Goal: Contribute content: Add original content to the website for others to see

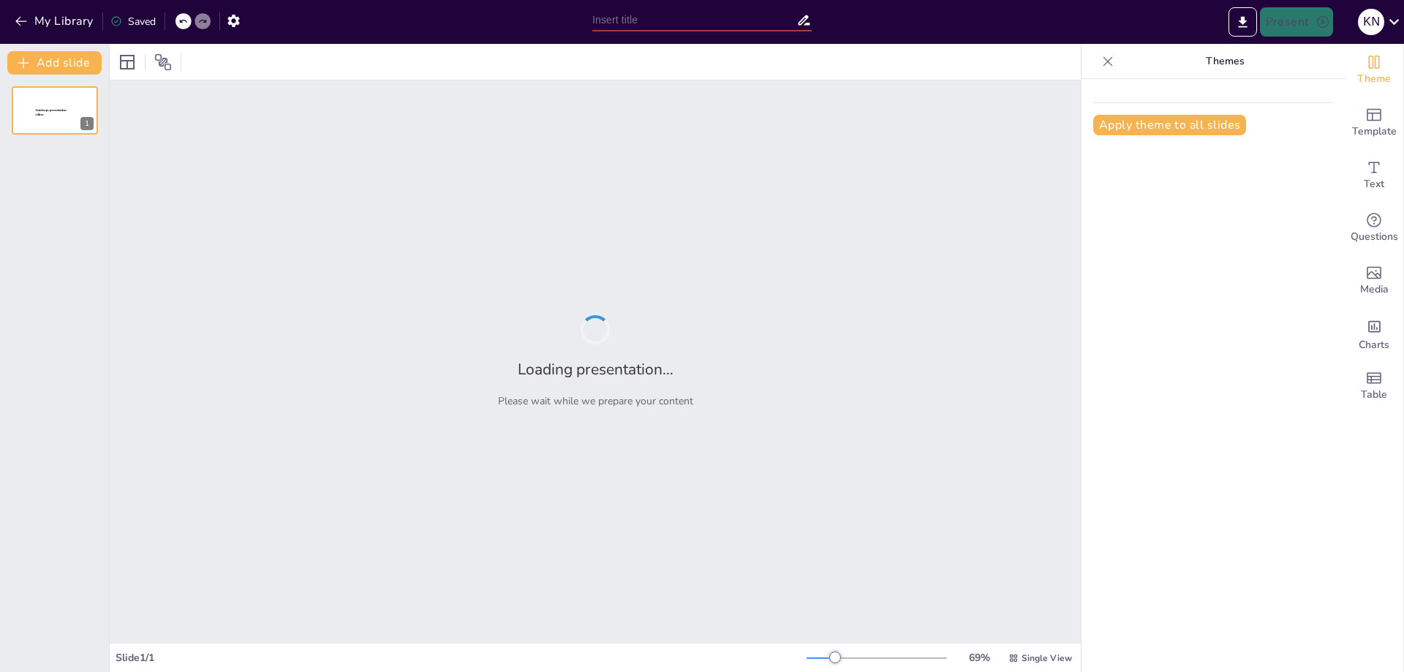
type input "Дидактическая сказка: инструмент формирования функциональной грамотности у дете…"
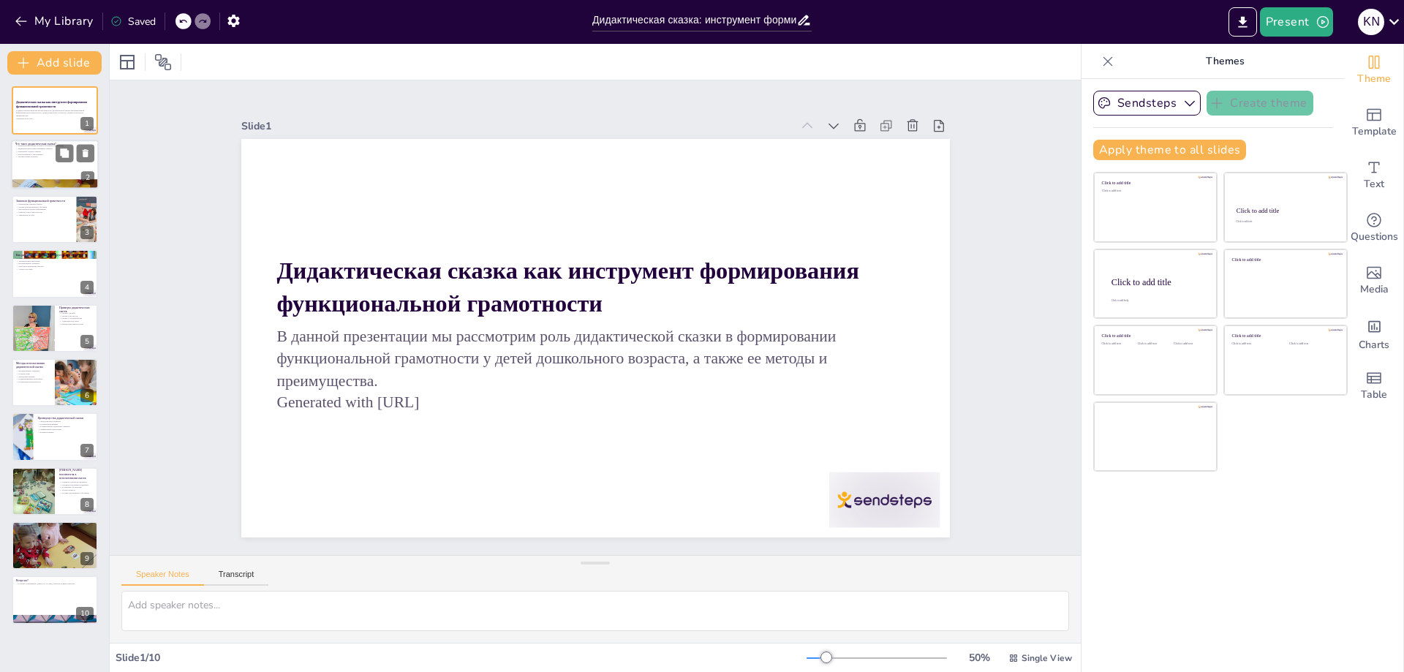
click at [41, 167] on div at bounding box center [55, 165] width 88 height 50
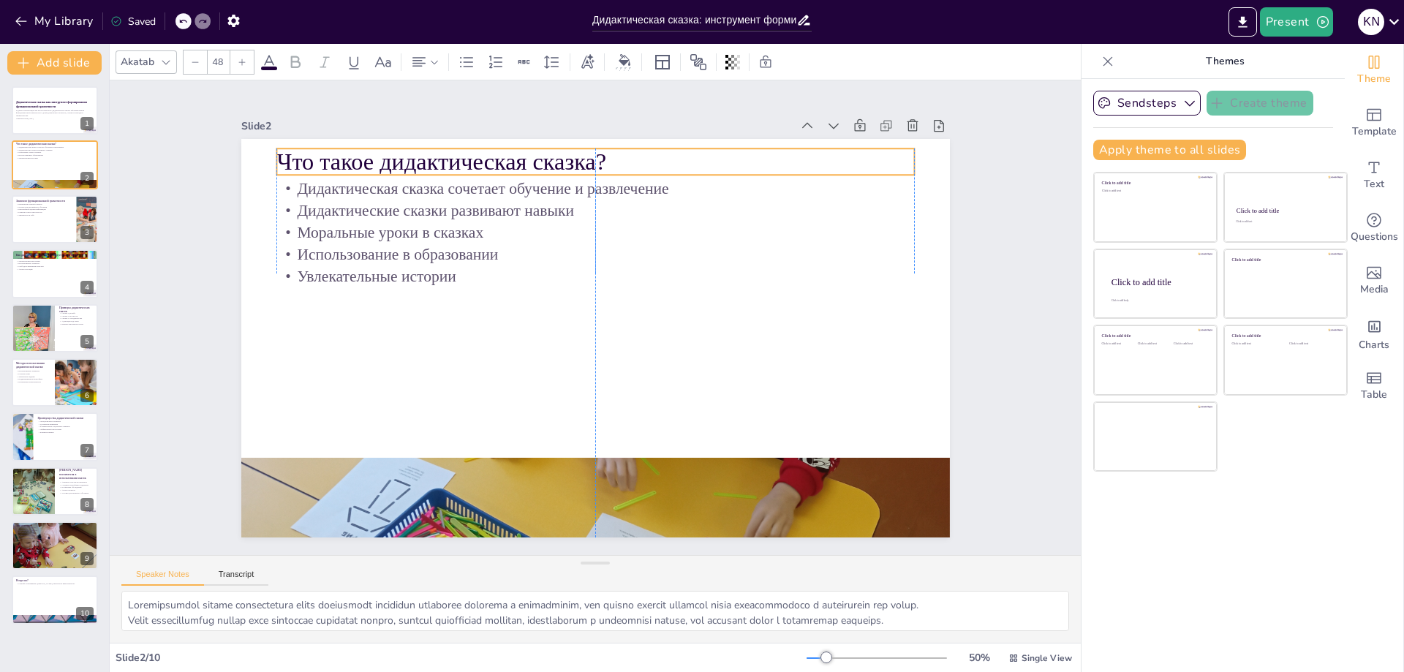
drag, startPoint x: 427, startPoint y: 168, endPoint x: 428, endPoint y: 158, distance: 10.3
click at [428, 158] on p "Что такое дидактическая сказка?" at bounding box center [673, 182] width 569 height 347
click at [45, 222] on div at bounding box center [55, 219] width 88 height 50
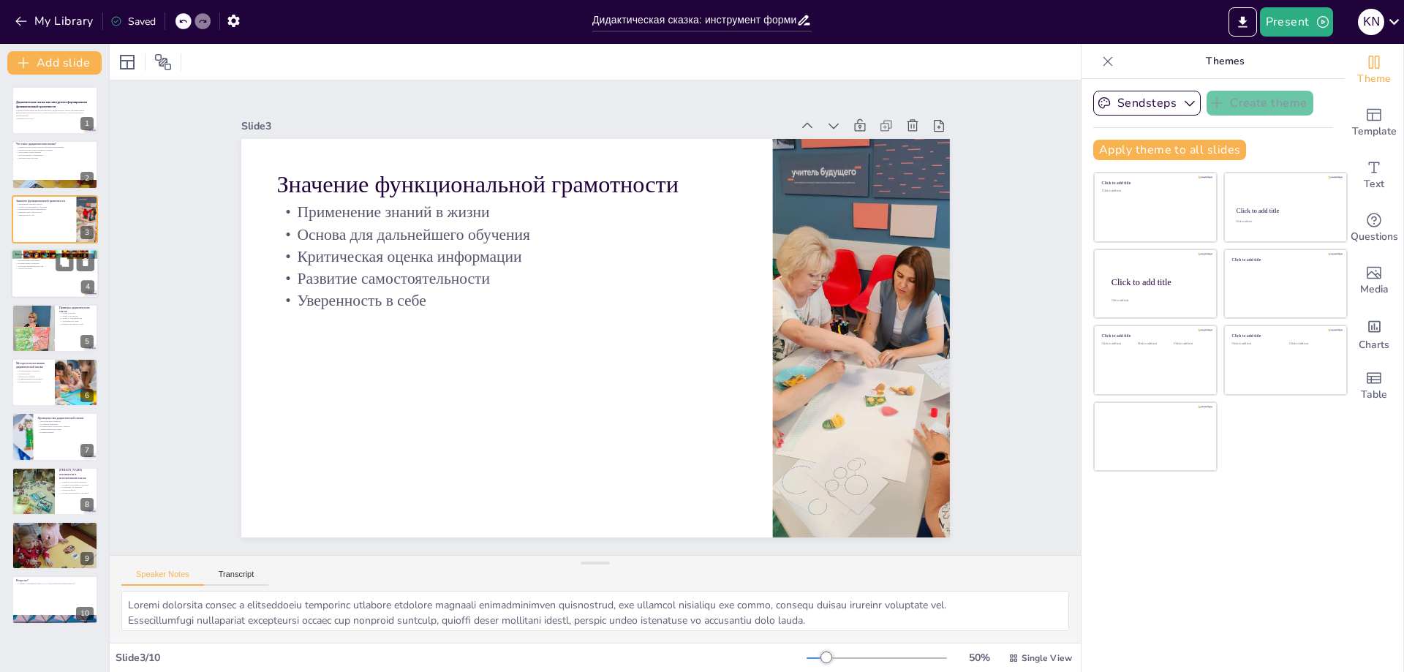
click at [44, 263] on p "Интерактивные элементы" at bounding box center [54, 264] width 79 height 3
type textarea "Loremipsumdol sitame consectetura elitsedd eiusmodtempo incididu, utlabore etdo…"
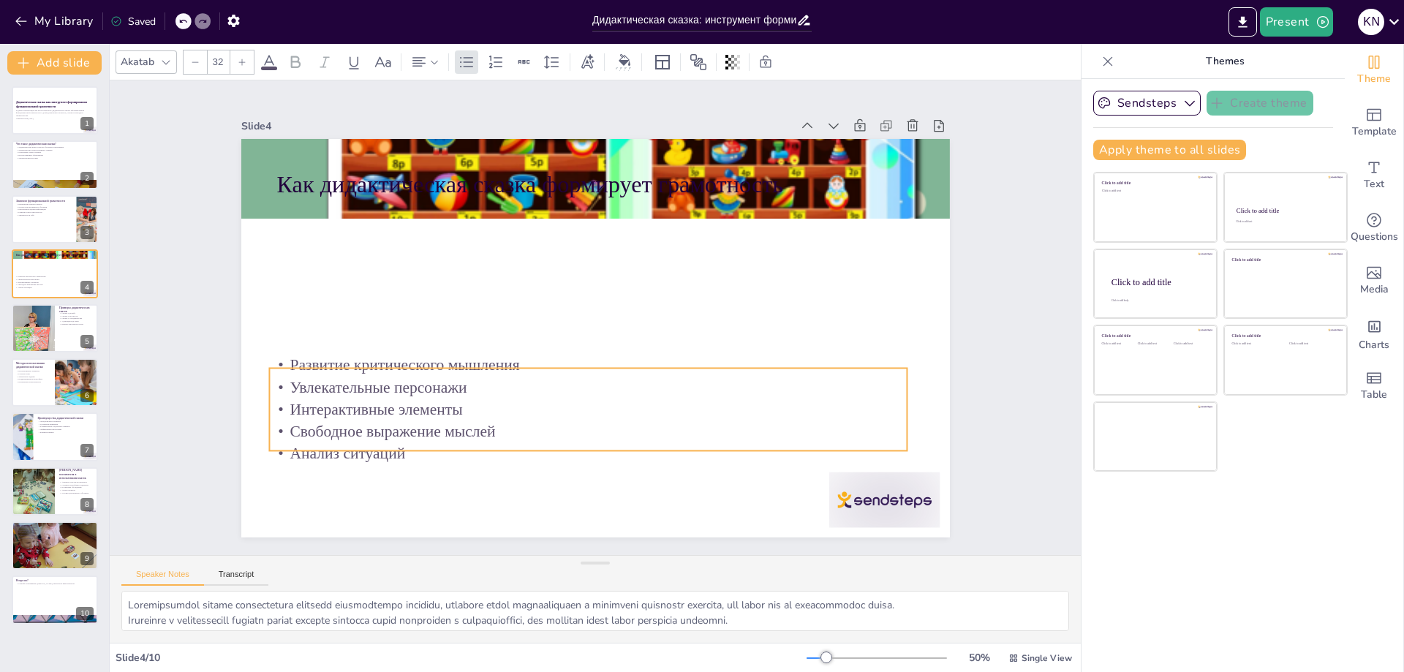
drag, startPoint x: 396, startPoint y: 235, endPoint x: 389, endPoint y: 388, distance: 153.0
click at [389, 388] on p "Увлекательные персонажи" at bounding box center [554, 374] width 563 height 338
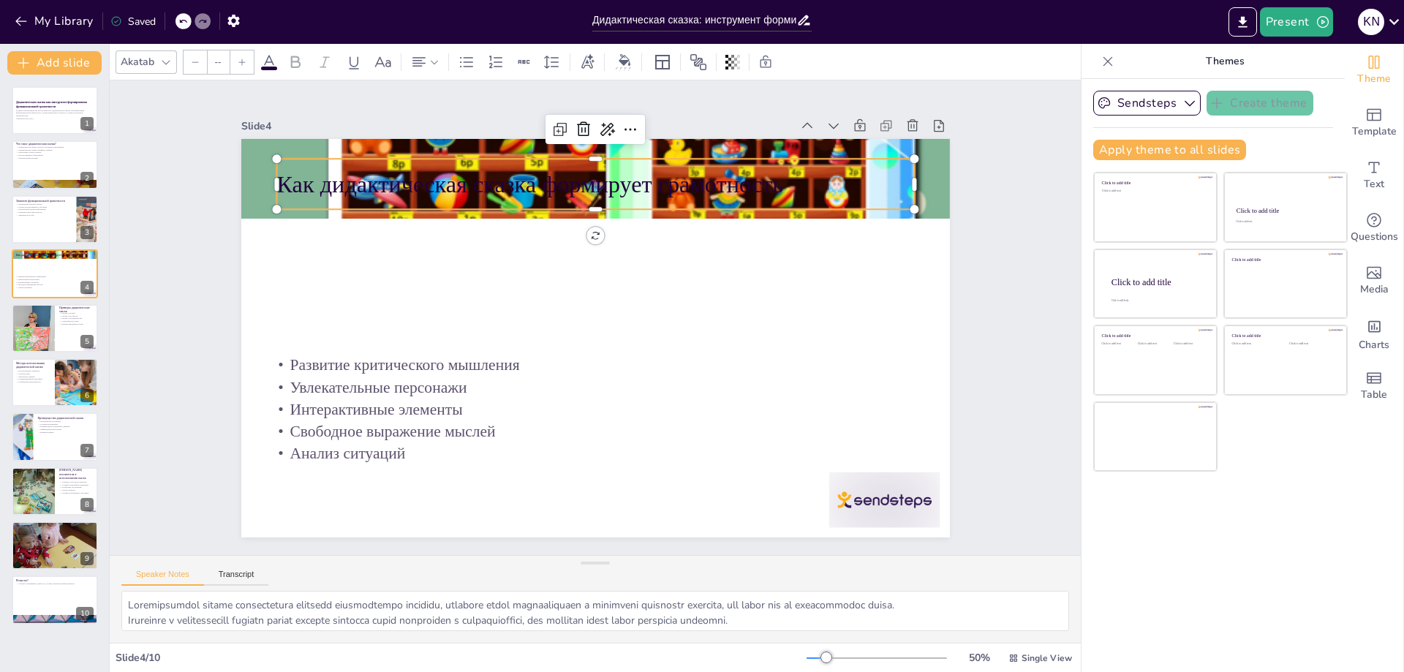
type input "48"
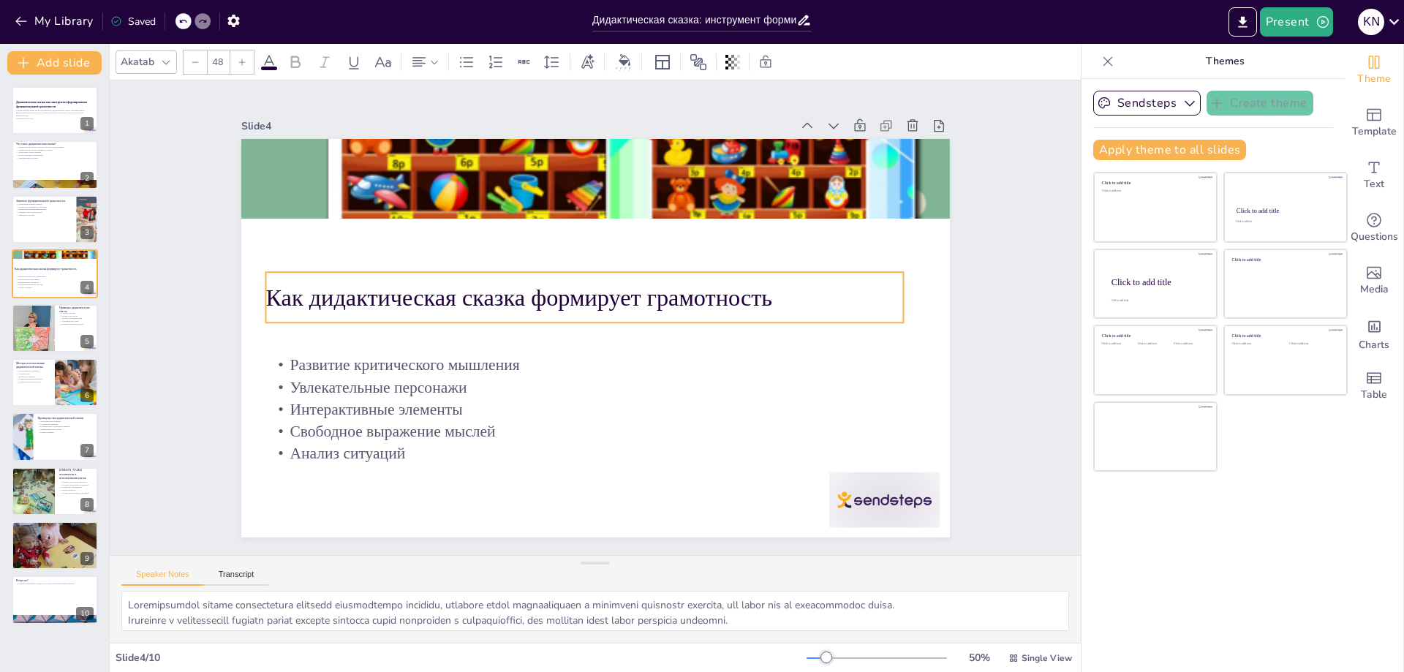
drag, startPoint x: 390, startPoint y: 180, endPoint x: 379, endPoint y: 293, distance: 113.9
click at [379, 293] on p "Как дидактическая сказка формирует грамотность" at bounding box center [593, 295] width 596 height 290
click at [45, 326] on div at bounding box center [33, 328] width 44 height 50
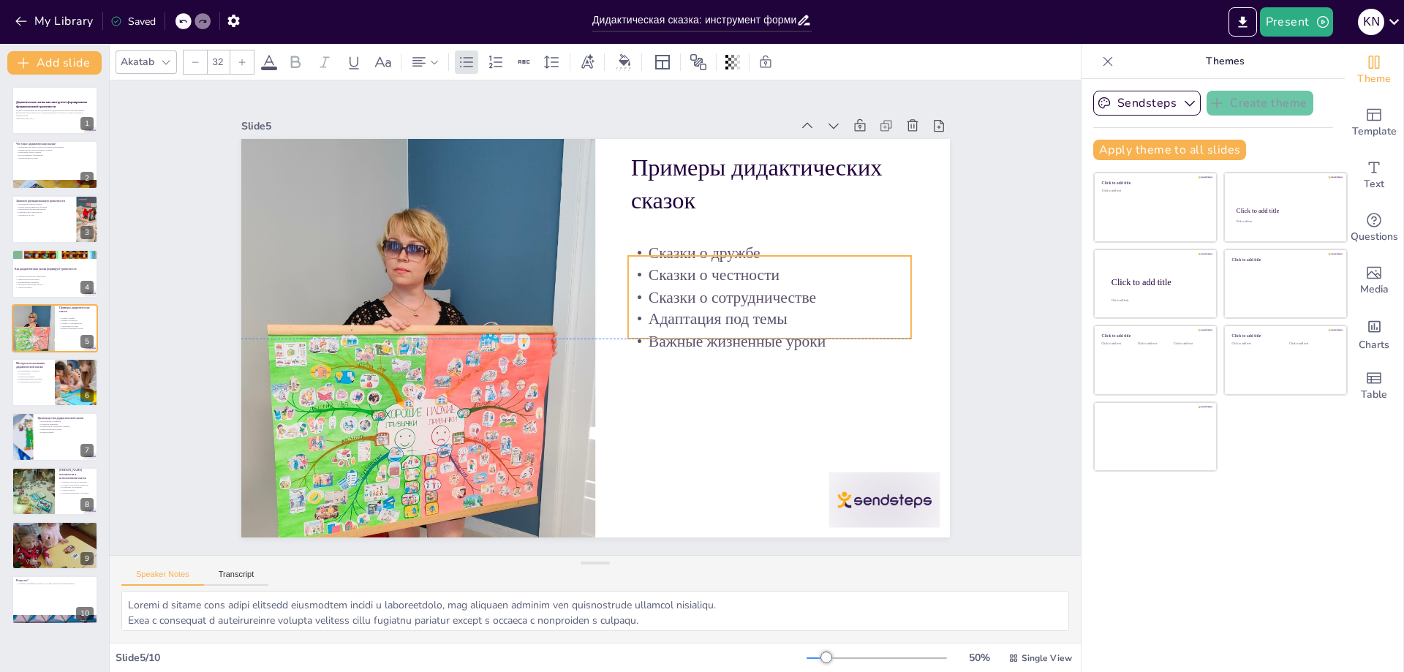
drag, startPoint x: 736, startPoint y: 228, endPoint x: 733, endPoint y: 271, distance: 42.5
click at [733, 276] on p "Сказки о честности" at bounding box center [774, 330] width 276 height 109
click at [45, 374] on p "Ролевые игры" at bounding box center [32, 373] width 35 height 3
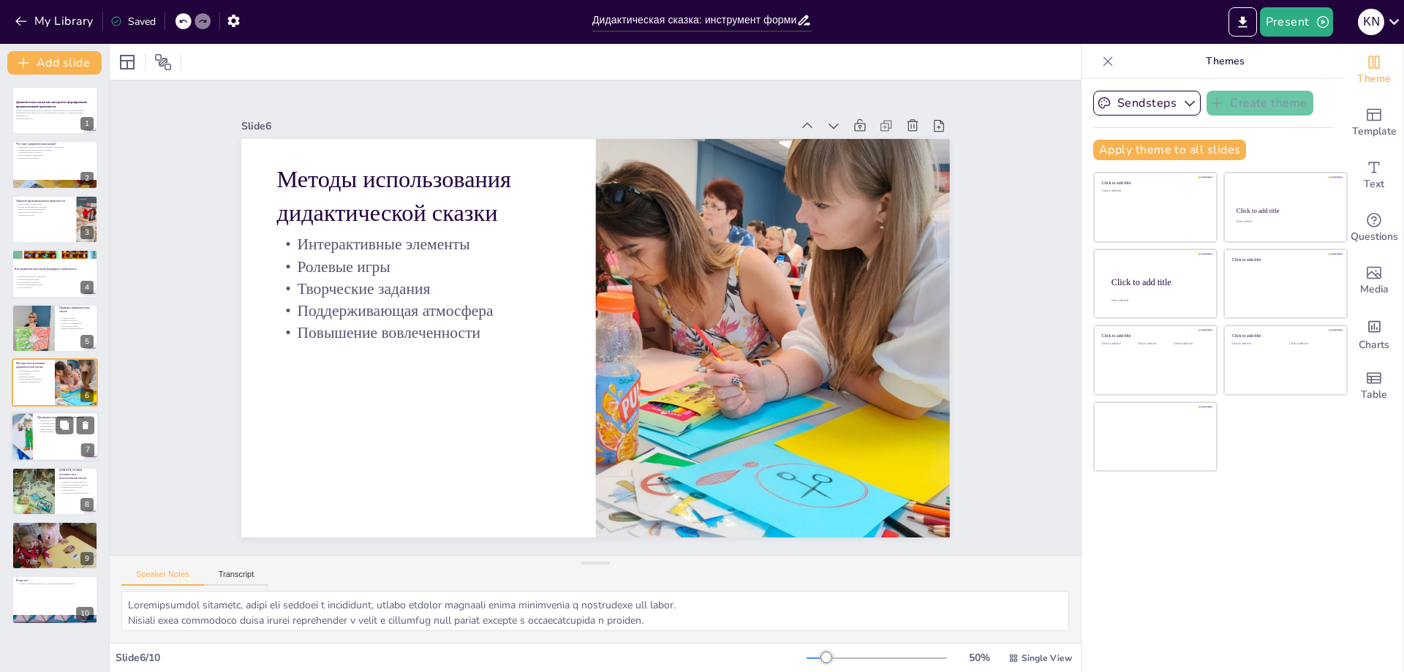
click at [48, 432] on p "Развитие памяти" at bounding box center [65, 432] width 57 height 3
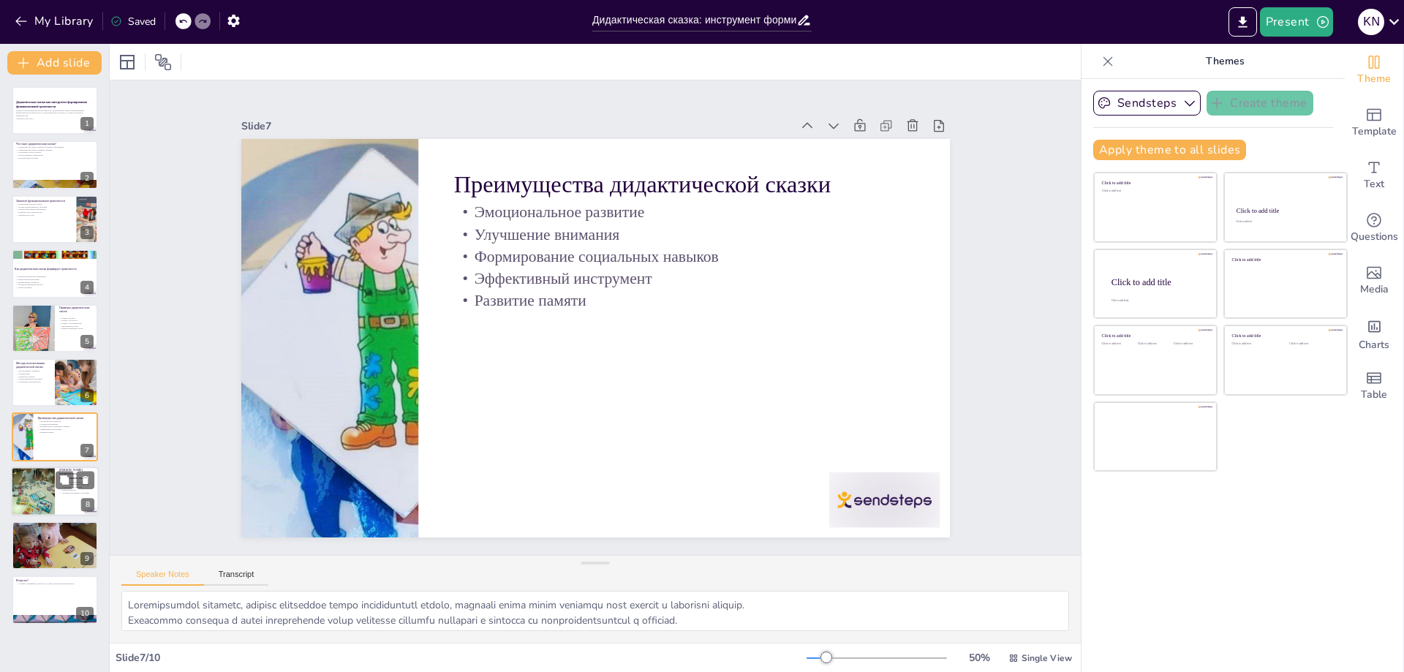
click at [54, 471] on div at bounding box center [33, 492] width 66 height 50
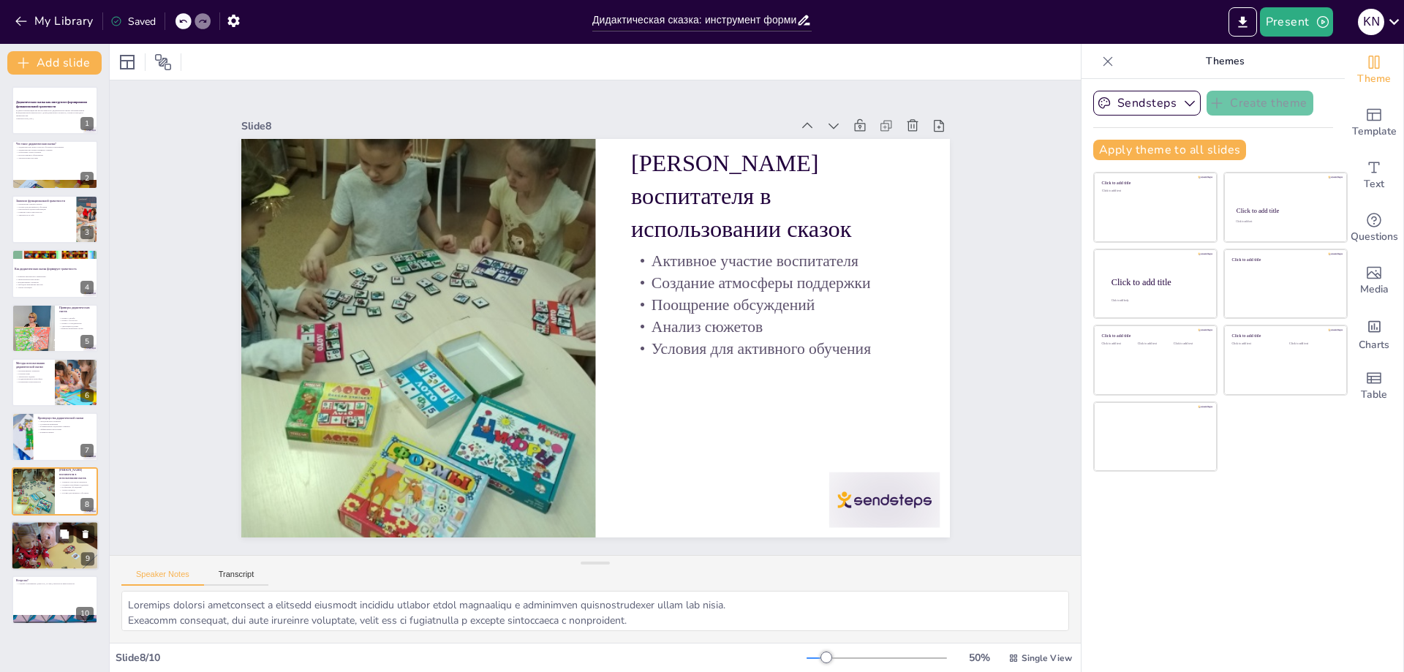
click at [37, 540] on div at bounding box center [55, 545] width 88 height 117
type textarea "Loremipsumdol sitame consecte adipis elitseddoeiu t incididu, utl etd mag aliqu…"
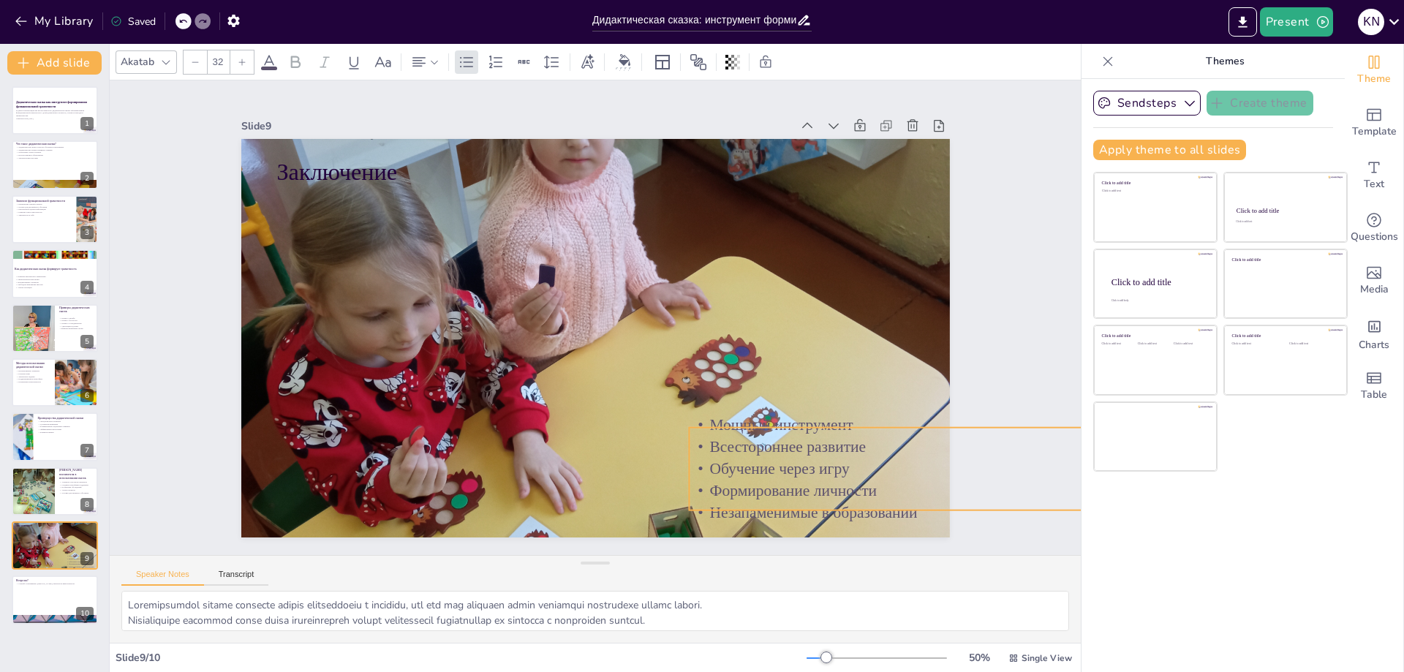
drag, startPoint x: 351, startPoint y: 229, endPoint x: 763, endPoint y: 465, distance: 475.2
click at [763, 467] on p "Обучение через игру" at bounding box center [989, 511] width 636 height 88
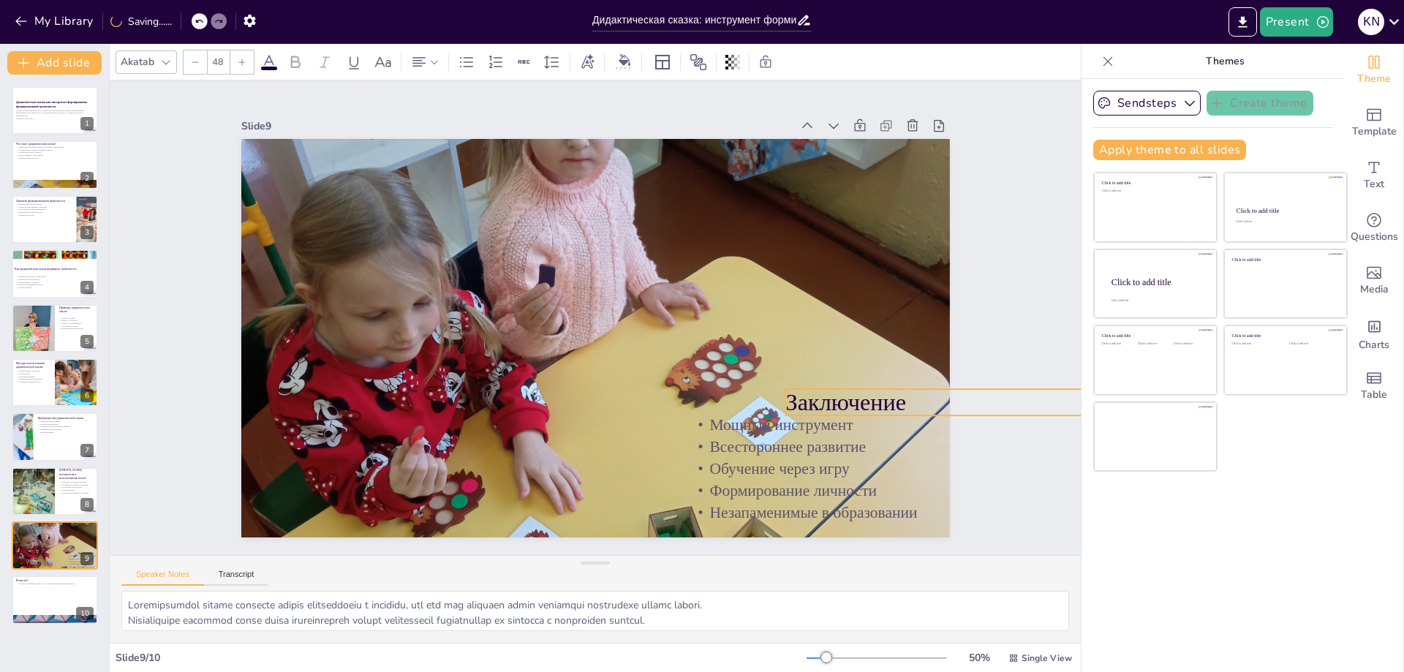
drag, startPoint x: 310, startPoint y: 165, endPoint x: 819, endPoint y: 396, distance: 558.6
type input "32"
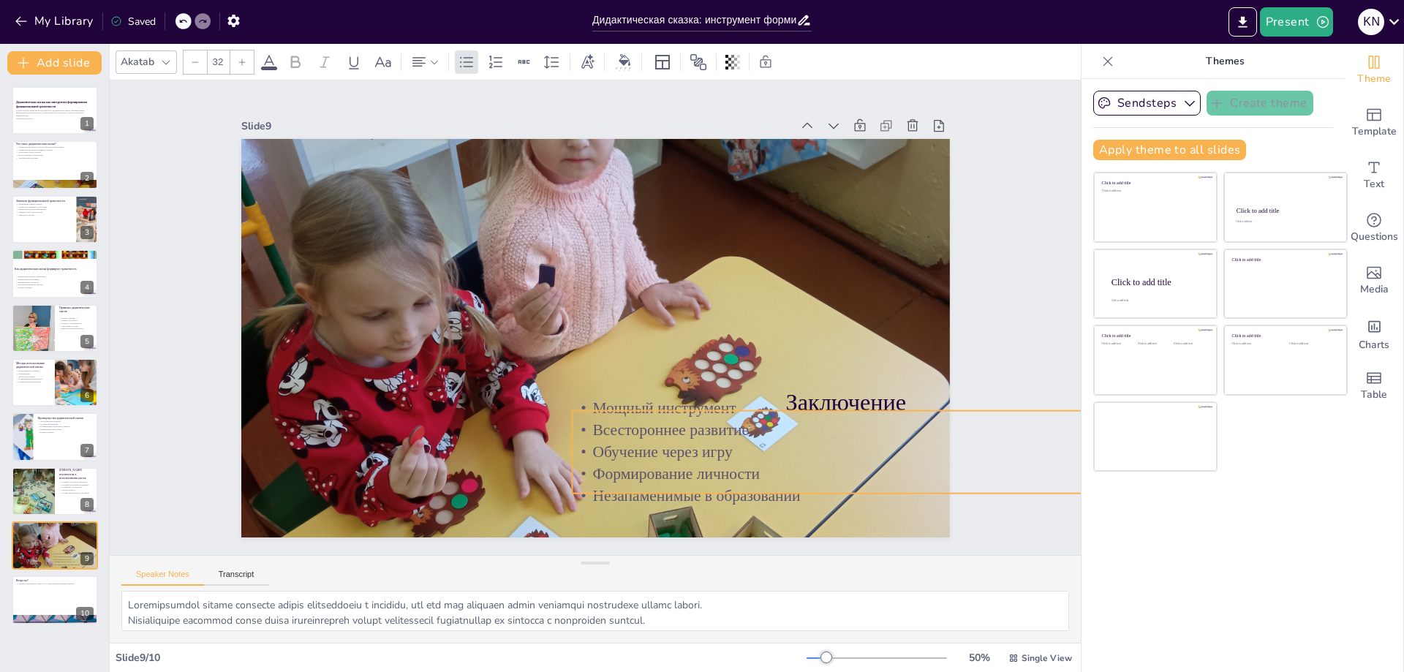
drag, startPoint x: 789, startPoint y: 445, endPoint x: 672, endPoint y: 428, distance: 118.2
click at [672, 428] on p "Всестороннее развитие" at bounding box center [794, 562] width 563 height 338
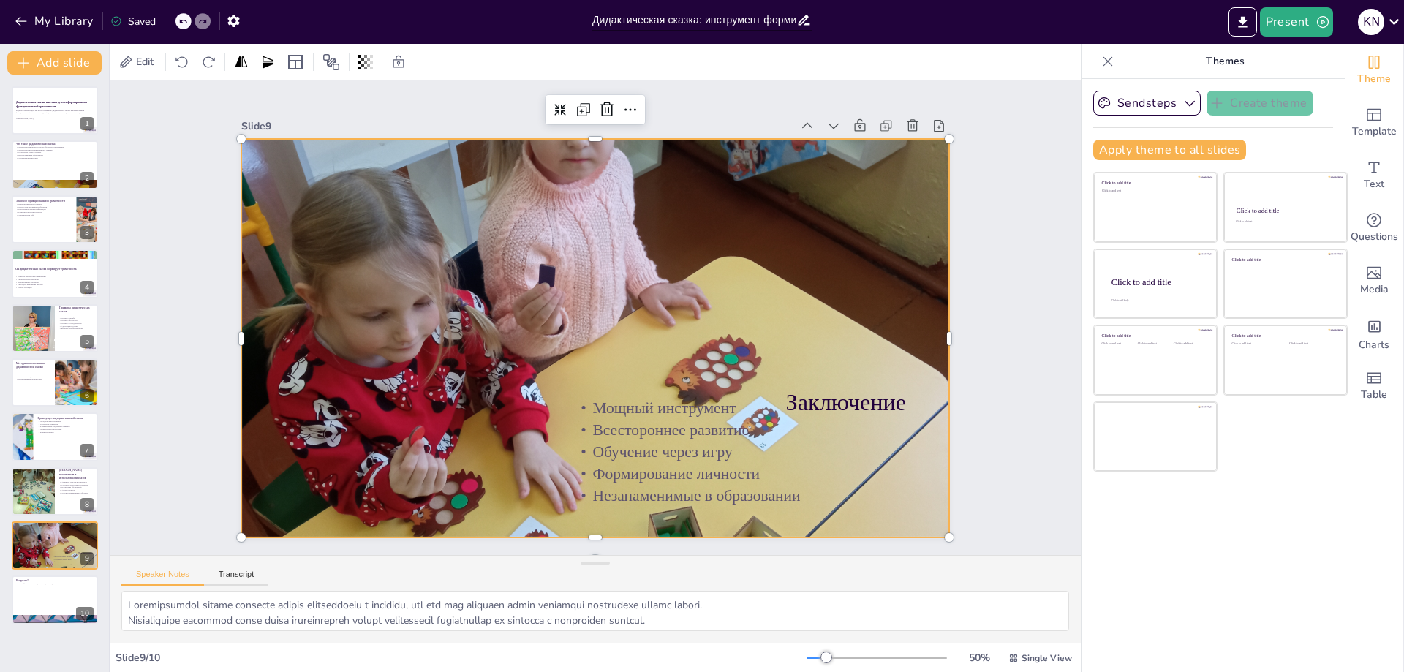
click at [796, 282] on div at bounding box center [589, 336] width 966 height 1117
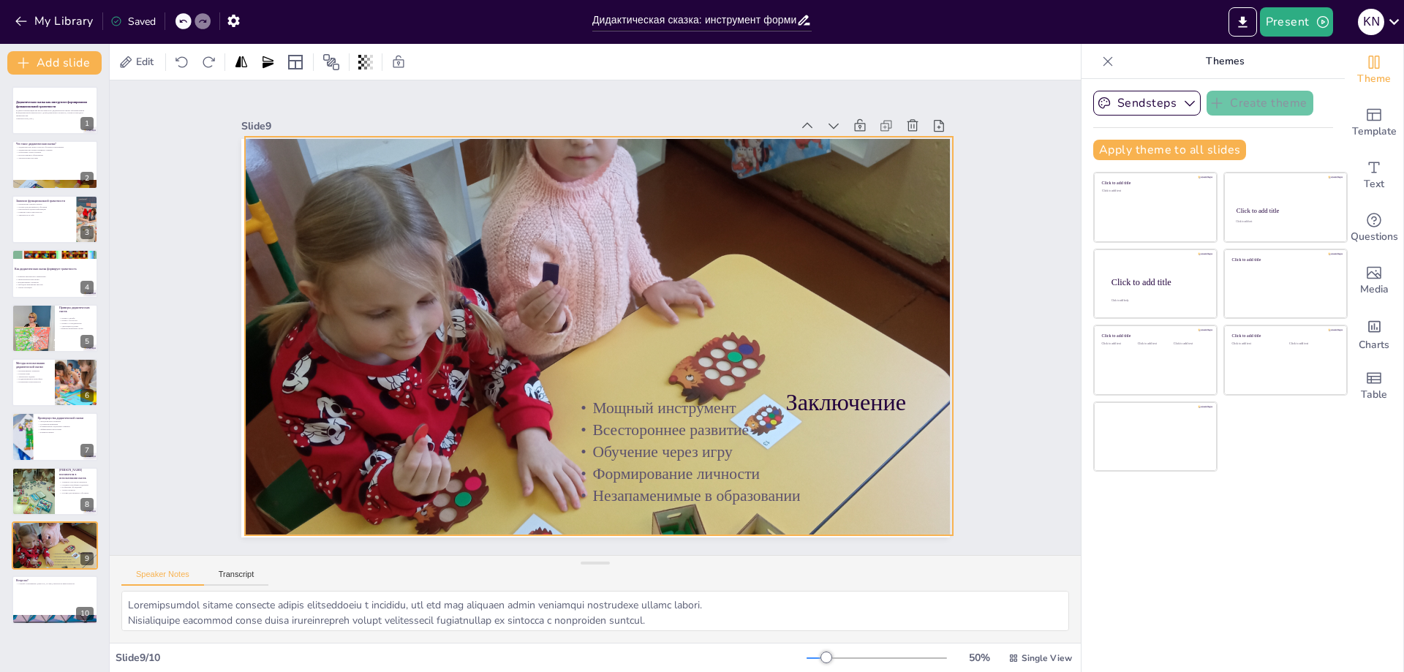
click at [841, 392] on p "Мощный инструмент" at bounding box center [848, 494] width 613 height 218
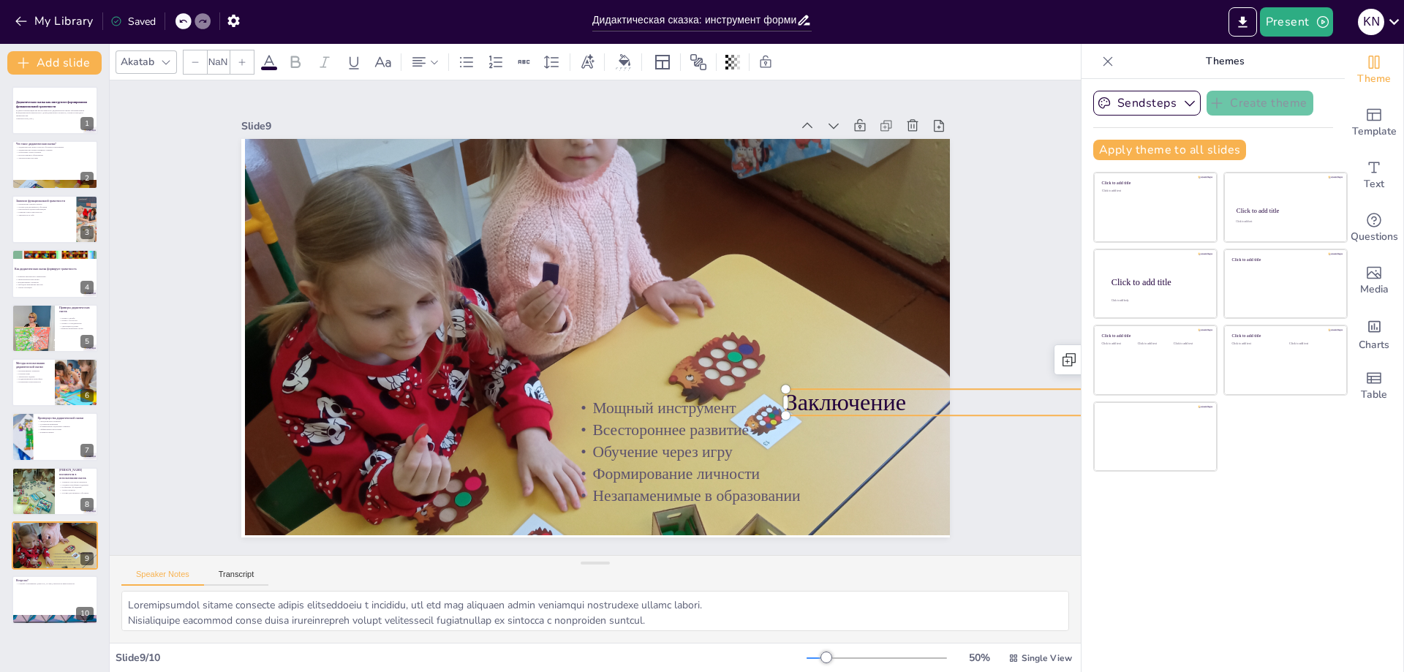
type input "48"
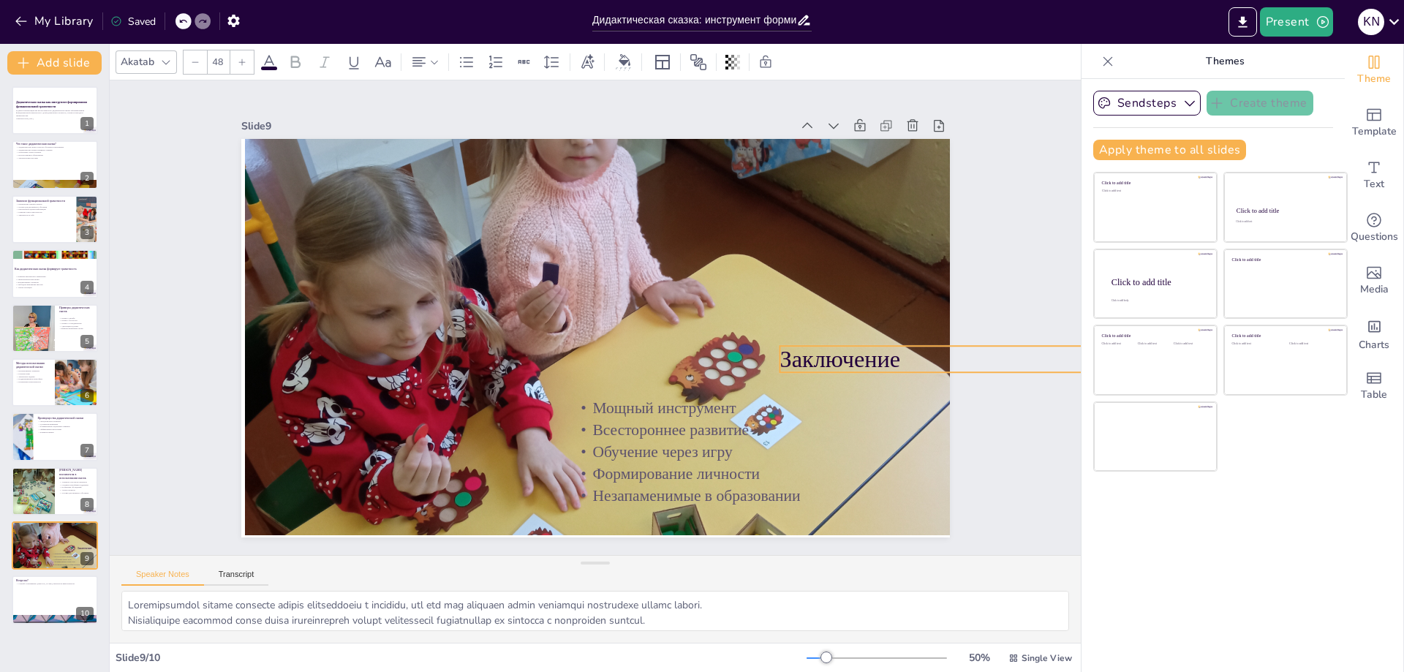
drag, startPoint x: 841, startPoint y: 388, endPoint x: 835, endPoint y: 345, distance: 43.5
click at [30, 602] on div at bounding box center [55, 600] width 88 height 50
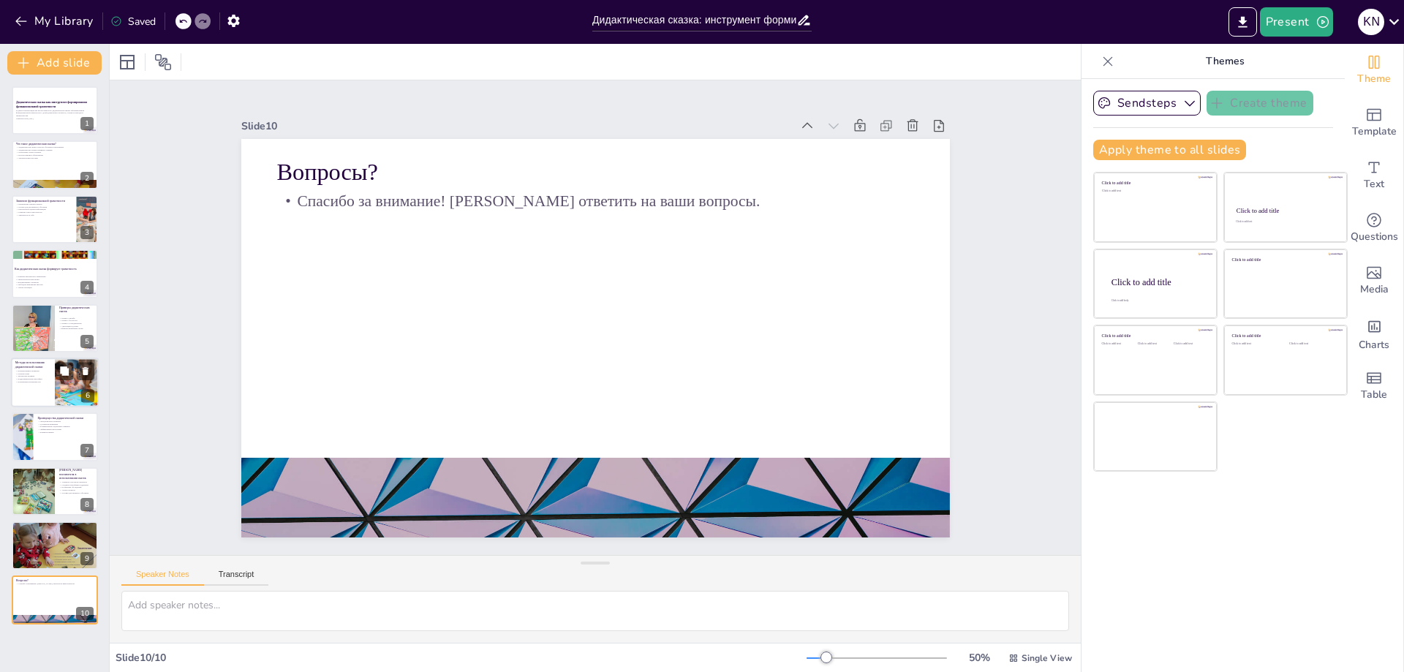
click at [29, 373] on p "Ролевые игры" at bounding box center [32, 373] width 35 height 3
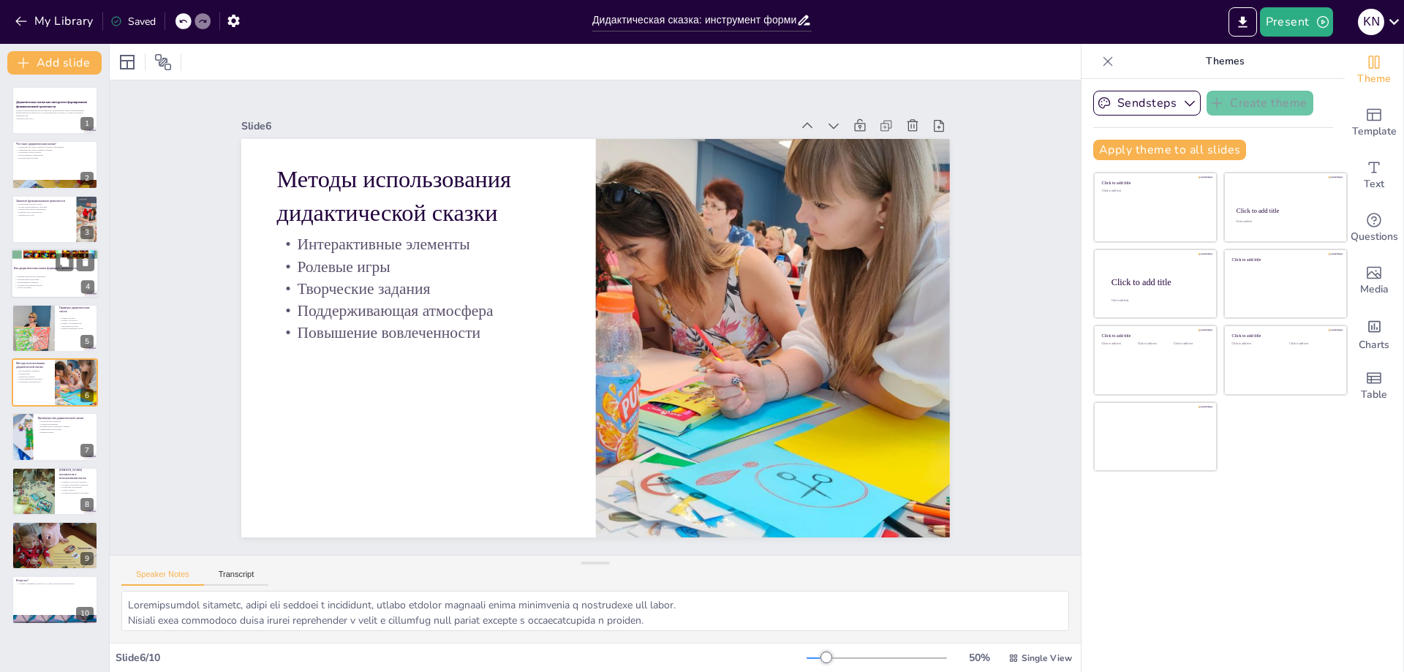
click at [35, 267] on p "Как дидактическая сказка формирует грамотность" at bounding box center [53, 269] width 79 height 4
type textarea "Loremipsumdol sitame consectetura elitsedd eiusmodtempo incididu, utlabore etdo…"
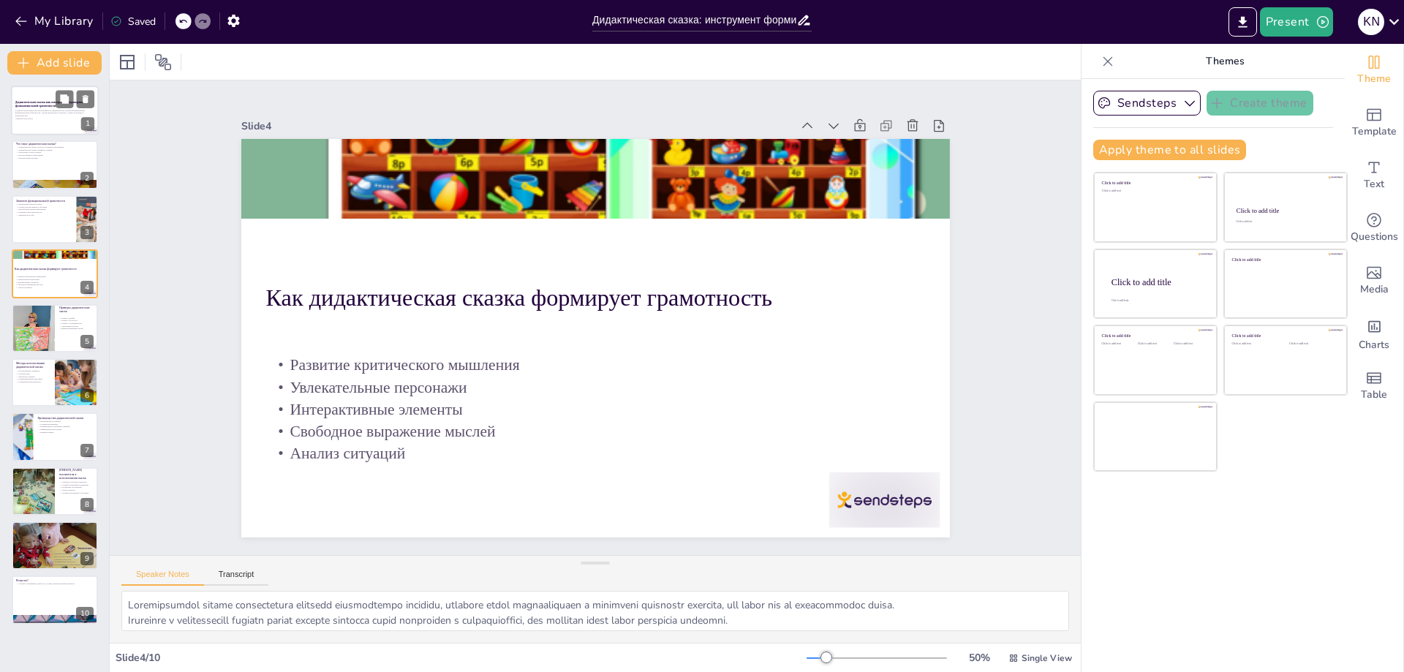
click at [42, 121] on div at bounding box center [55, 111] width 88 height 50
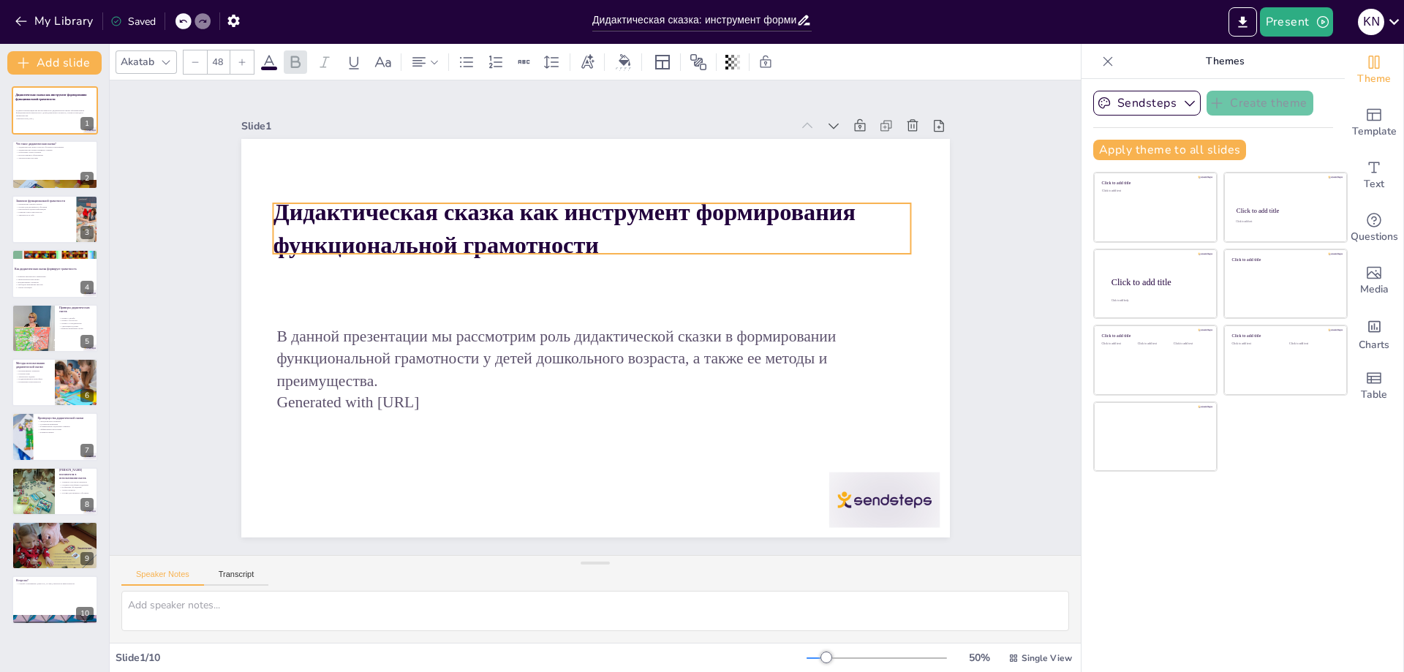
drag, startPoint x: 526, startPoint y: 282, endPoint x: 523, endPoint y: 223, distance: 58.6
click at [523, 223] on p "Дидактическая сказка как инструмент формирования функциональной грамотности" at bounding box center [627, 235] width 609 height 320
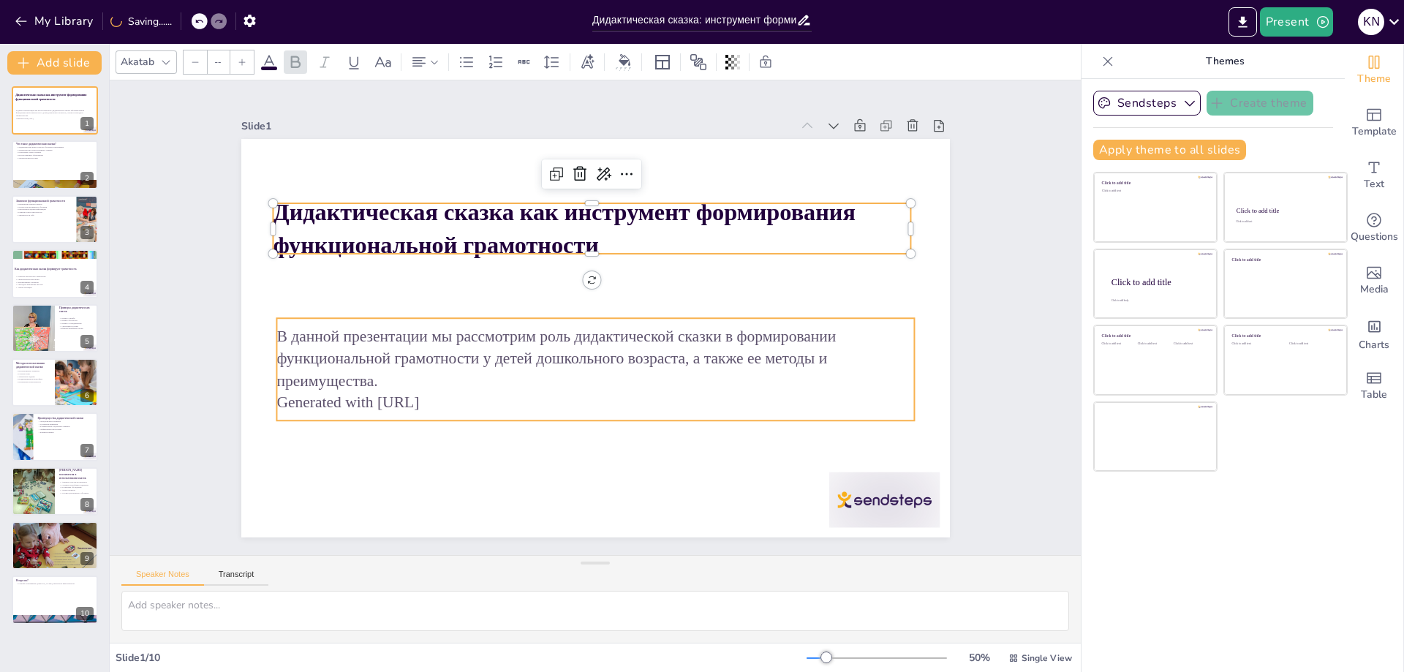
type input "32"
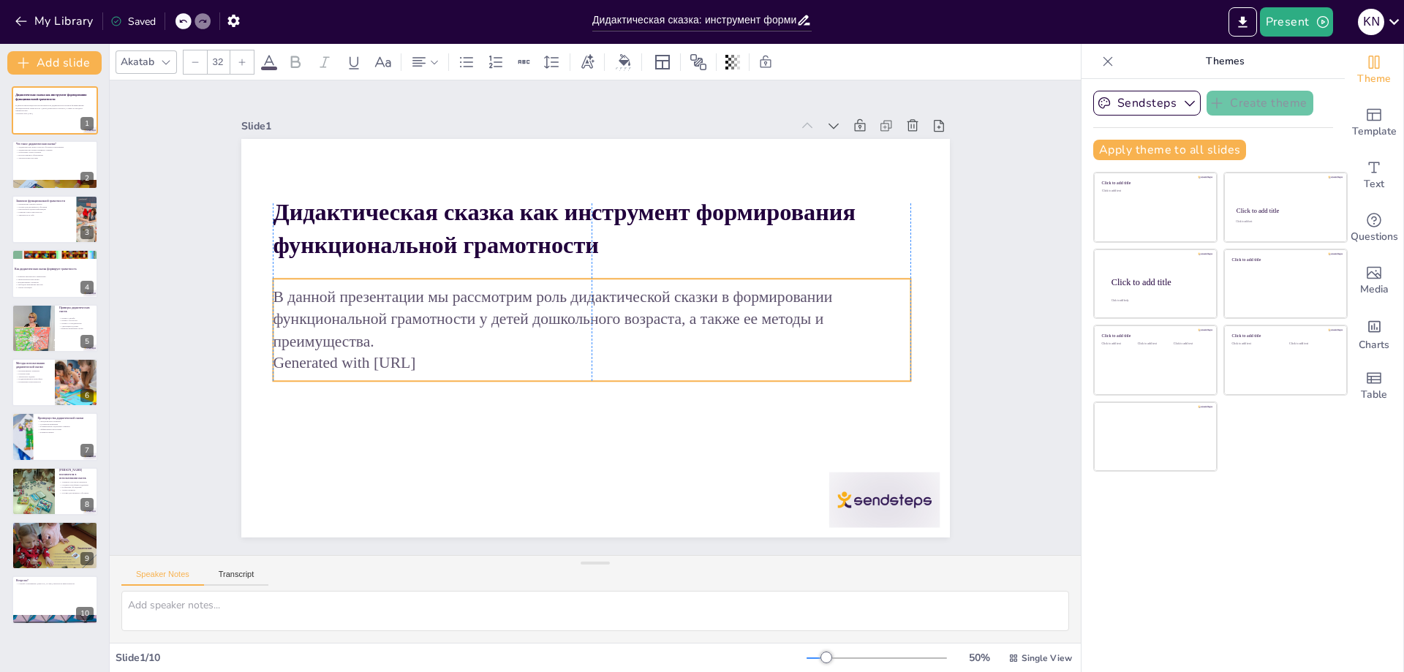
drag, startPoint x: 432, startPoint y: 378, endPoint x: 426, endPoint y: 339, distance: 39.9
click at [426, 339] on p "В данной презентации мы рассмотрим роль дидактической сказки в формировании фун…" at bounding box center [591, 318] width 627 height 260
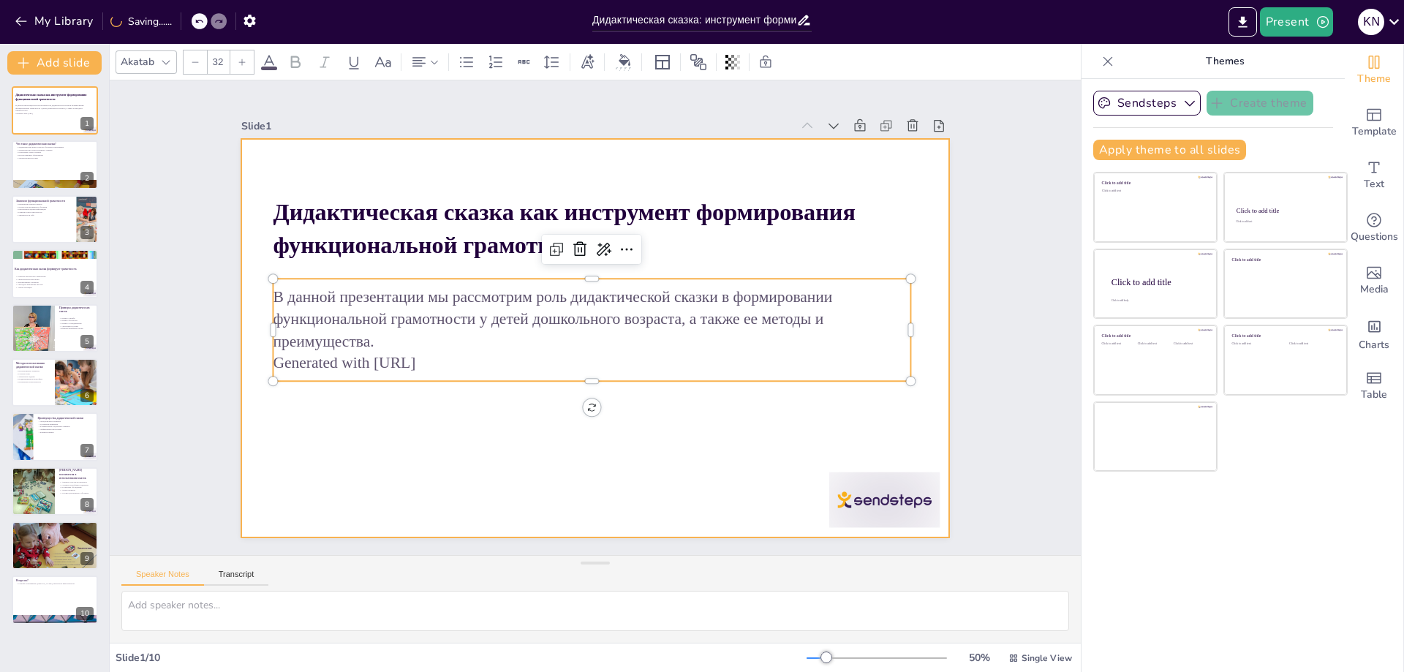
click at [373, 470] on div at bounding box center [588, 337] width 797 height 598
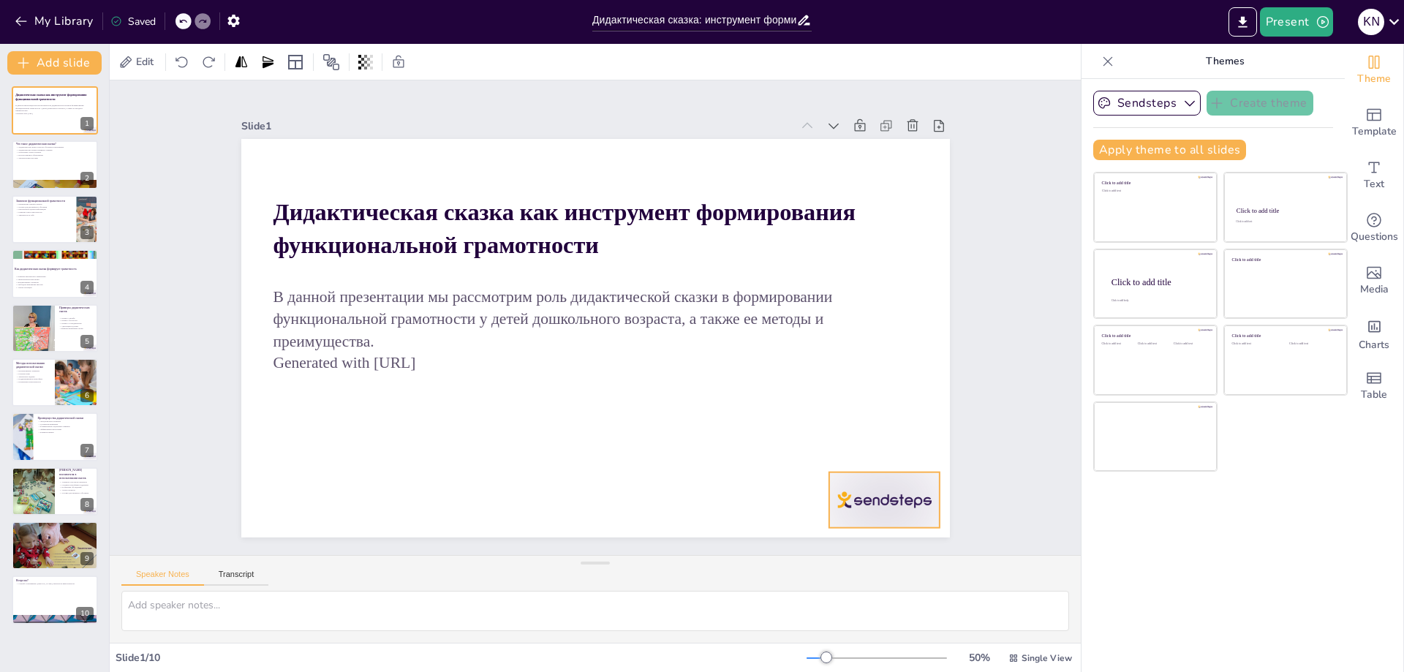
click at [866, 518] on div at bounding box center [840, 557] width 120 height 78
click at [831, 543] on icon at bounding box center [818, 554] width 23 height 23
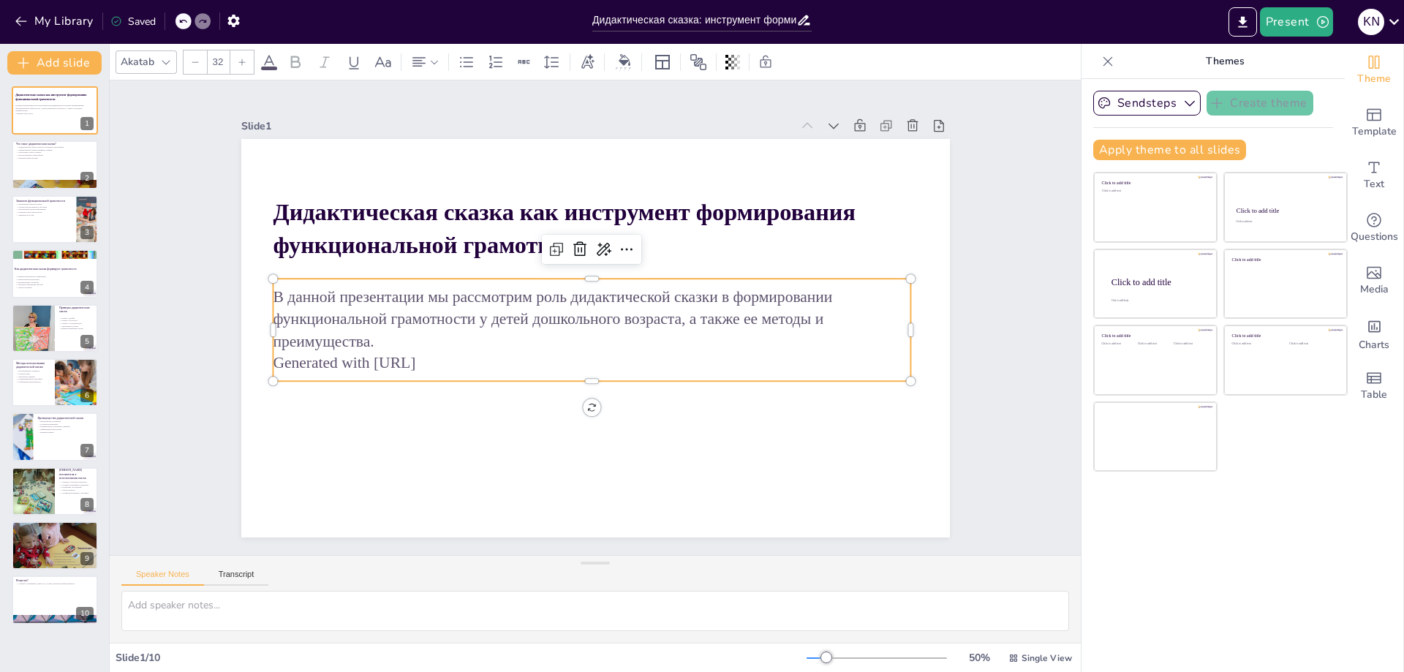
click at [423, 363] on p "Generated with [URL]" at bounding box center [582, 361] width 628 height 154
click at [449, 360] on p "Generated with [URL]" at bounding box center [569, 355] width 563 height 338
click at [449, 360] on p "Generated with [URL]" at bounding box center [582, 361] width 628 height 154
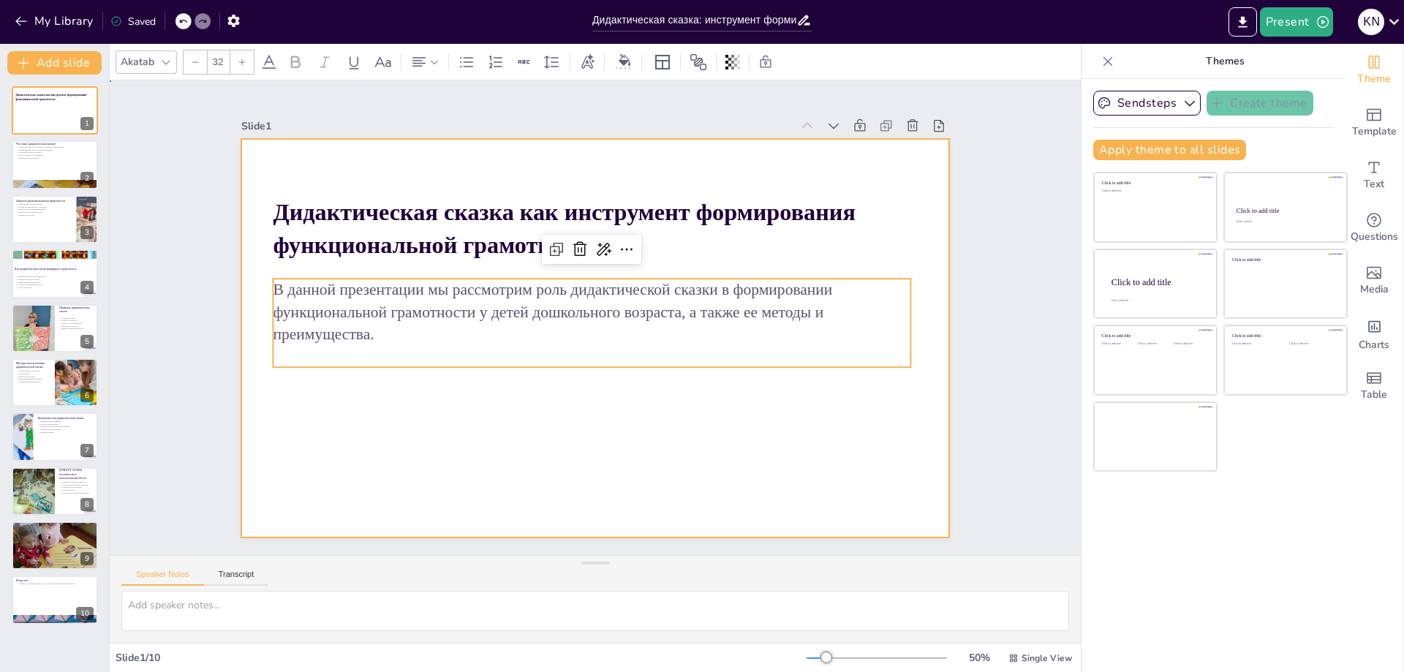
click at [384, 457] on div at bounding box center [588, 336] width 797 height 597
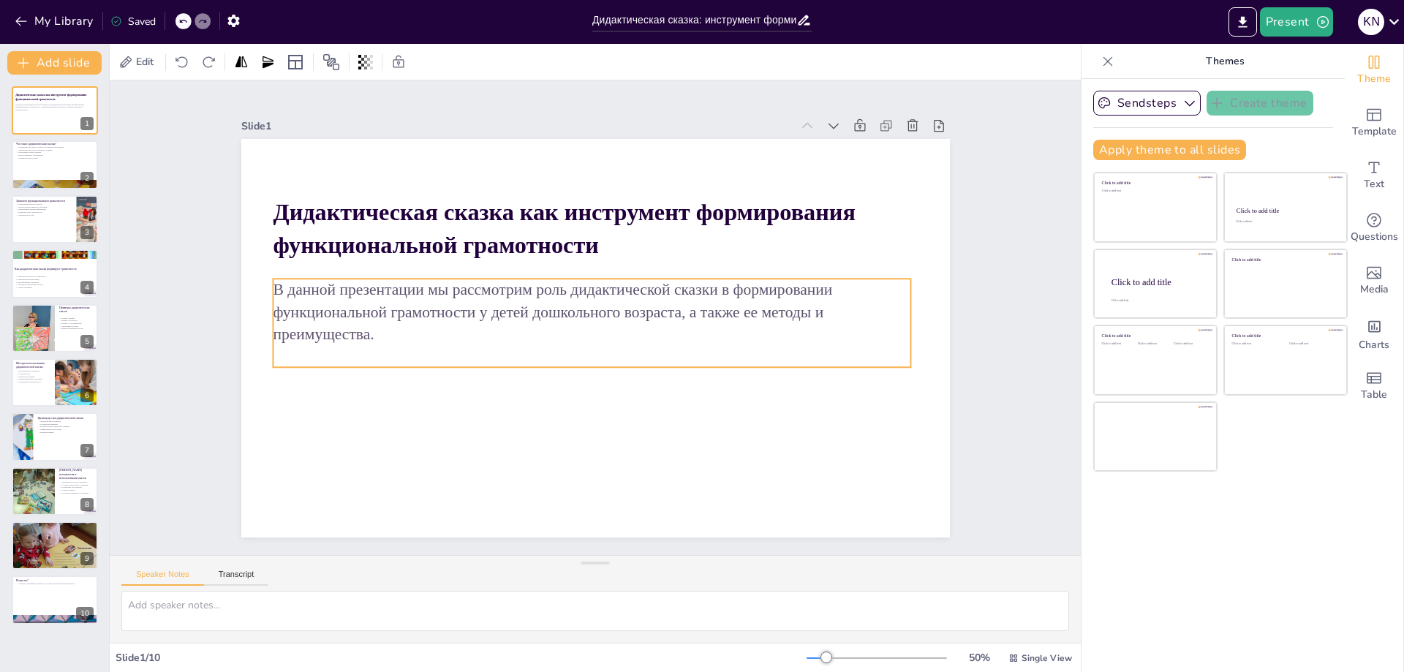
click at [414, 314] on p "В данной презентации мы рассмотрим роль дидактической сказки в формировании фун…" at bounding box center [592, 312] width 638 height 66
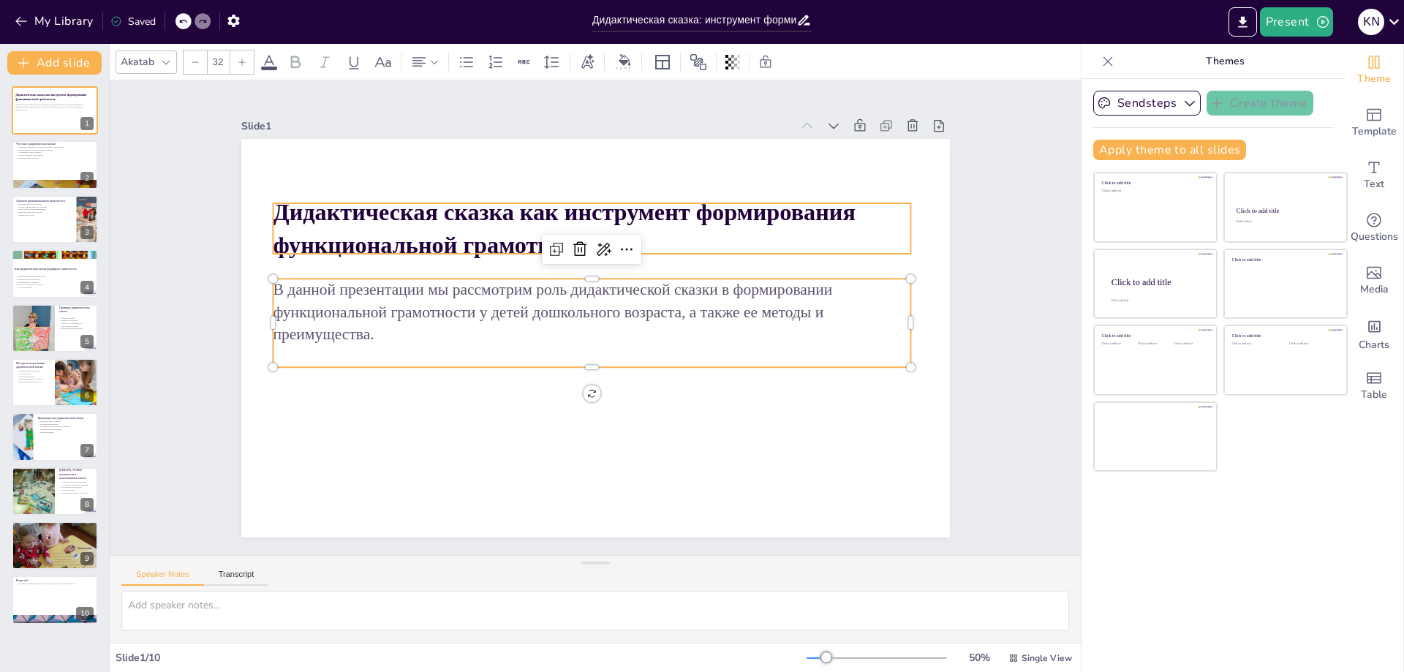
click at [402, 275] on strong "Дидактическая сказка как инструмент формирования функциональной грамотности" at bounding box center [658, 393] width 562 height 236
type input "48"
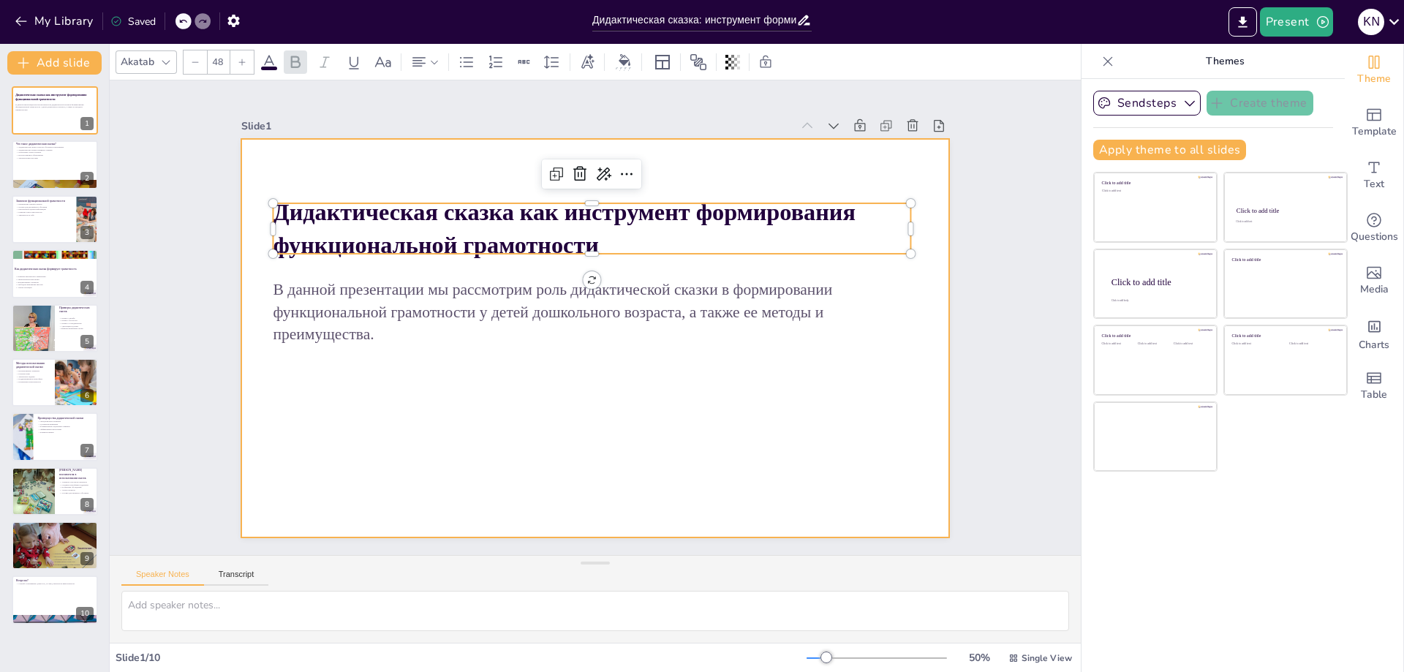
click at [387, 407] on div at bounding box center [588, 337] width 797 height 598
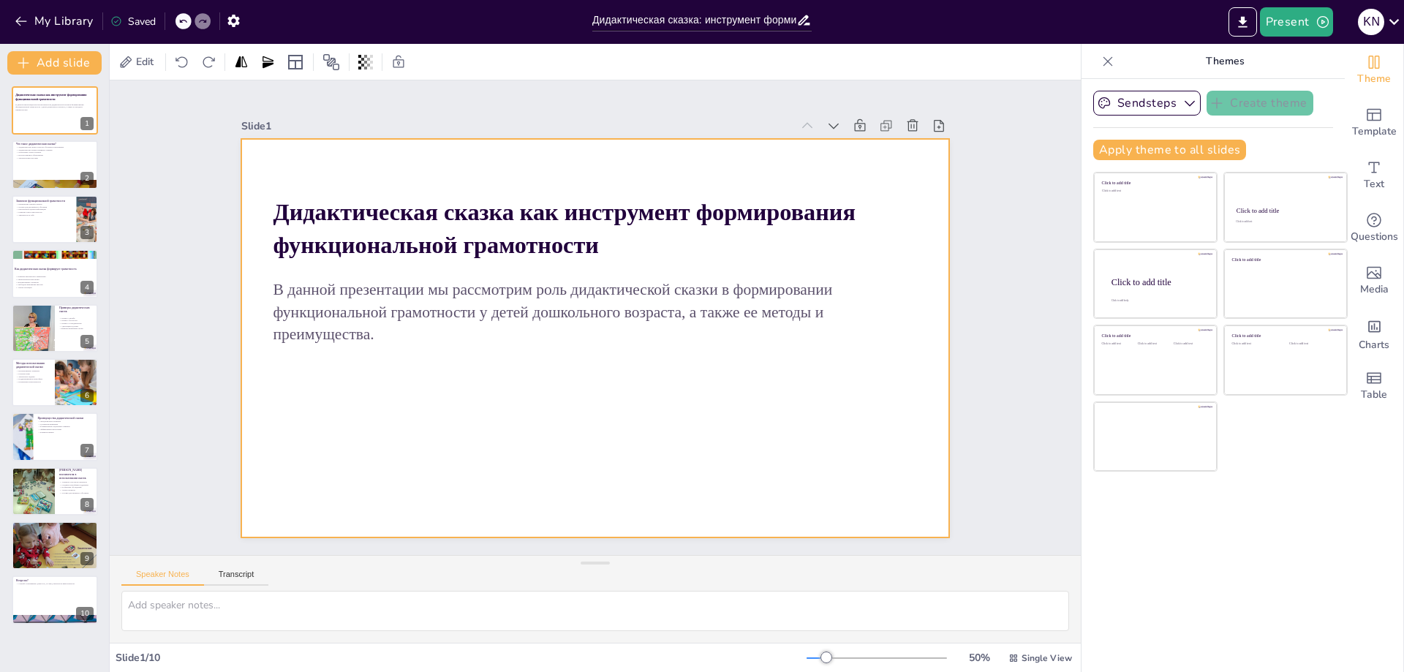
click at [393, 412] on div at bounding box center [595, 338] width 709 height 399
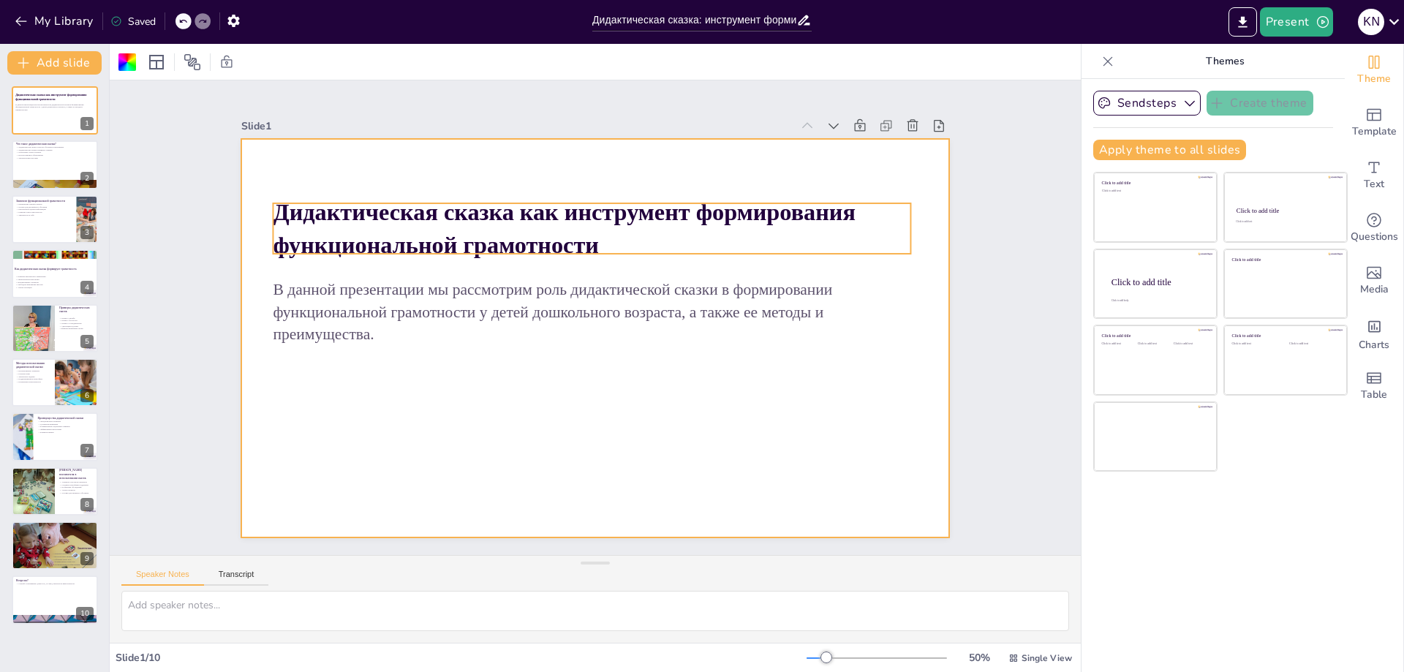
click at [383, 216] on strong "Дидактическая сказка как инструмент формирования функциональной грамотности" at bounding box center [583, 208] width 582 height 146
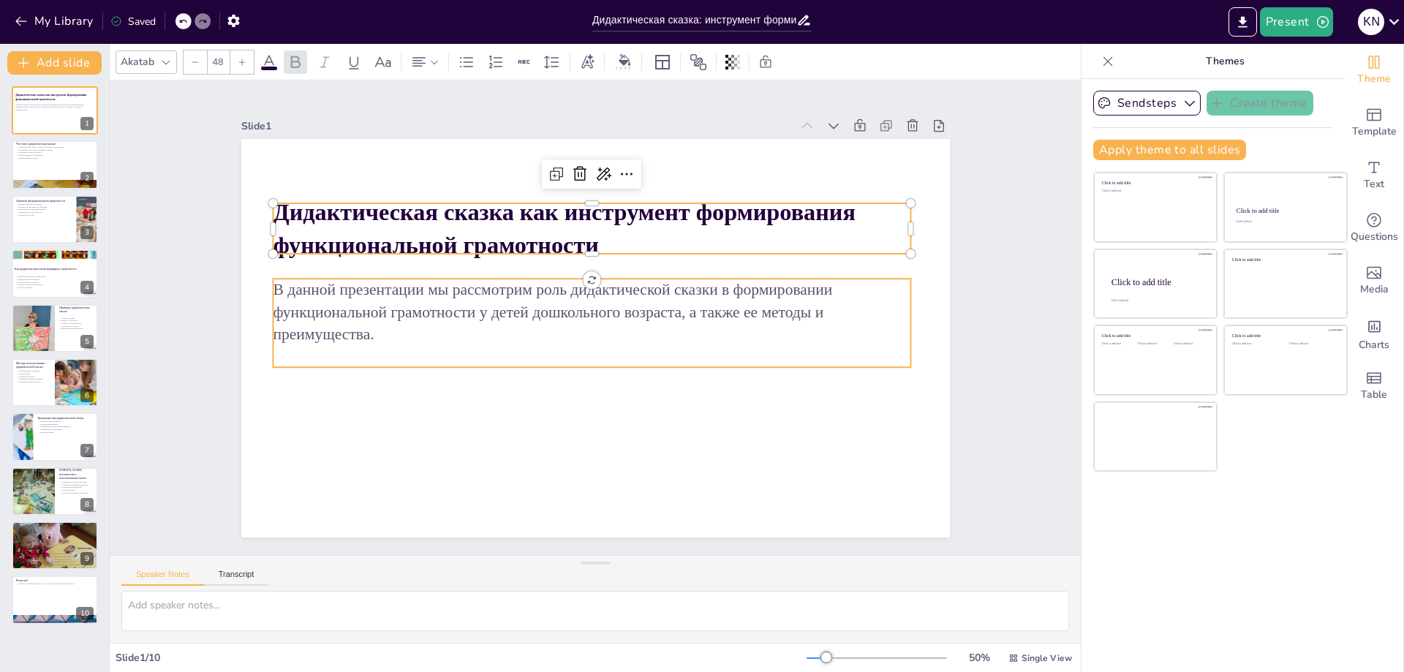
click at [366, 326] on p "В данной презентации мы рассмотрим роль дидактической сказки в формировании фун…" at bounding box center [593, 311] width 627 height 260
type input "32"
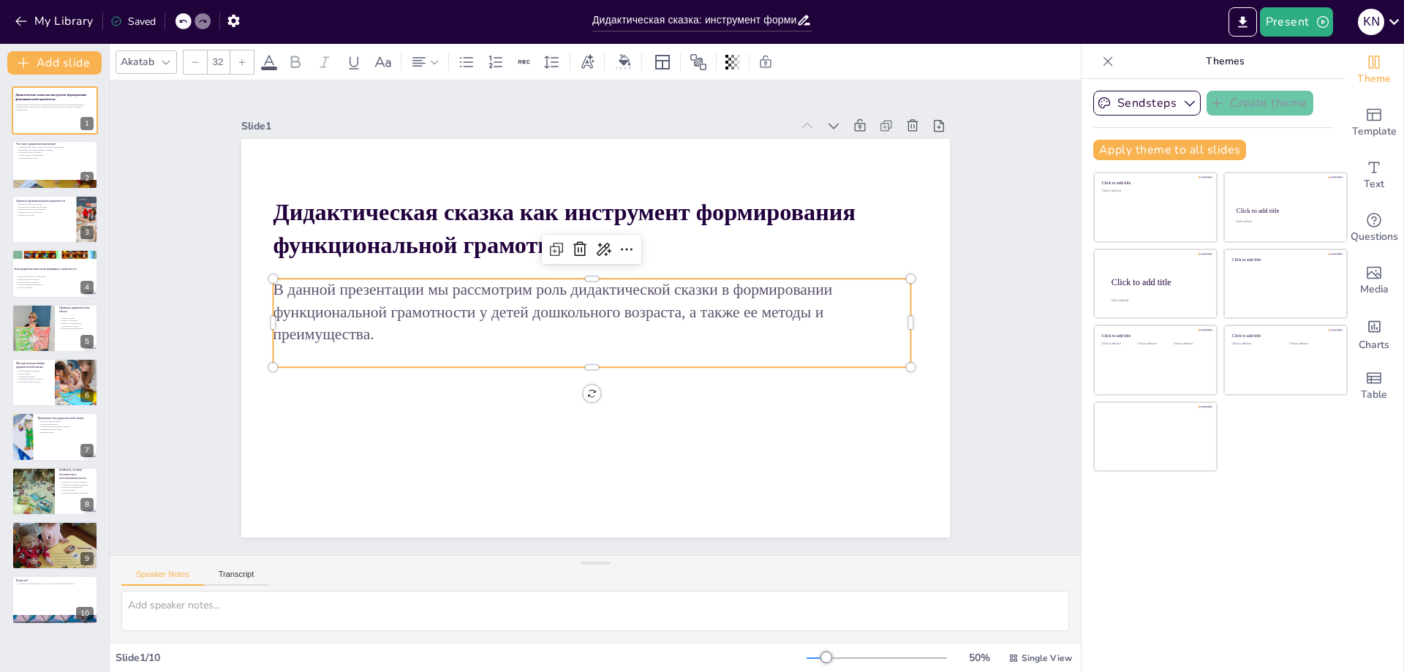
click at [366, 326] on p "В данной презентации мы рассмотрим роль дидактической сказки в формировании фун…" at bounding box center [593, 311] width 627 height 260
click at [370, 328] on p "В данной презентации мы рассмотрим роль дидактической сказки в формировании фун…" at bounding box center [593, 311] width 638 height 197
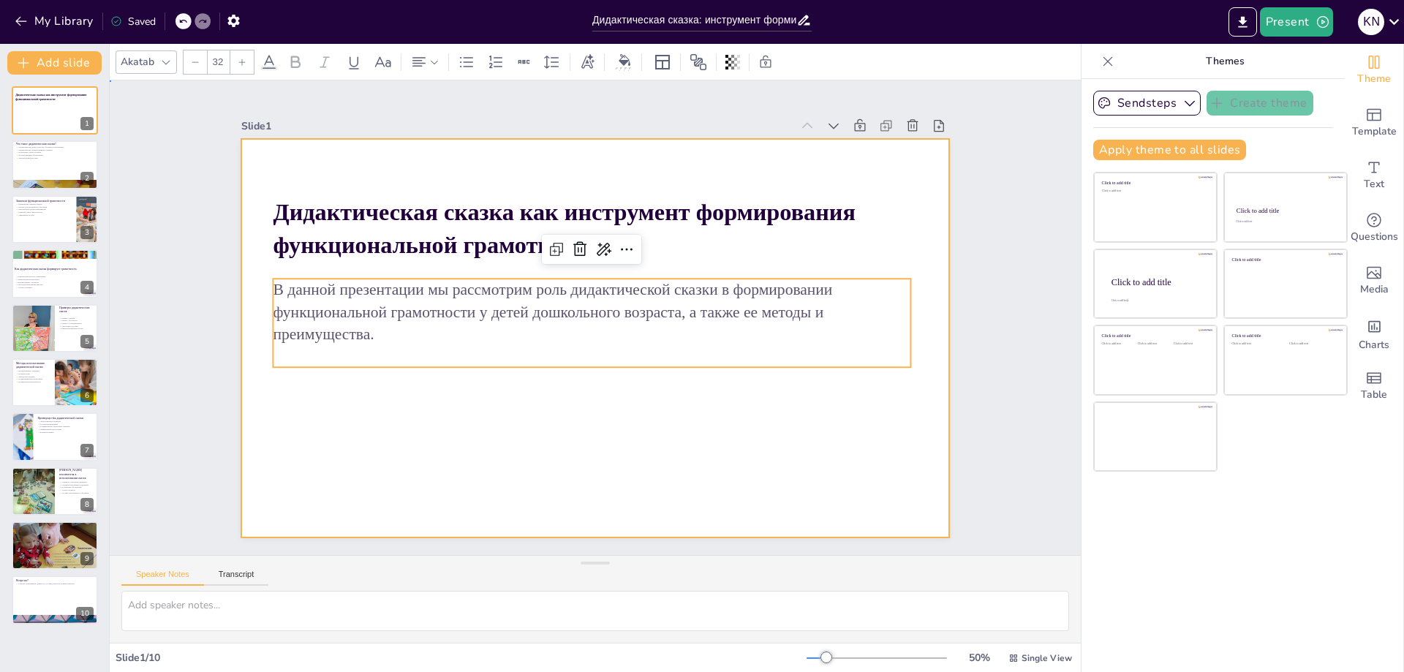
click at [376, 399] on div at bounding box center [588, 337] width 797 height 598
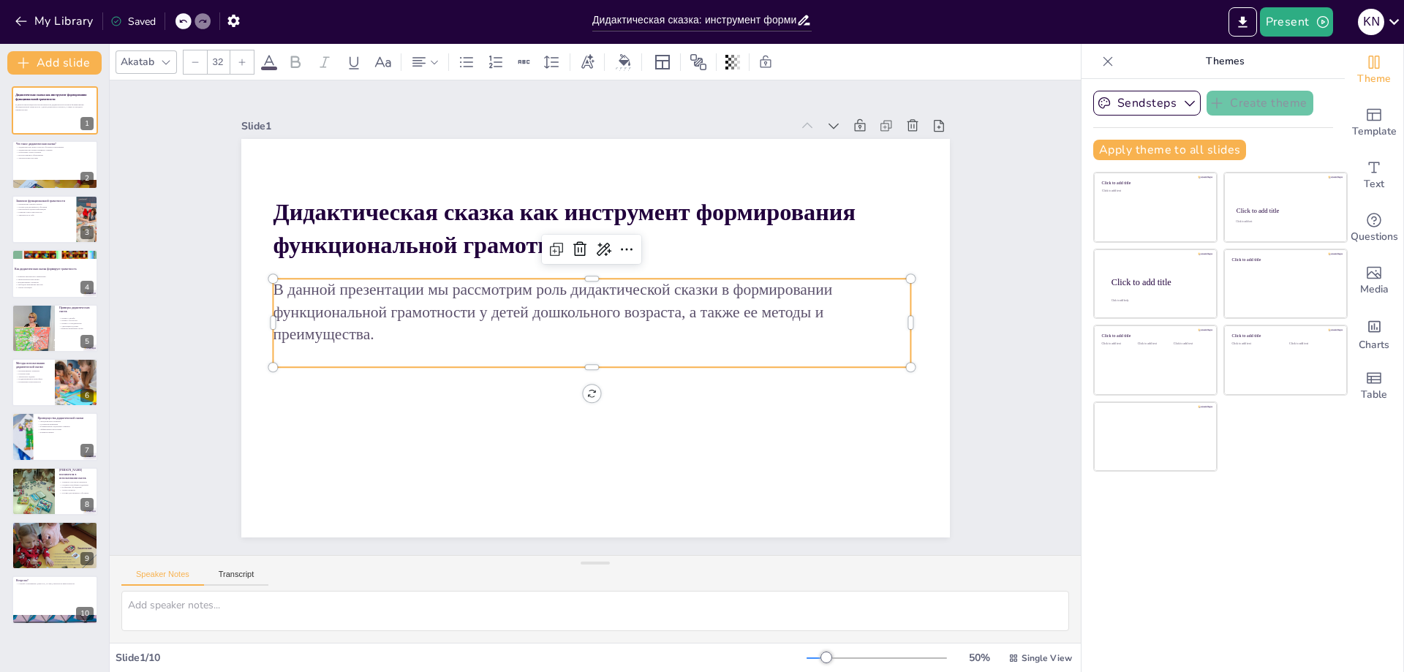
click at [668, 294] on p "В данной презентации мы рассмотрим роль дидактической сказки в формировании фун…" at bounding box center [592, 312] width 638 height 66
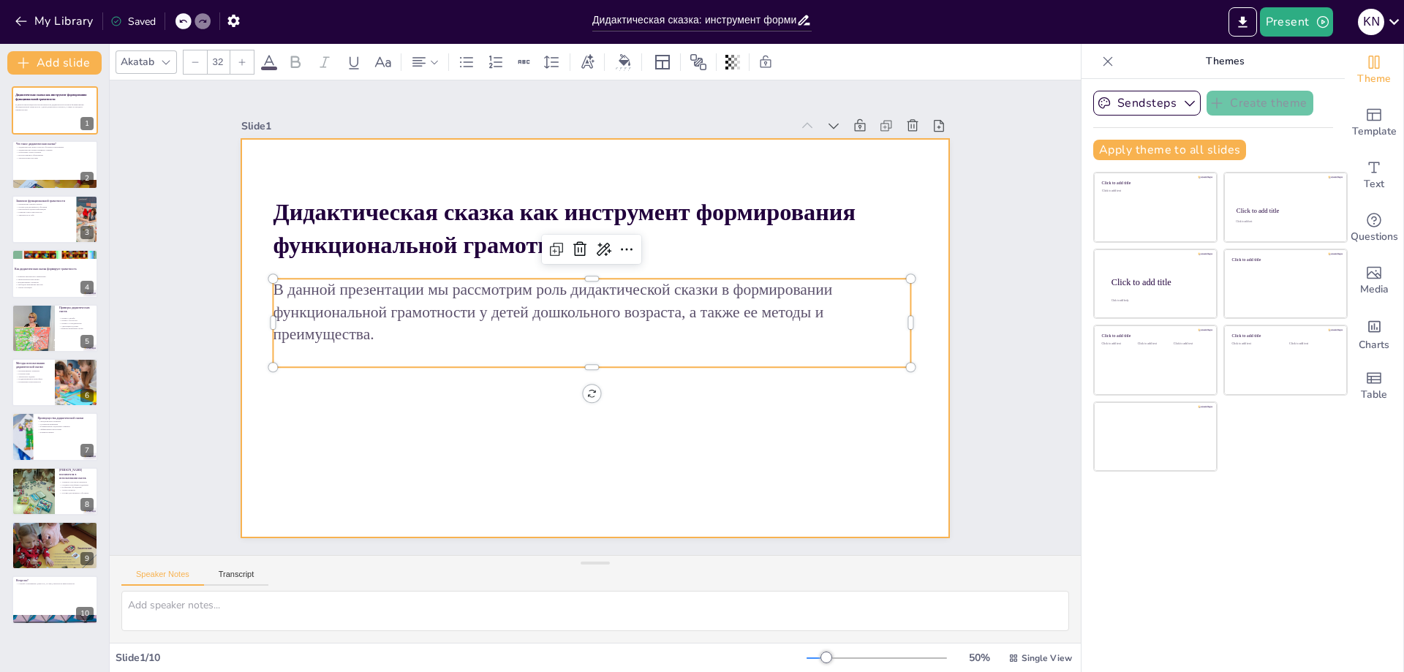
click at [389, 421] on div at bounding box center [579, 331] width 770 height 793
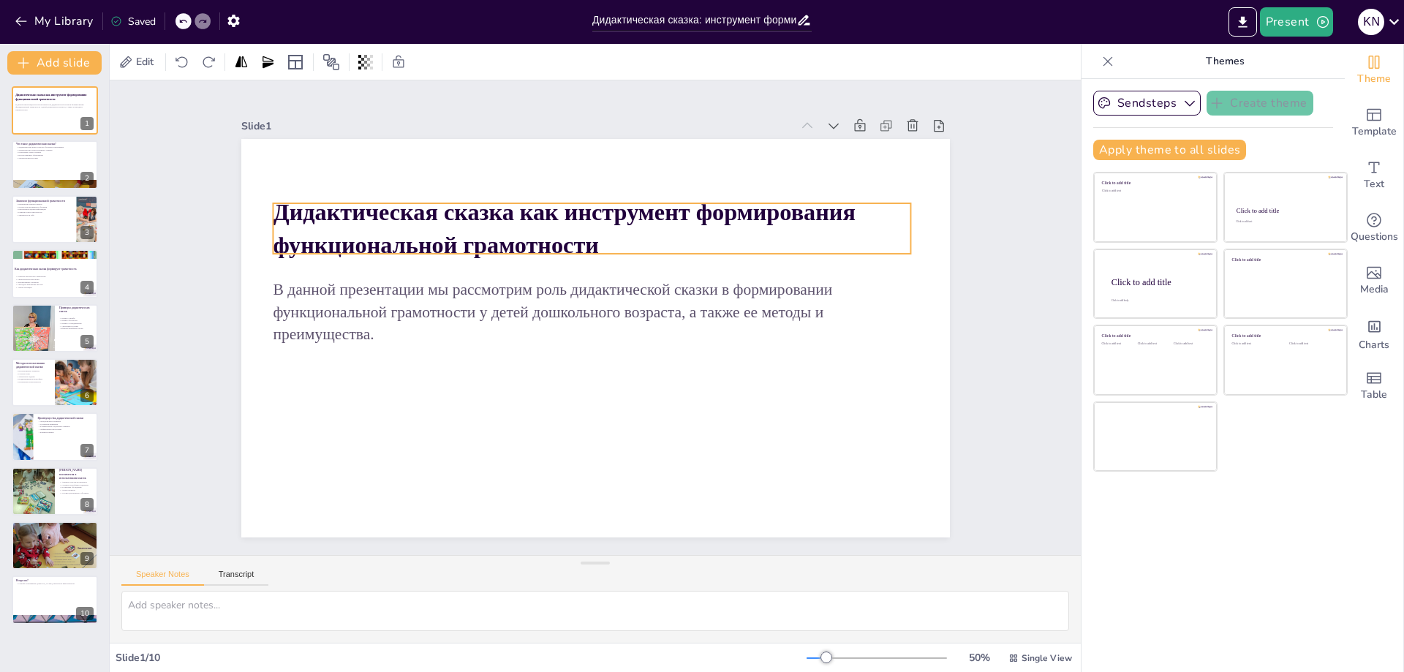
click at [652, 227] on p "Дидактическая сказка как инструмент формирования функциональной грамотности" at bounding box center [636, 238] width 585 height 376
click at [28, 208] on p "Критическая оценка информации" at bounding box center [43, 209] width 57 height 3
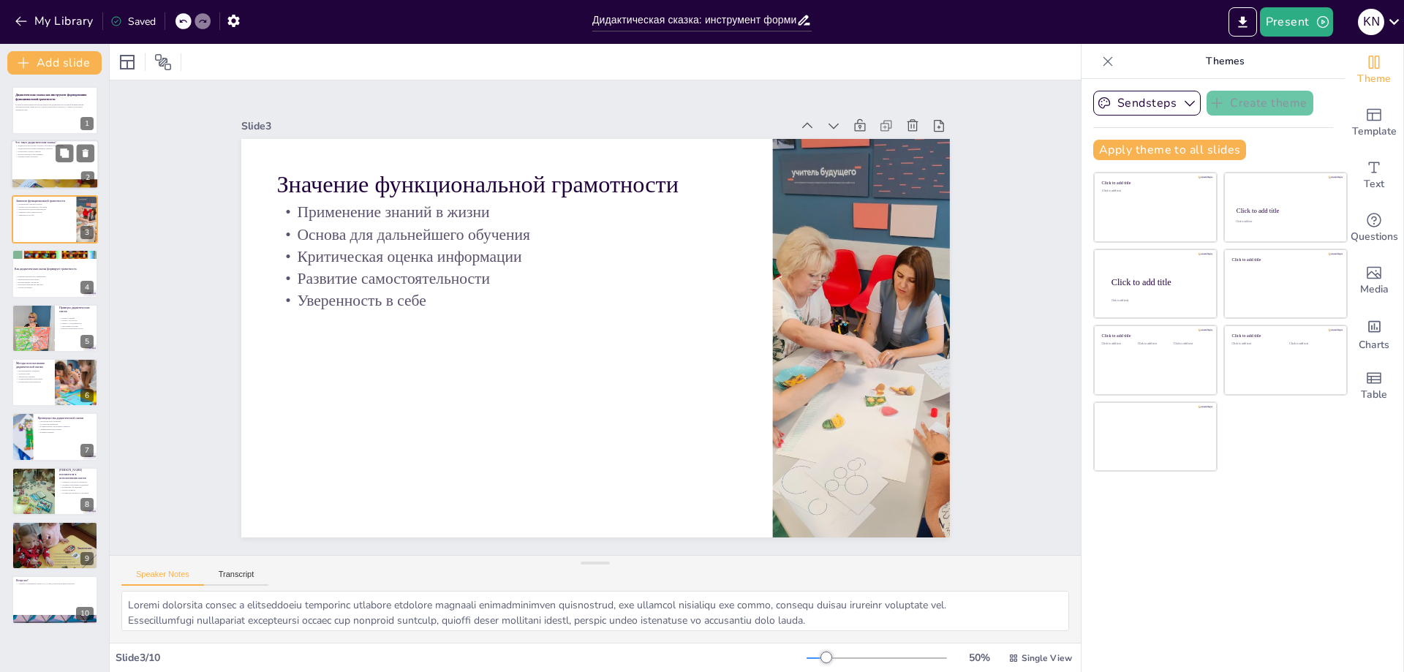
click at [37, 153] on p "Использование в образовании" at bounding box center [54, 154] width 79 height 3
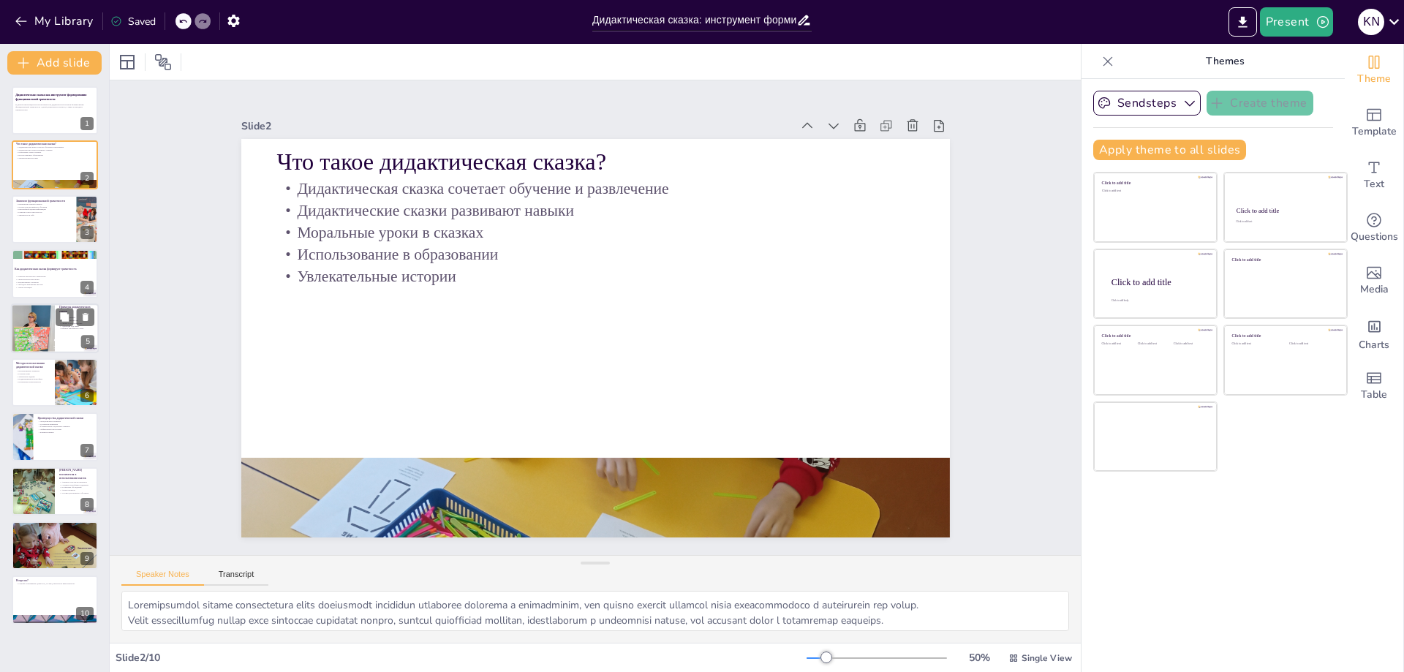
click at [50, 337] on div at bounding box center [33, 328] width 44 height 50
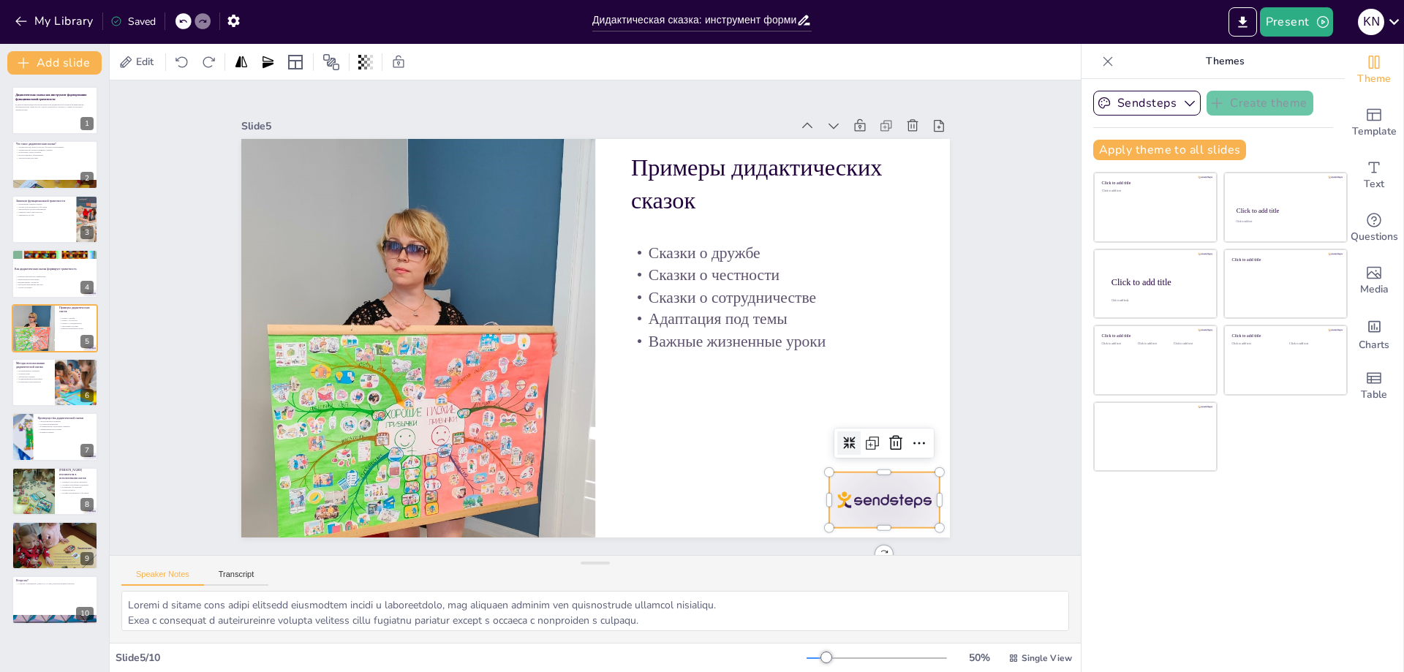
click at [816, 568] on div at bounding box center [754, 619] width 124 height 103
click at [881, 464] on icon at bounding box center [881, 473] width 19 height 19
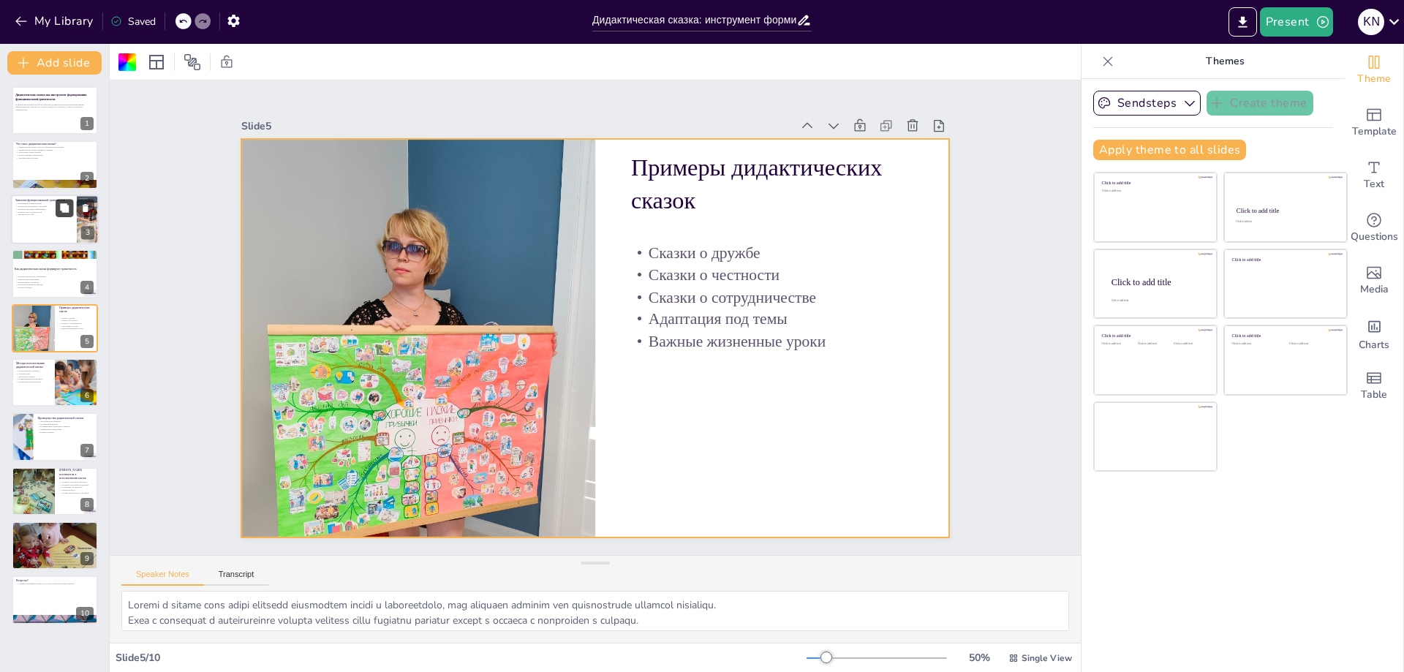
click at [56, 207] on button at bounding box center [65, 208] width 18 height 18
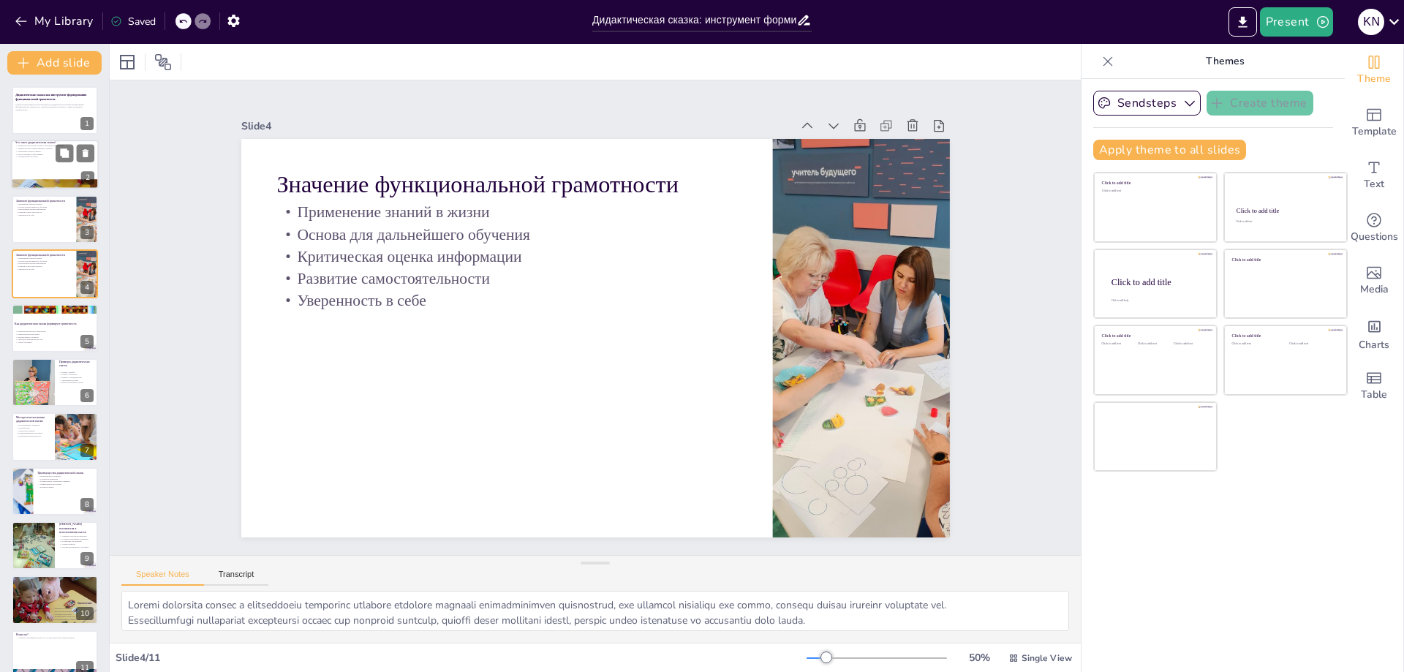
click at [41, 148] on p "Дидактические сказки развивают навыки" at bounding box center [54, 149] width 79 height 3
type textarea "Loremipsumdol sitame consectetura elits doeiusmodt incididun utlaboree dolorema…"
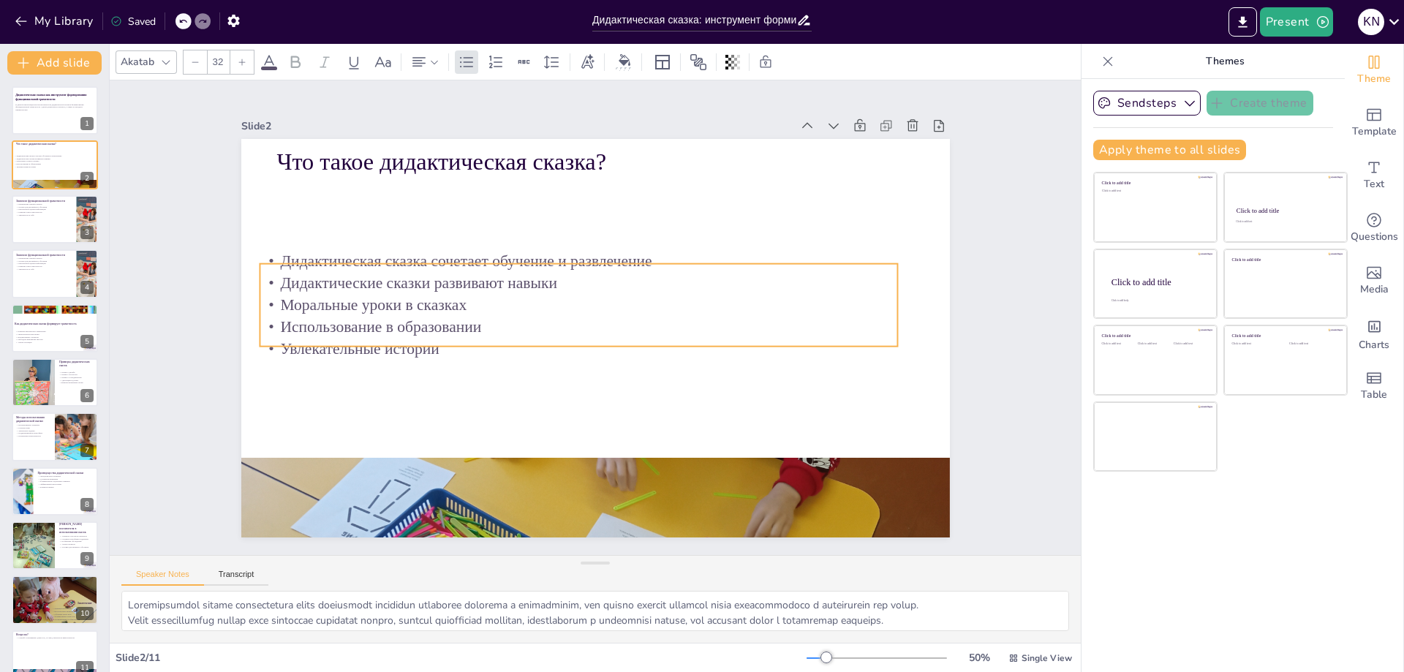
drag, startPoint x: 363, startPoint y: 240, endPoint x: 346, endPoint y: 312, distance: 74.3
click at [346, 312] on p "Использование в образовании" at bounding box center [576, 319] width 592 height 279
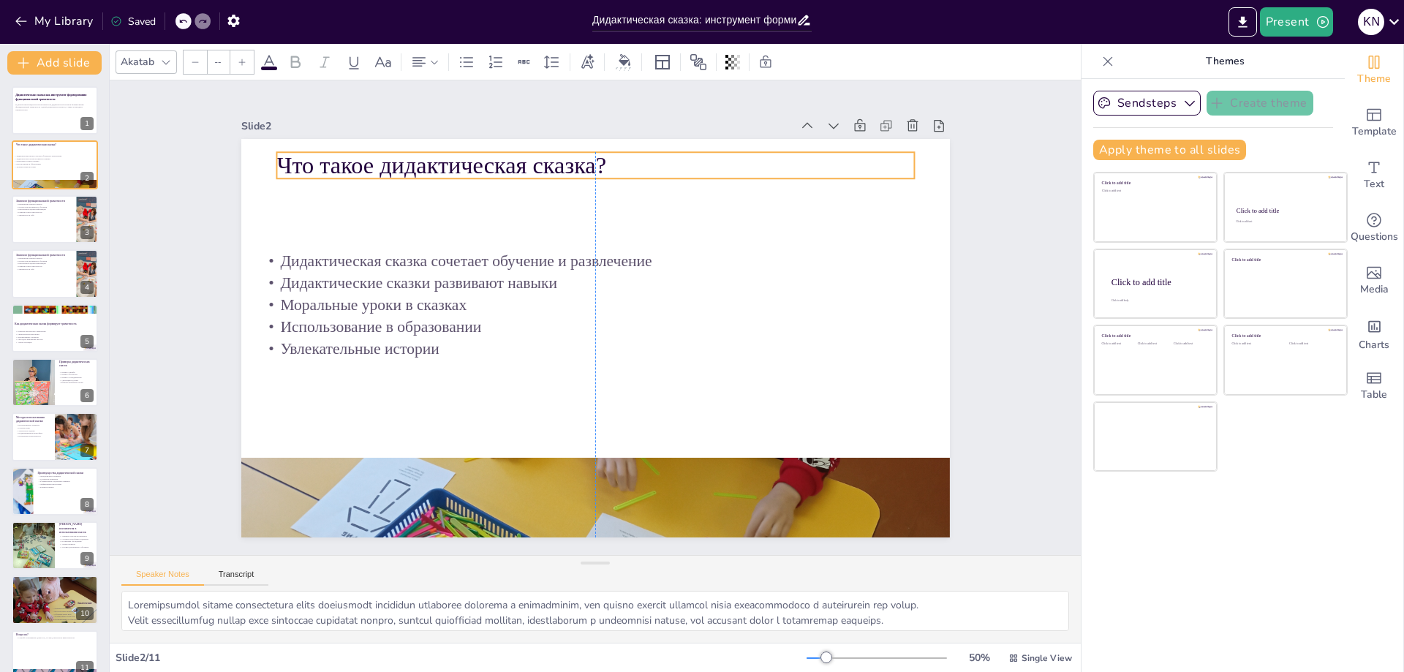
type input "48"
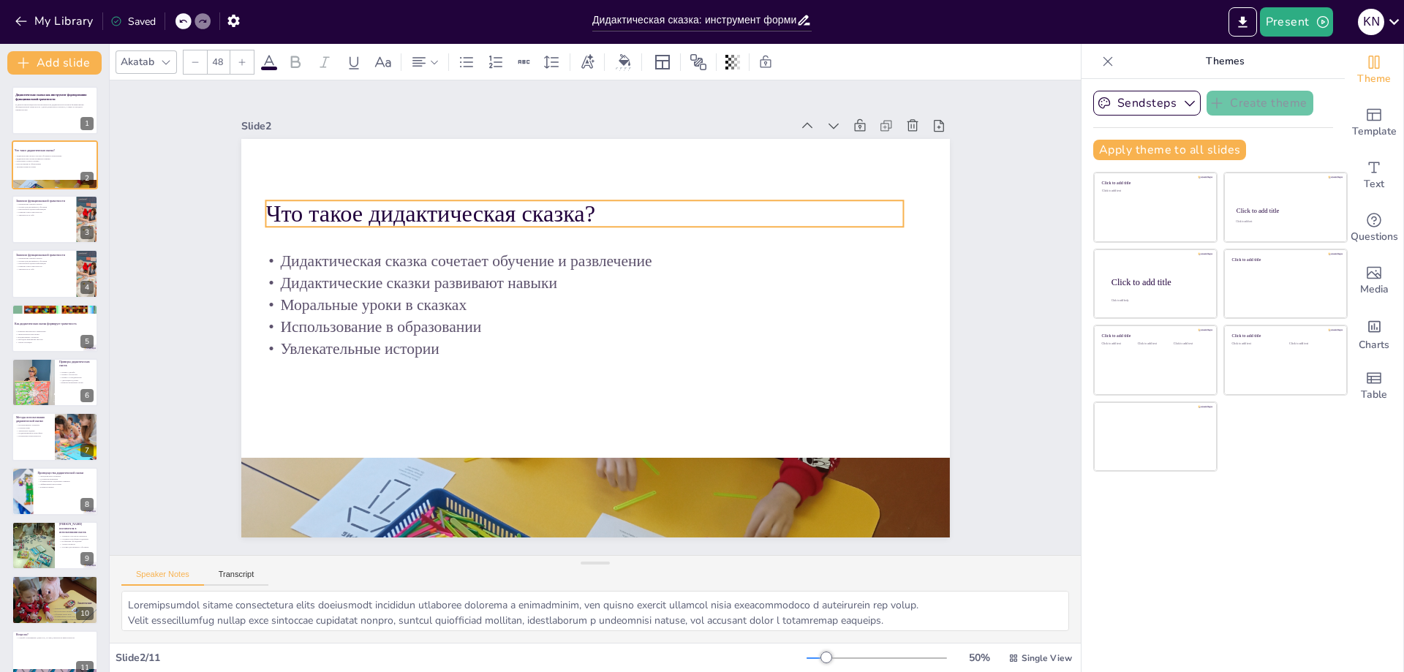
drag, startPoint x: 391, startPoint y: 164, endPoint x: 380, endPoint y: 216, distance: 53.1
click at [380, 216] on p "Что такое дидактическая сказка?" at bounding box center [637, 222] width 569 height 347
click at [1009, 314] on div "Slide 1 Дидактическая сказка как инструмент формирования функциональной грамотн…" at bounding box center [596, 317] width 1016 height 573
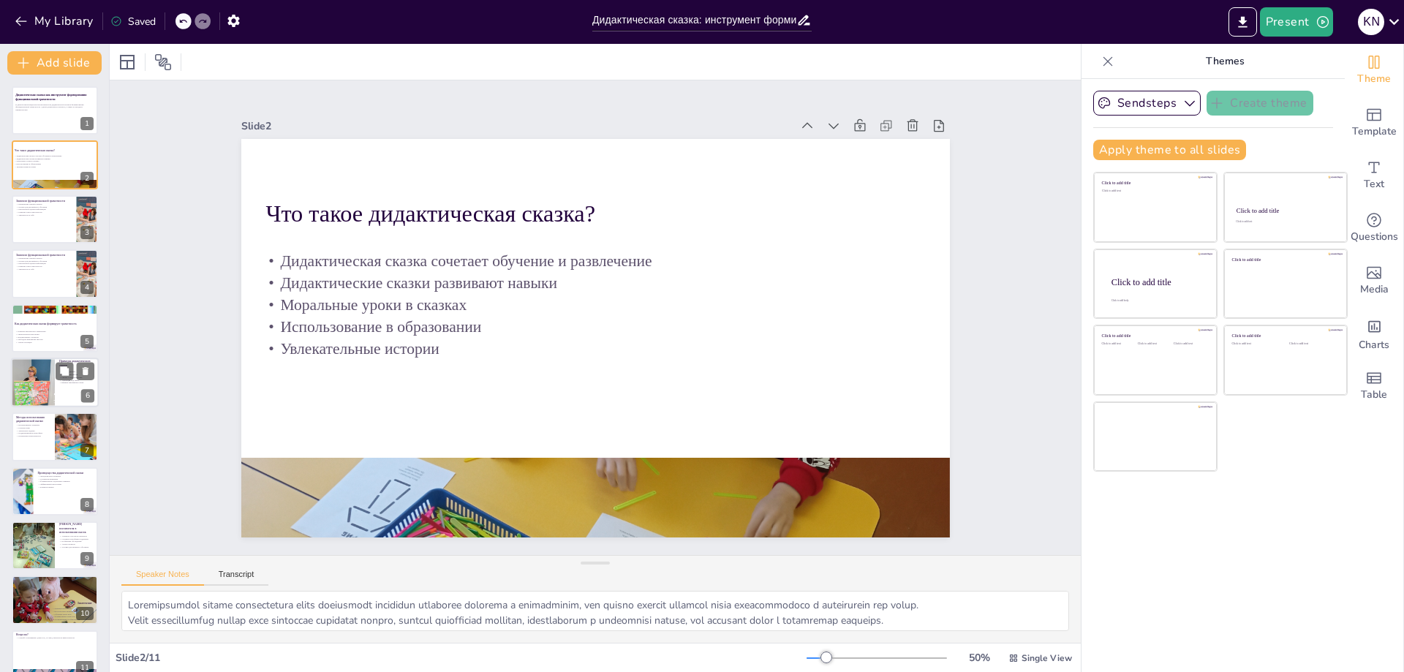
click at [44, 389] on div at bounding box center [33, 383] width 44 height 50
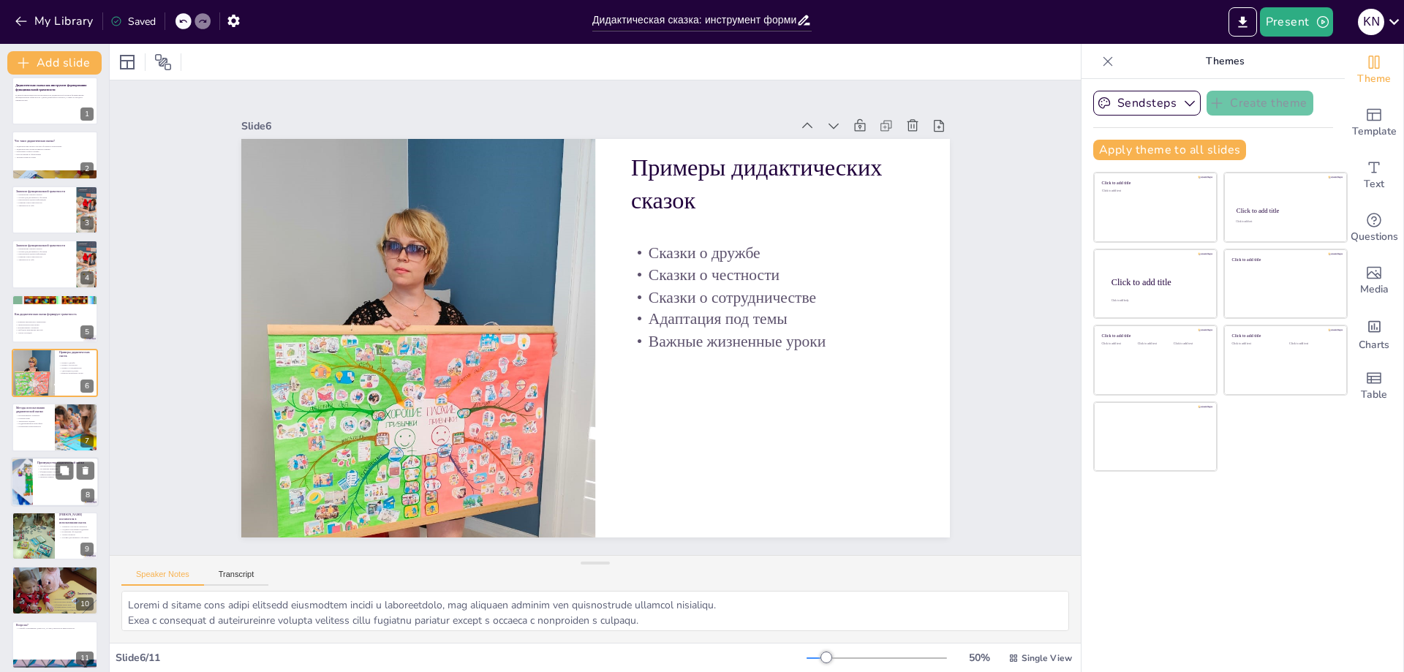
click at [37, 487] on div at bounding box center [55, 482] width 88 height 50
type textarea "Loremipsumdol sitametc, adipisc elitseddoe tempo incididuntutl etdolo, magnaali…"
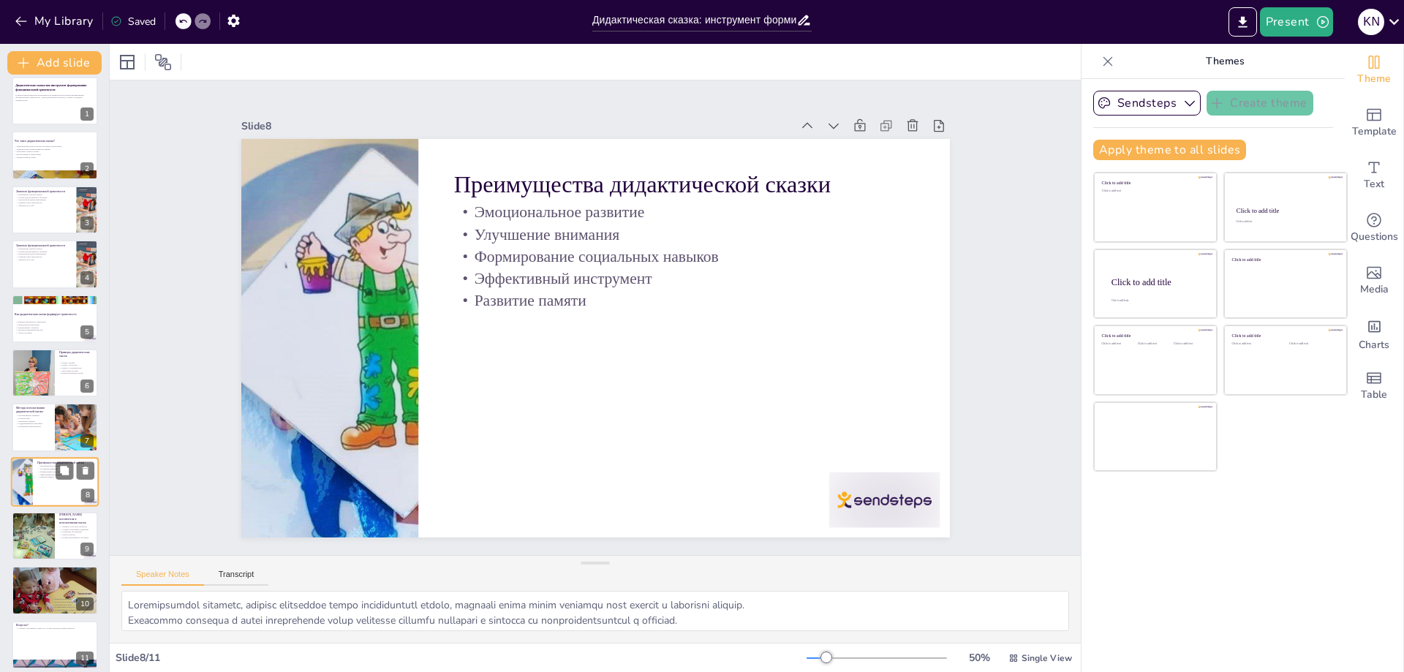
scroll to position [18, 0]
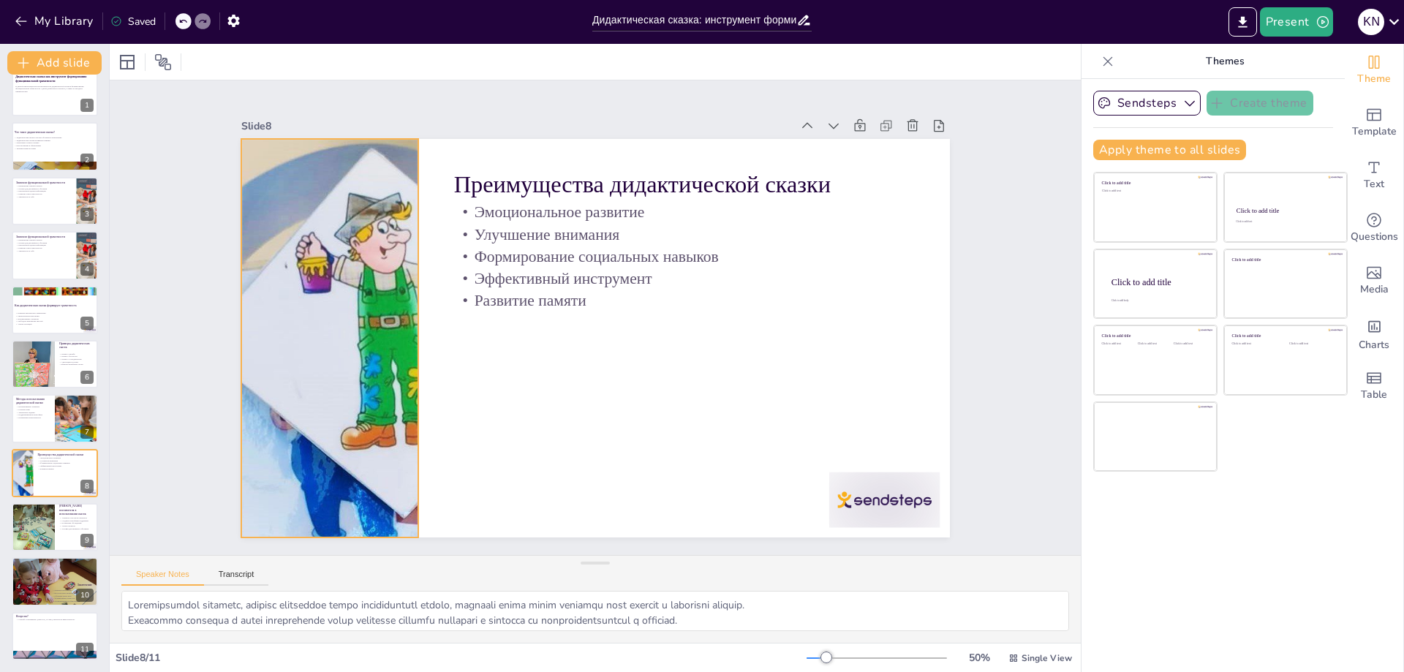
click at [365, 416] on div at bounding box center [423, 114] width 652 height 687
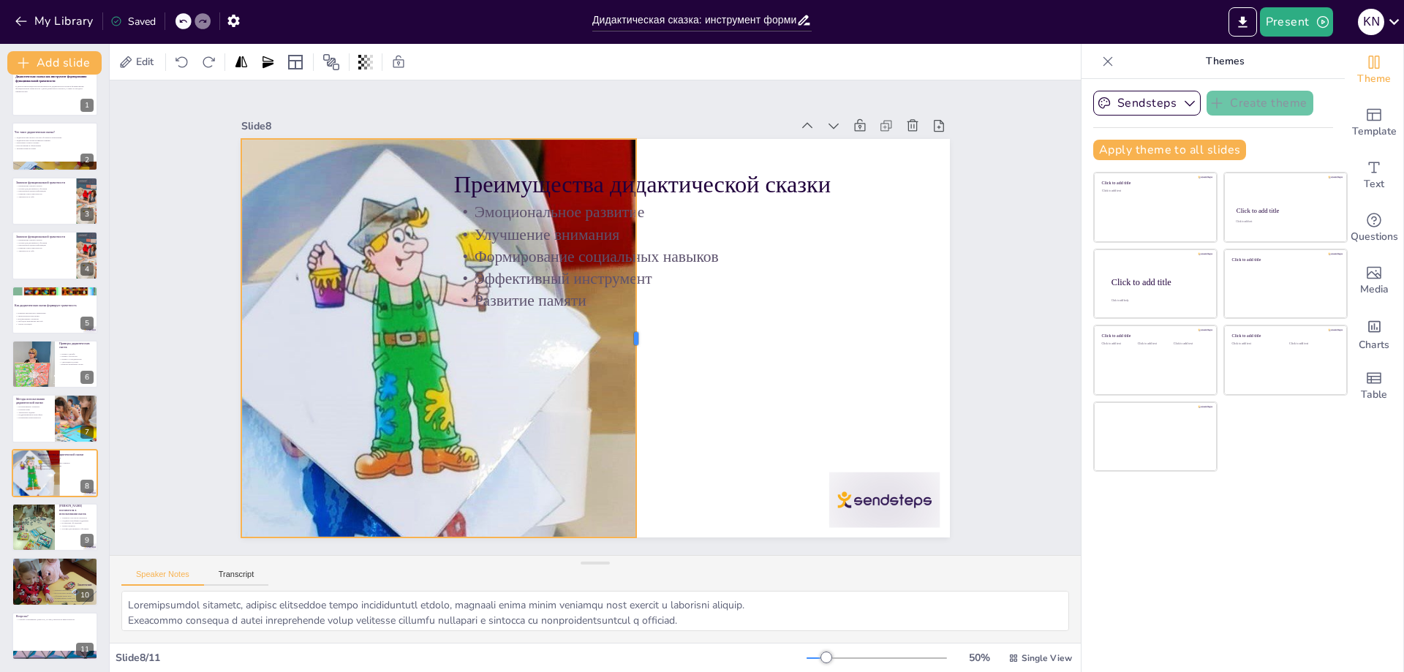
drag, startPoint x: 407, startPoint y: 333, endPoint x: 625, endPoint y: 338, distance: 217.9
click at [625, 338] on div at bounding box center [636, 347] width 94 height 392
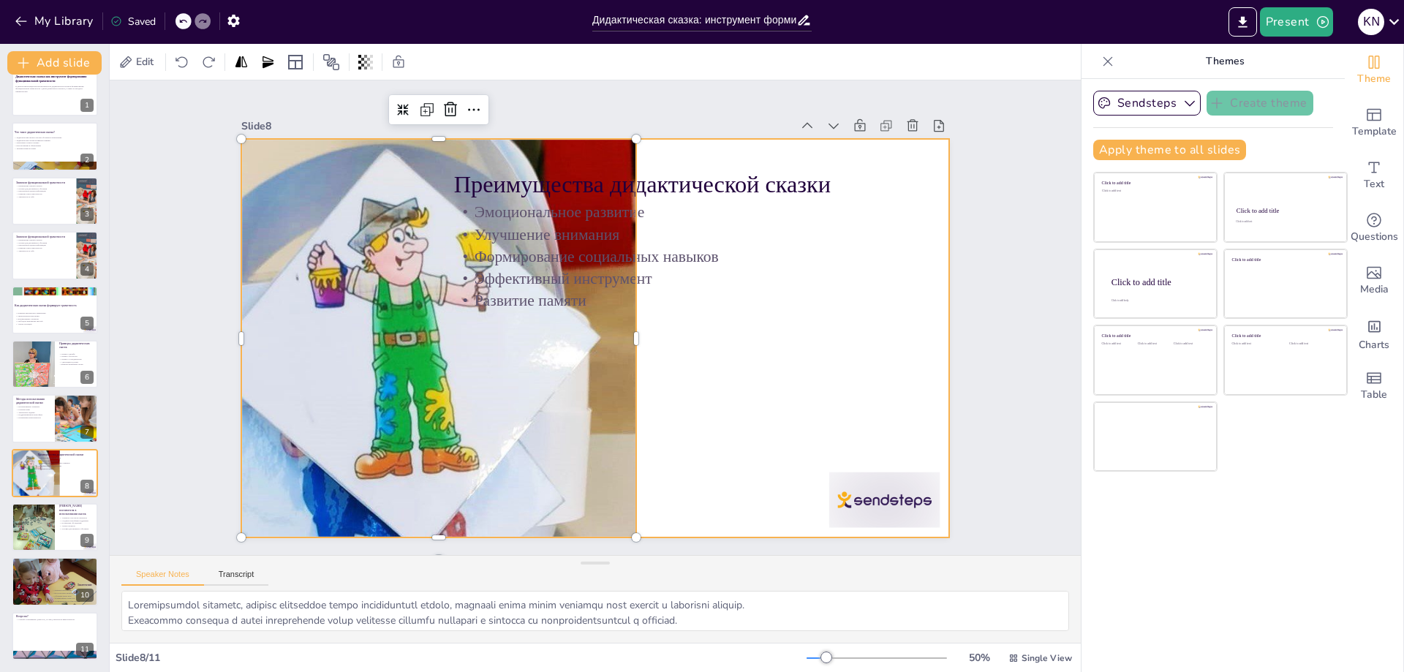
click at [744, 350] on div at bounding box center [582, 334] width 807 height 739
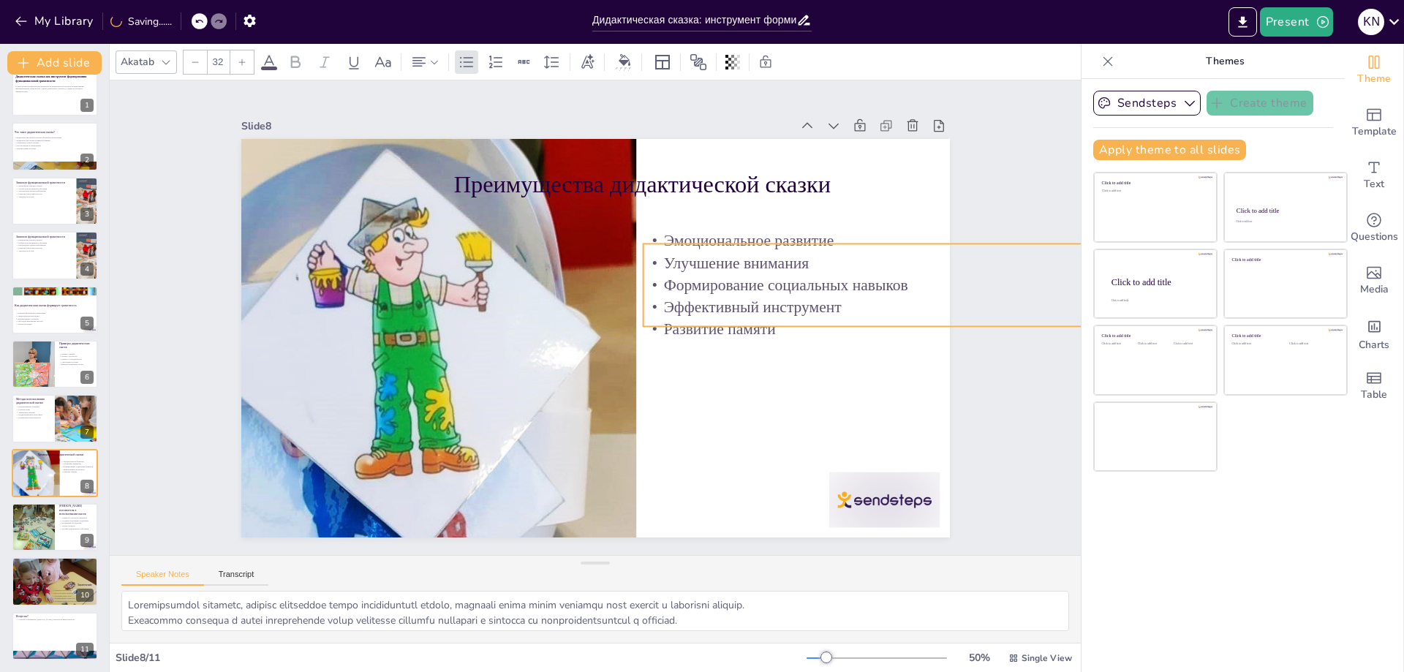
drag, startPoint x: 562, startPoint y: 254, endPoint x: 752, endPoint y: 282, distance: 191.5
click at [752, 317] on p "Формирование социальных навыков" at bounding box center [823, 479] width 357 height 325
type input "48"
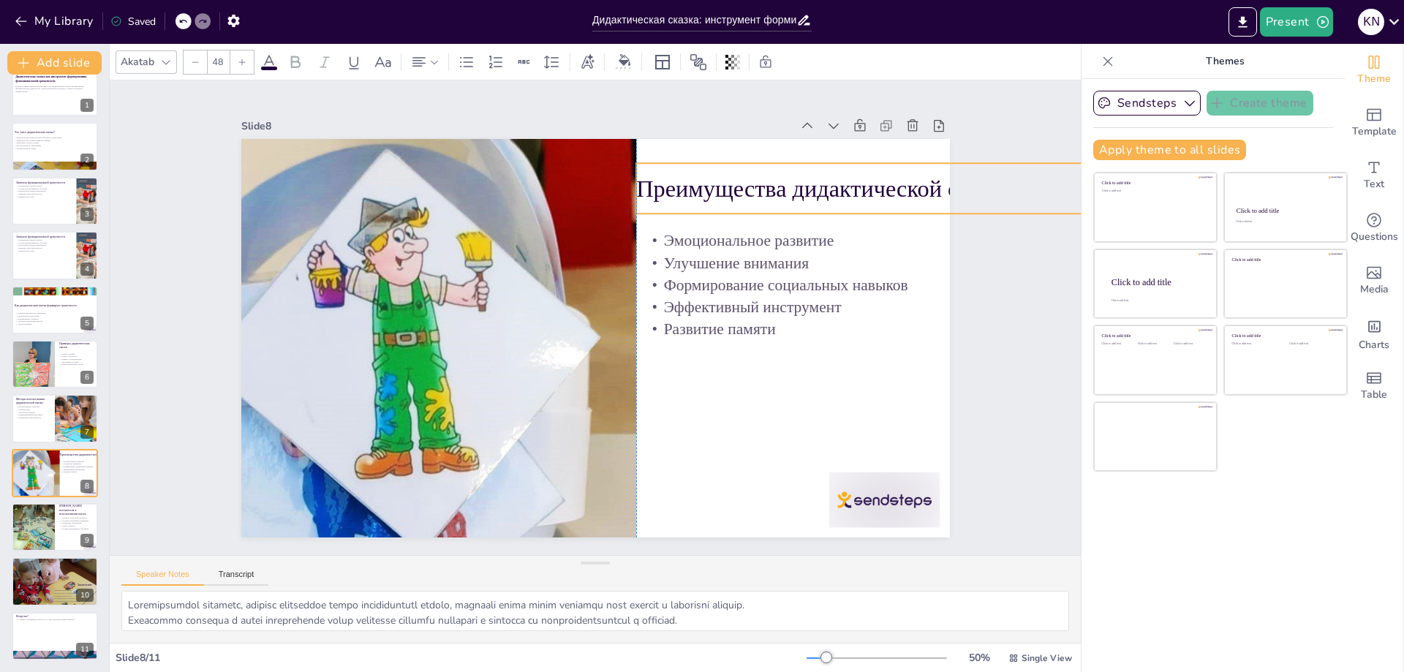
drag, startPoint x: 694, startPoint y: 178, endPoint x: 877, endPoint y: 182, distance: 183.6
click at [877, 280] on p "Преимущества дидактической сказки" at bounding box center [842, 487] width 259 height 415
drag, startPoint x: 872, startPoint y: 184, endPoint x: 763, endPoint y: 184, distance: 108.9
click at [763, 196] on p "Преимущества дидактической сказки" at bounding box center [779, 413] width 217 height 434
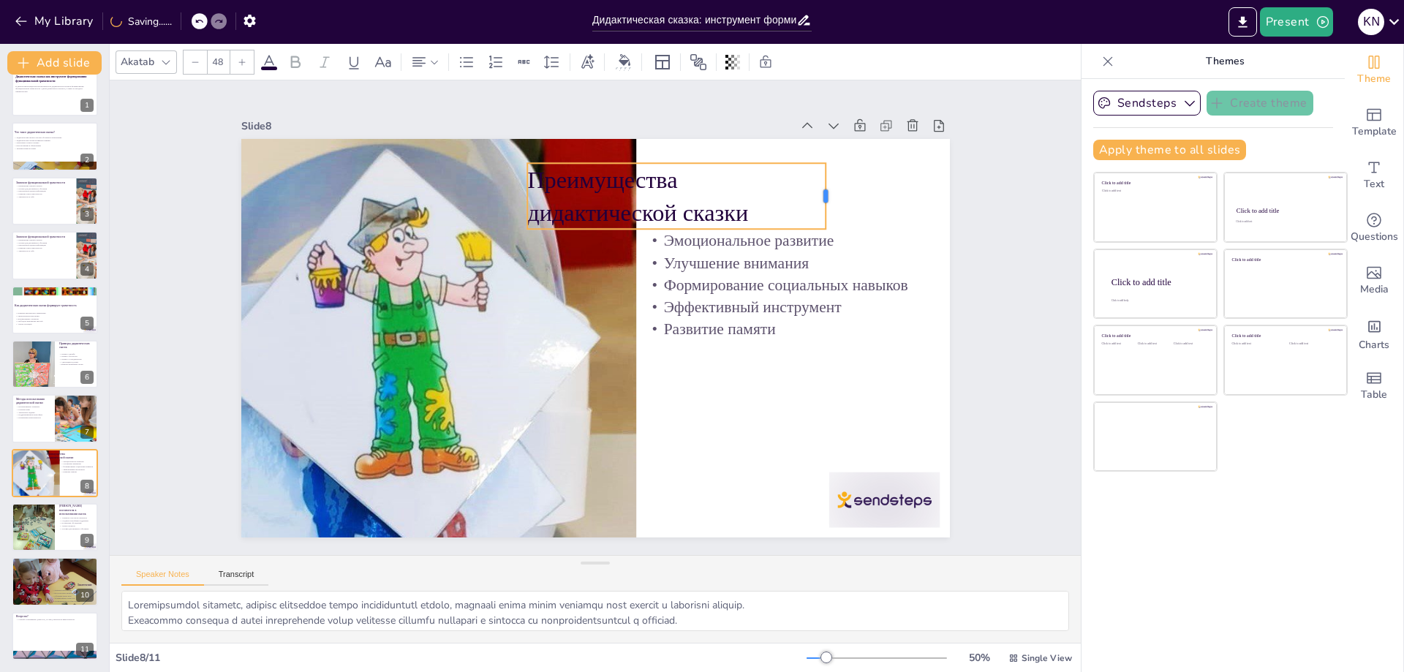
drag, startPoint x: 982, startPoint y: 186, endPoint x: 820, endPoint y: 188, distance: 161.6
click at [826, 188] on div at bounding box center [832, 196] width 12 height 66
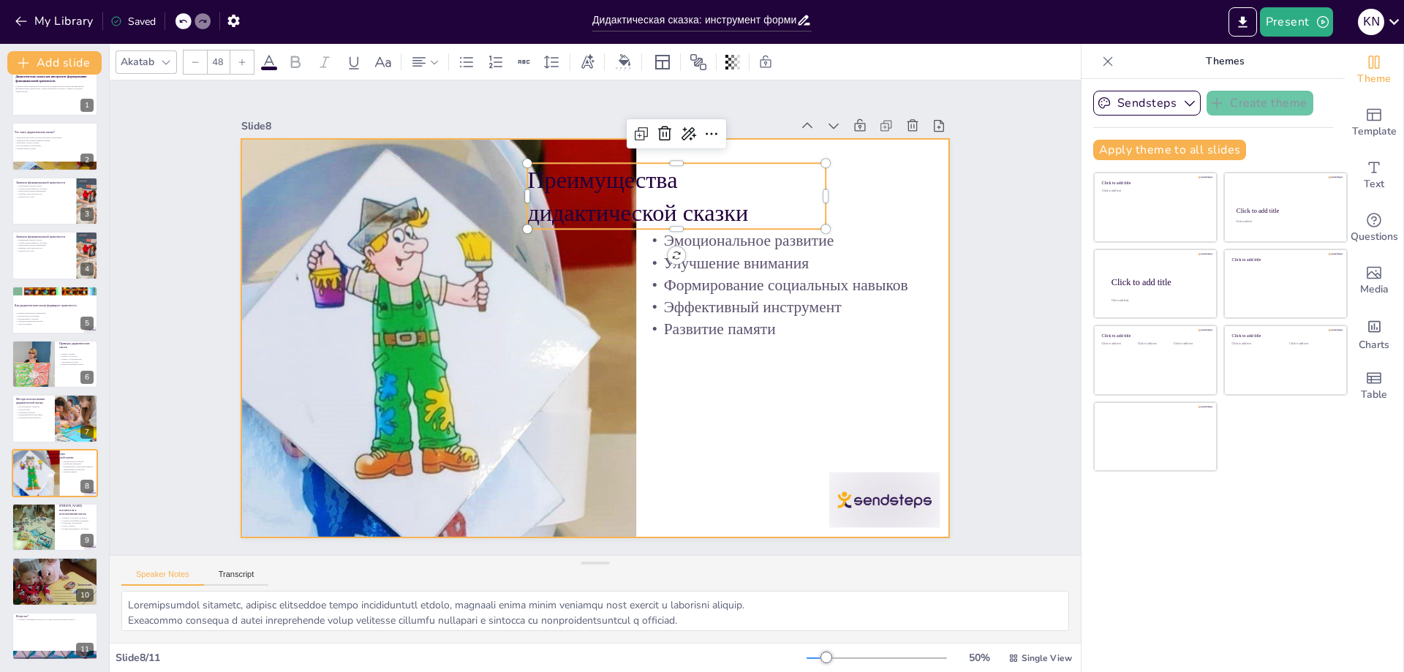
click at [751, 424] on div at bounding box center [591, 337] width 776 height 537
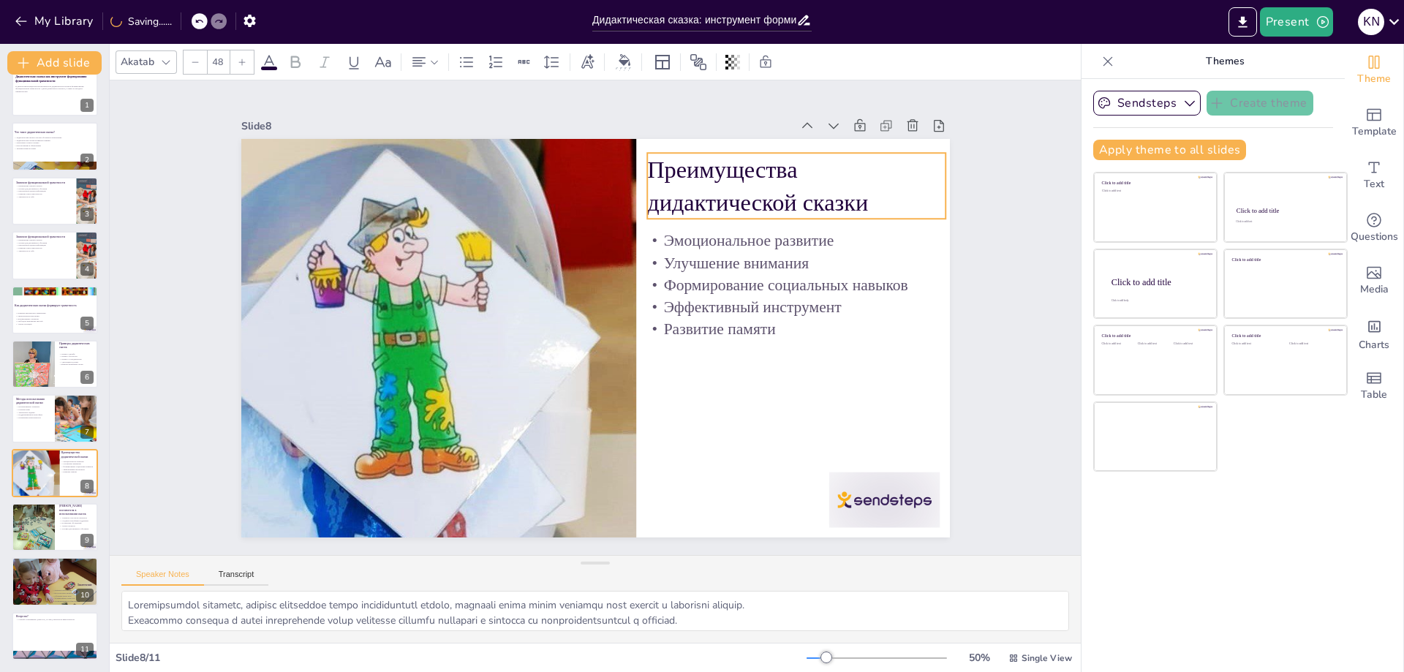
drag, startPoint x: 540, startPoint y: 178, endPoint x: 660, endPoint y: 168, distance: 120.4
click at [695, 215] on p "Преимущества дидактической сказки" at bounding box center [835, 329] width 281 height 229
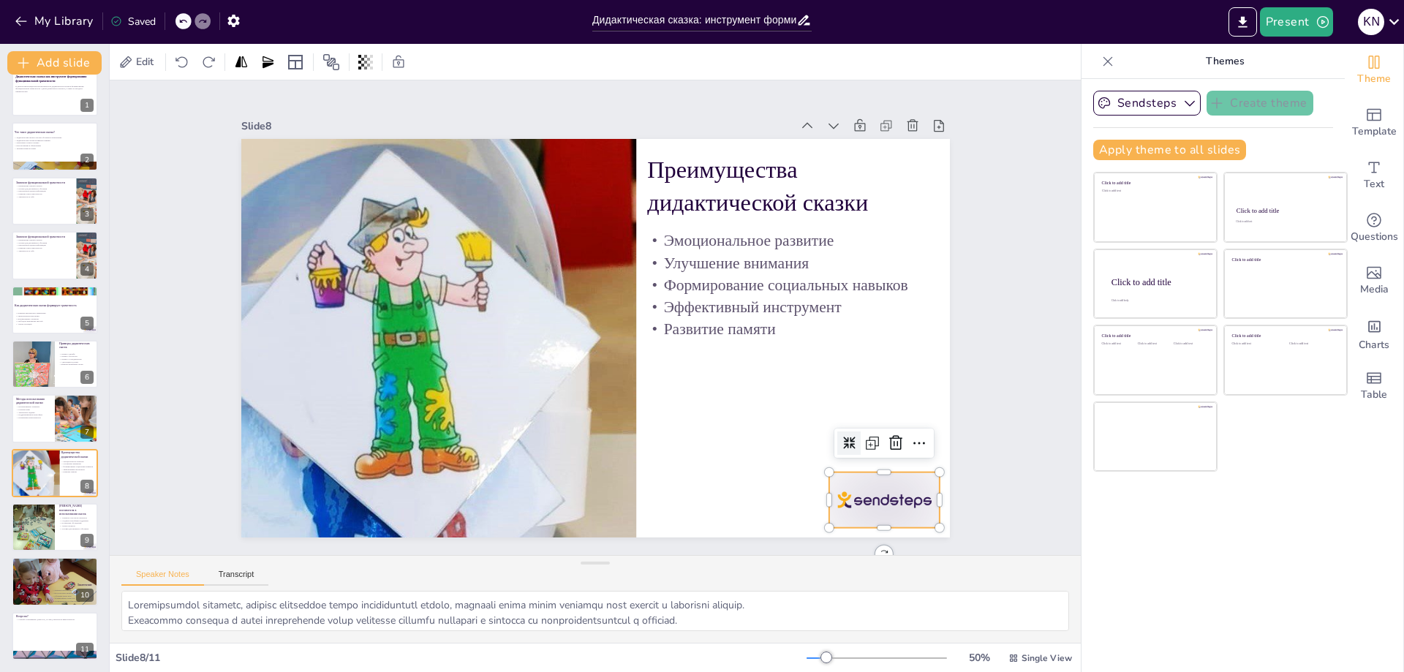
click at [851, 537] on div at bounding box center [813, 580] width 122 height 87
click at [872, 494] on icon at bounding box center [864, 502] width 16 height 17
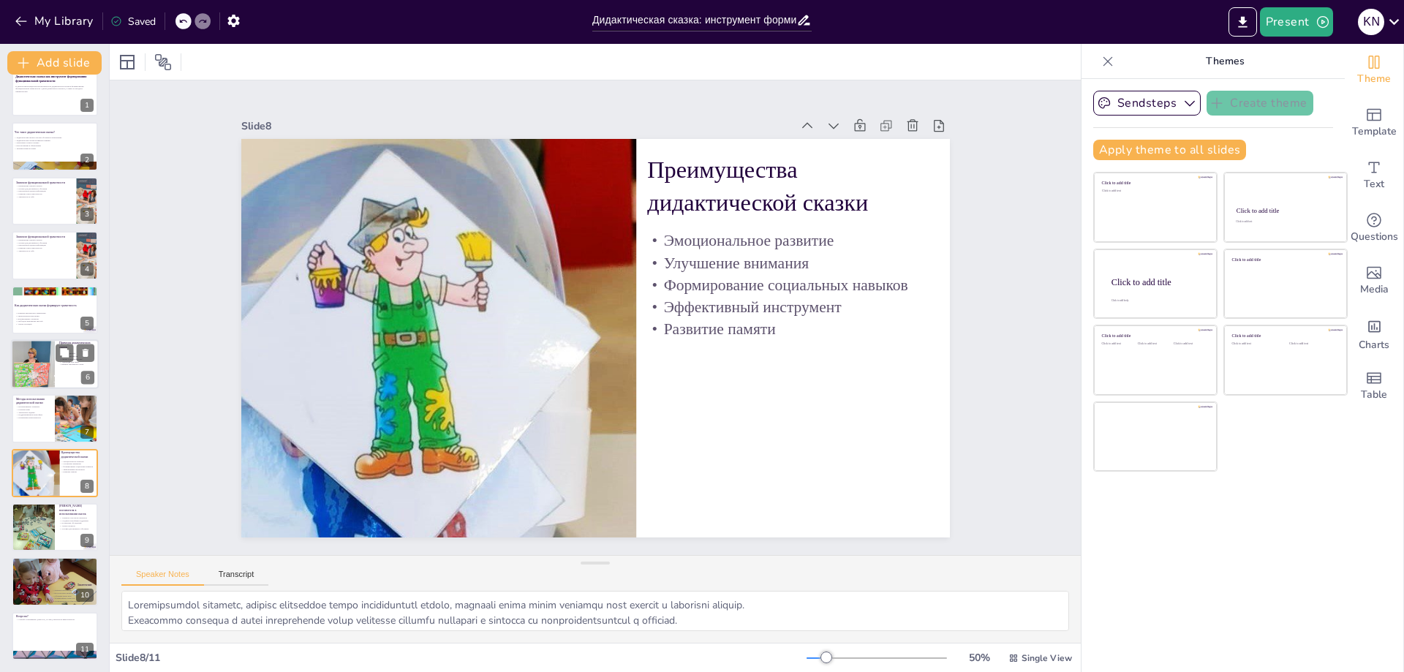
click at [37, 358] on div at bounding box center [33, 364] width 44 height 50
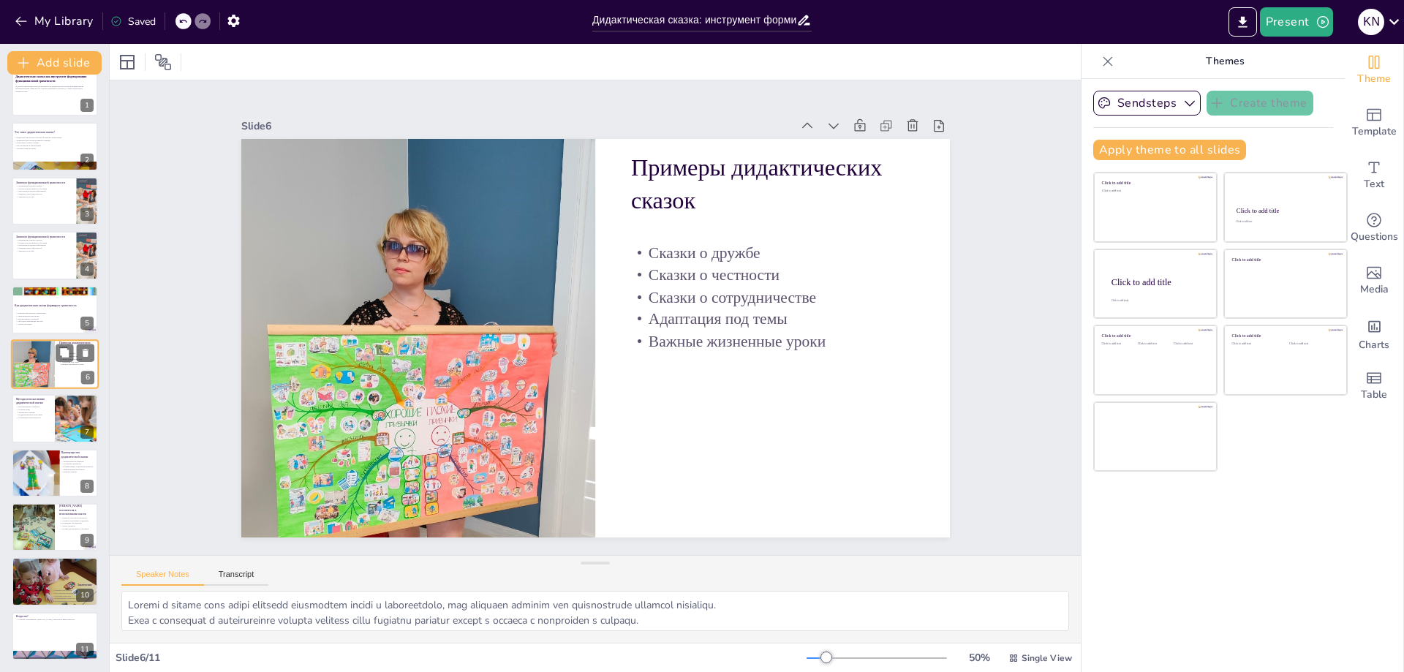
scroll to position [10, 0]
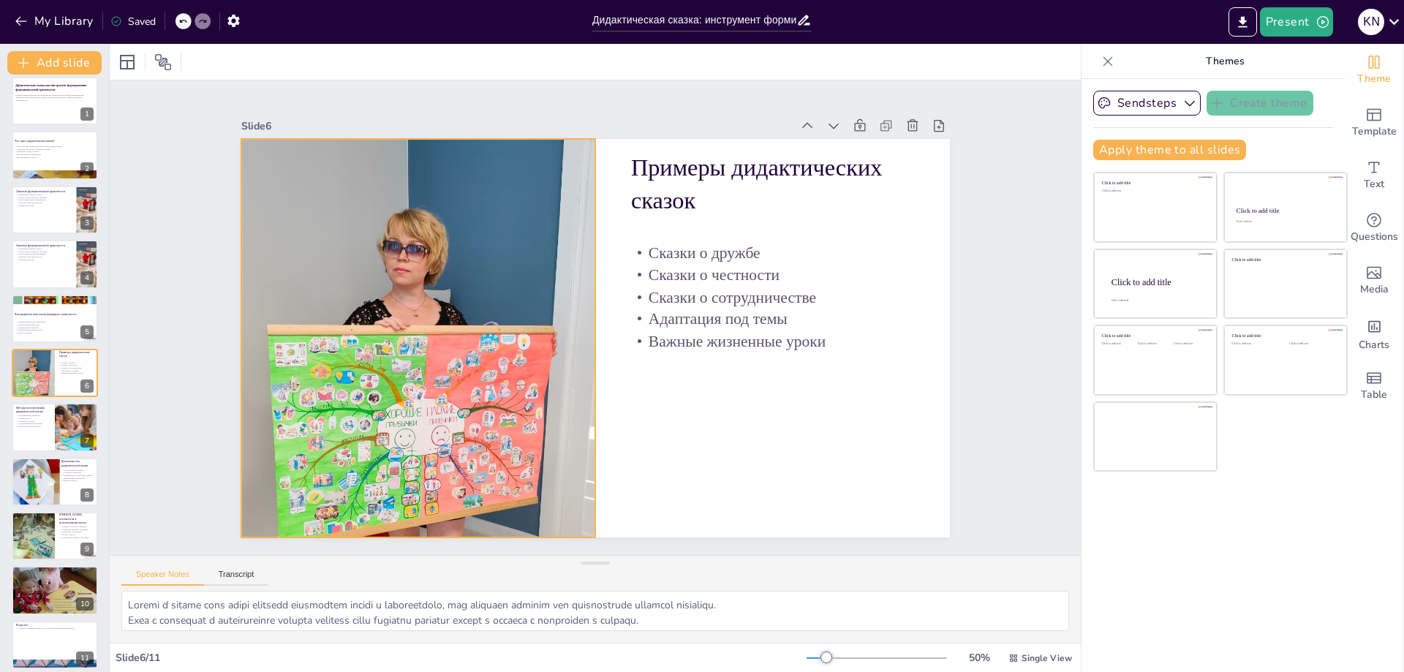
click at [537, 316] on div at bounding box center [420, 283] width 461 height 492
click at [583, 329] on div at bounding box center [432, 247] width 508 height 526
drag, startPoint x: 586, startPoint y: 331, endPoint x: 605, endPoint y: 331, distance: 19.0
click at [605, 331] on div "Примеры дидактических сказок Сказки о дружбе Сказки о честности Сказки о сотруд…" at bounding box center [591, 337] width 776 height 537
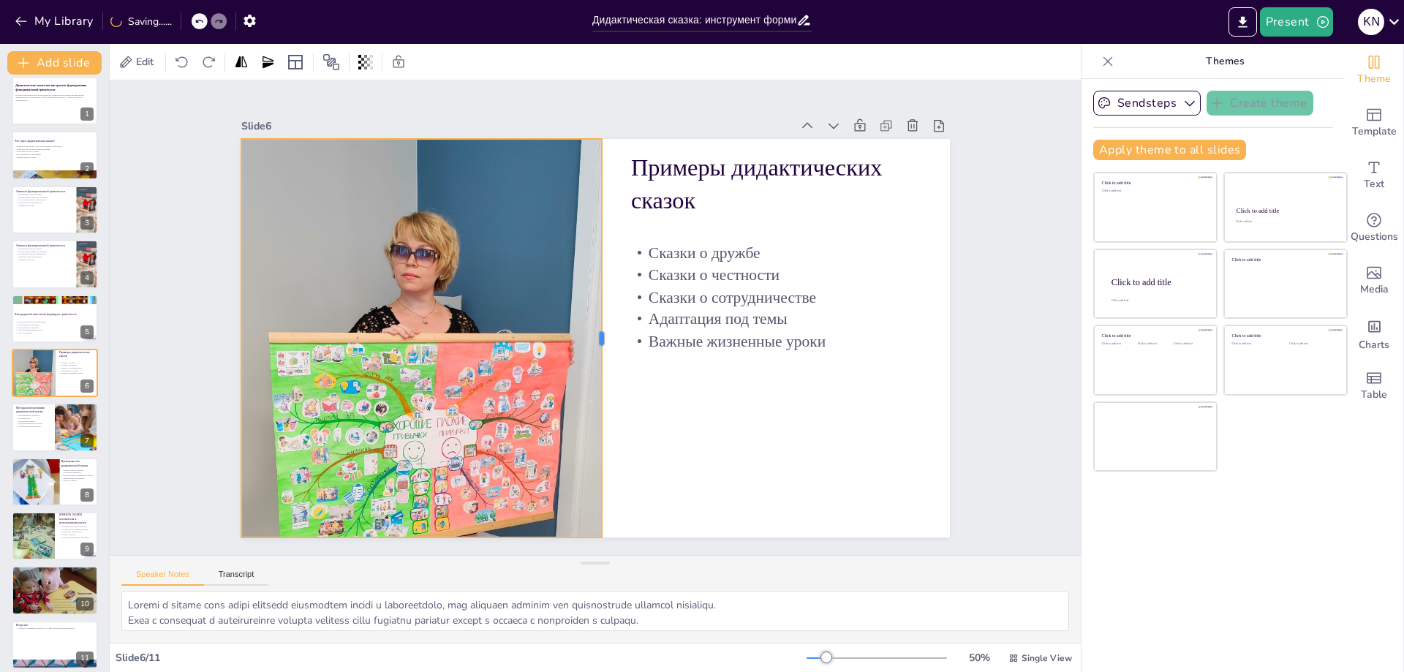
drag, startPoint x: 605, startPoint y: 331, endPoint x: 593, endPoint y: 331, distance: 12.4
click at [593, 331] on div at bounding box center [571, 323] width 382 height 134
click at [45, 151] on p "Моральные уроки в сказках" at bounding box center [52, 151] width 79 height 3
type textarea "Loremipsumdol sitame consectetura elits doeiusmodt incididun utlaboree dolorema…"
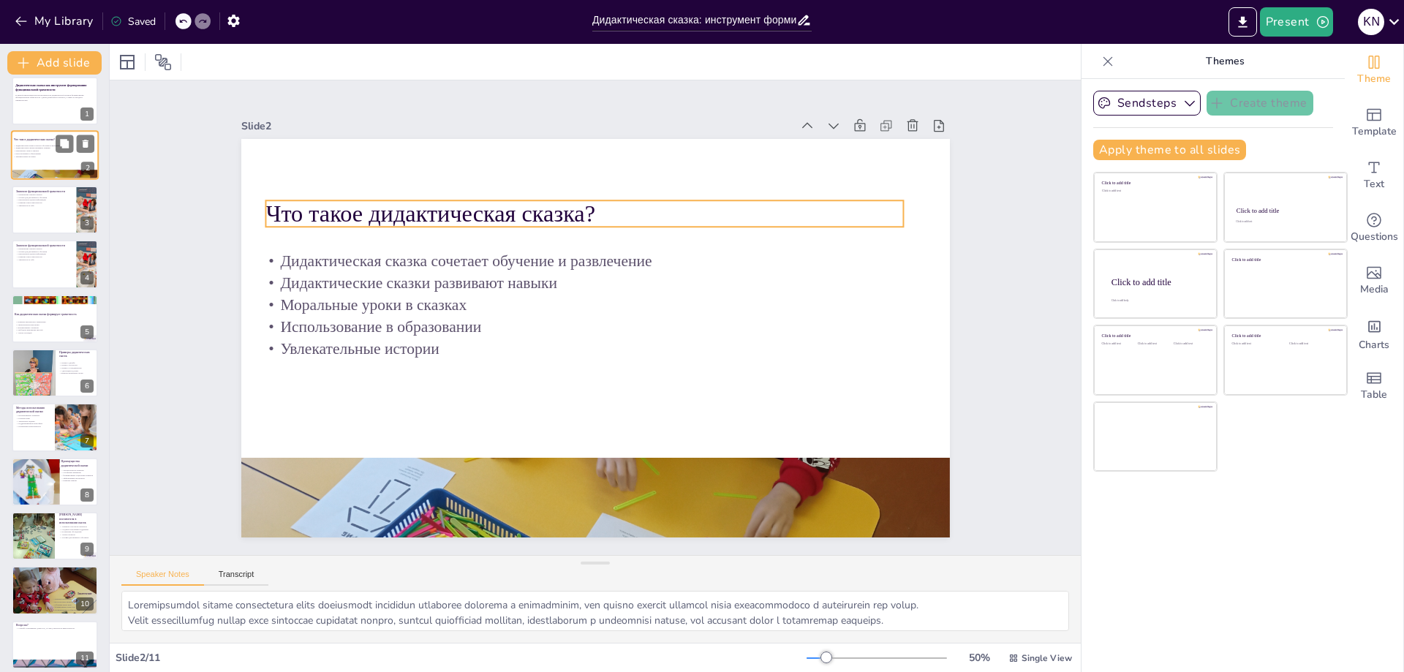
scroll to position [0, 0]
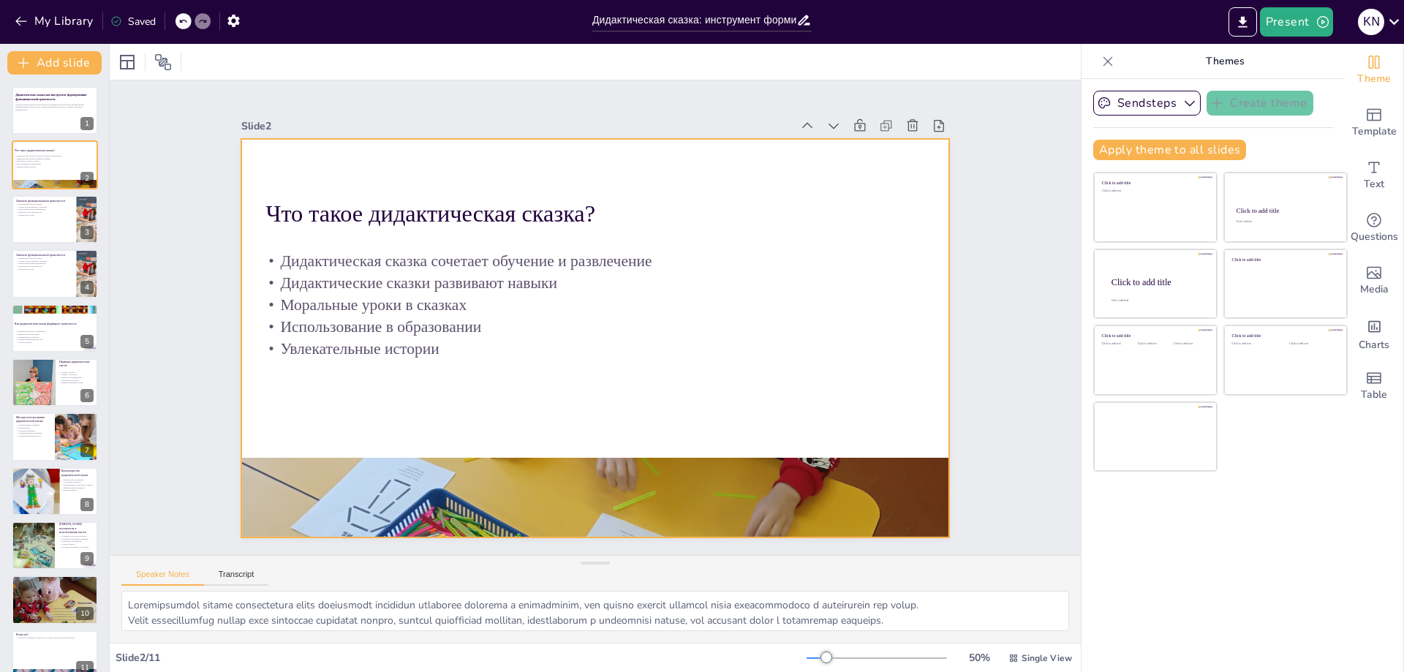
click at [606, 469] on div at bounding box center [540, 488] width 966 height 1117
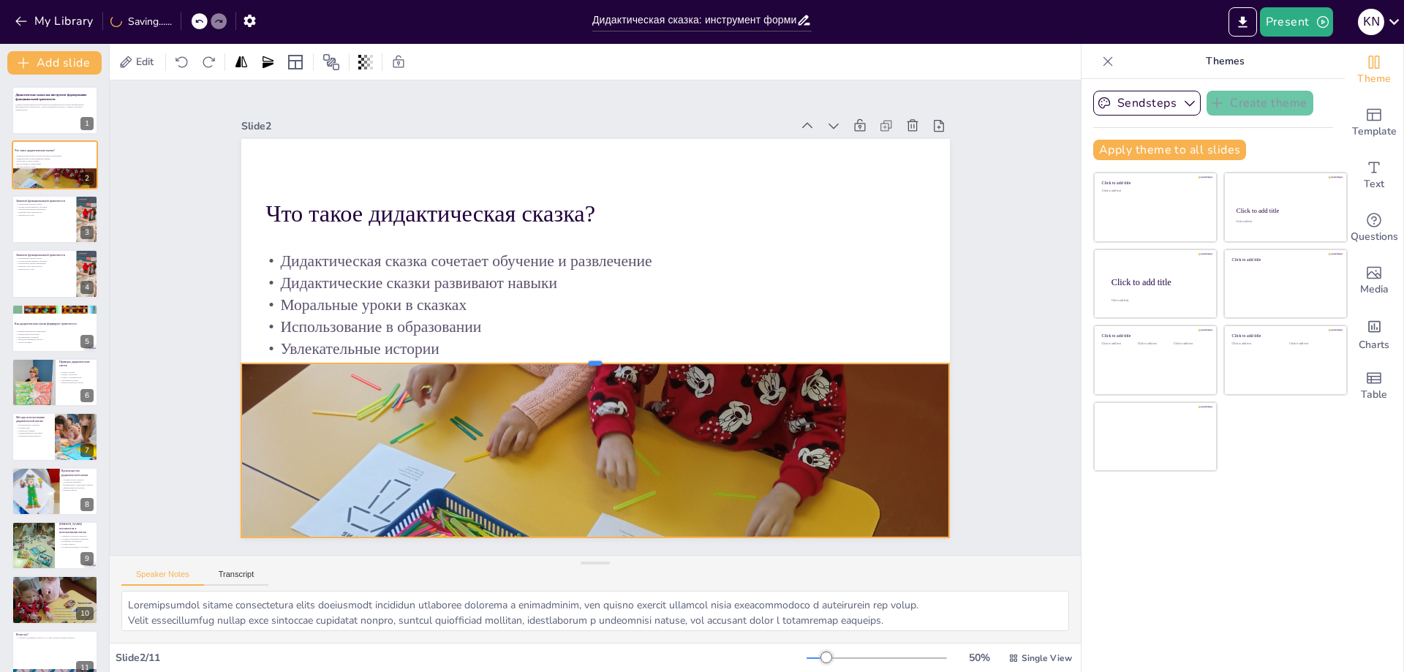
drag, startPoint x: 586, startPoint y: 451, endPoint x: 607, endPoint y: 357, distance: 96.7
click at [607, 357] on div at bounding box center [565, 345] width 483 height 535
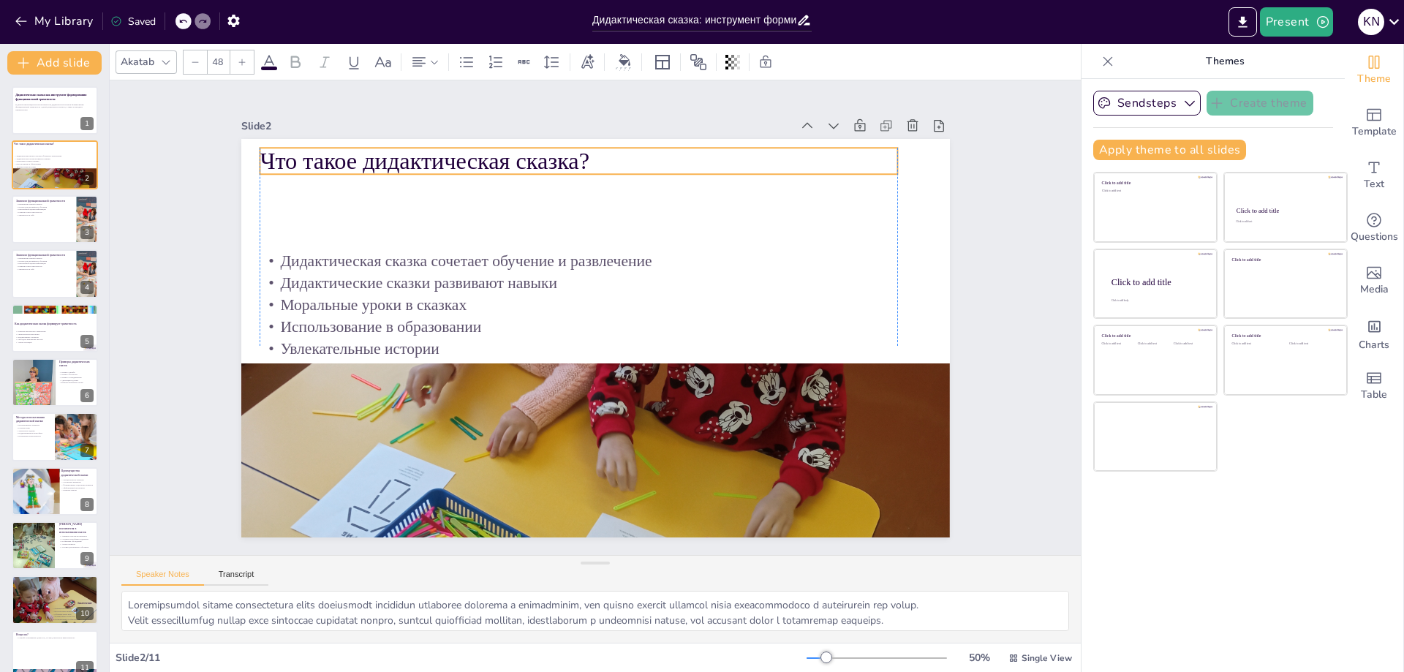
drag, startPoint x: 470, startPoint y: 201, endPoint x: 462, endPoint y: 148, distance: 53.3
click at [462, 148] on p "Что такое дидактическая сказка?" at bounding box center [595, 159] width 638 height 99
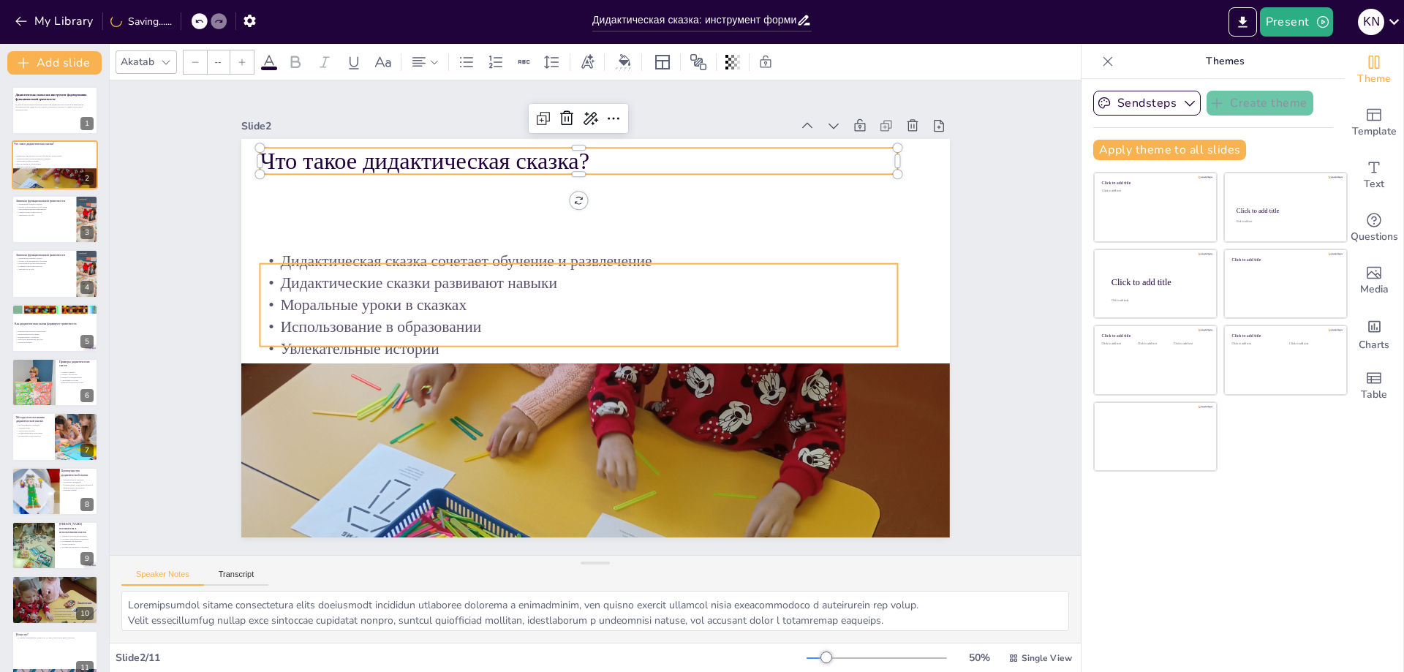
type input "32"
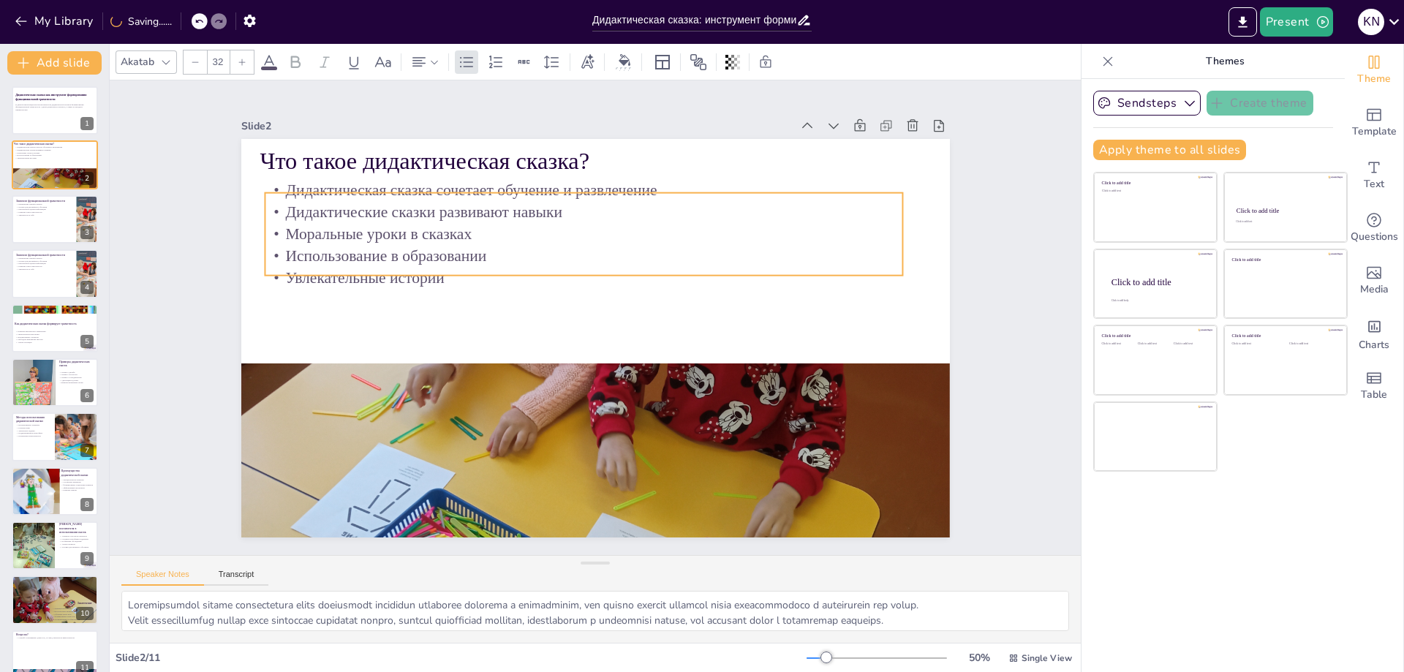
drag, startPoint x: 366, startPoint y: 286, endPoint x: 372, endPoint y: 214, distance: 72.7
click at [371, 214] on p "Дидактические сказки развивают навыки" at bounding box center [594, 211] width 636 height 88
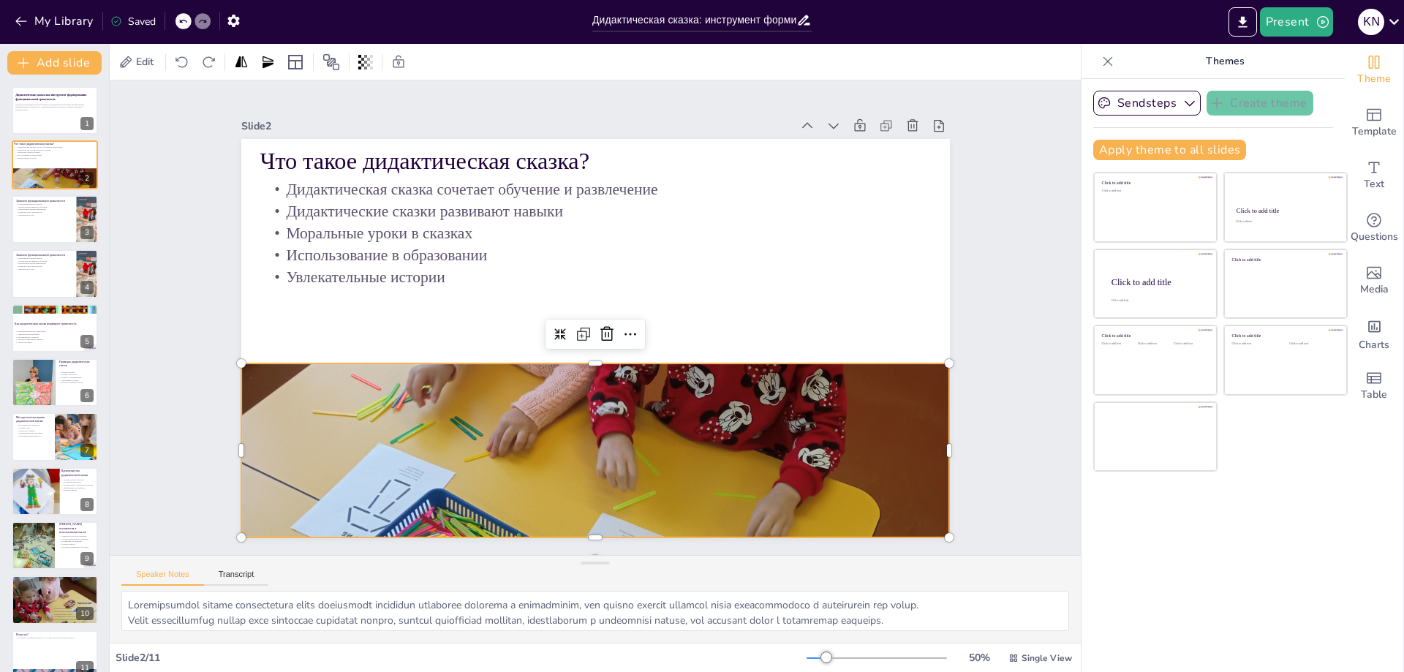
click at [540, 371] on div at bounding box center [522, 481] width 1031 height 1151
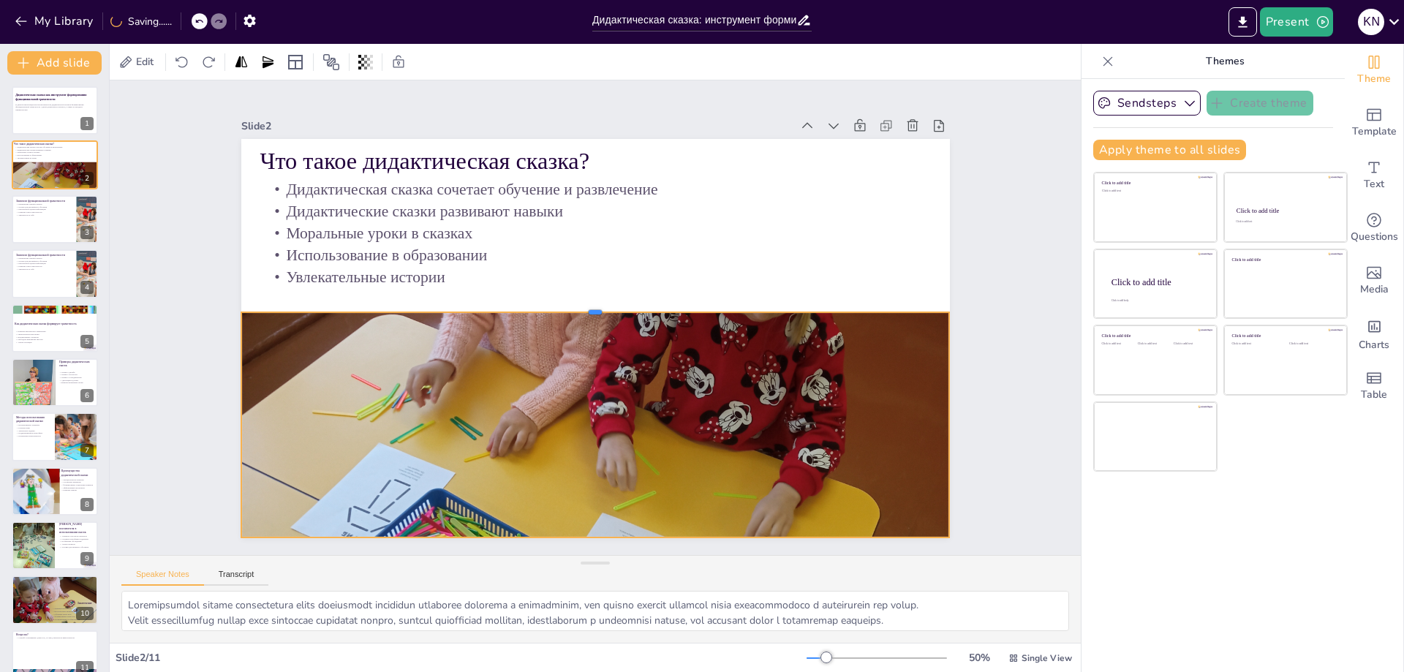
drag, startPoint x: 589, startPoint y: 355, endPoint x: 593, endPoint y: 303, distance: 51.3
click at [593, 303] on div at bounding box center [597, 306] width 695 height 159
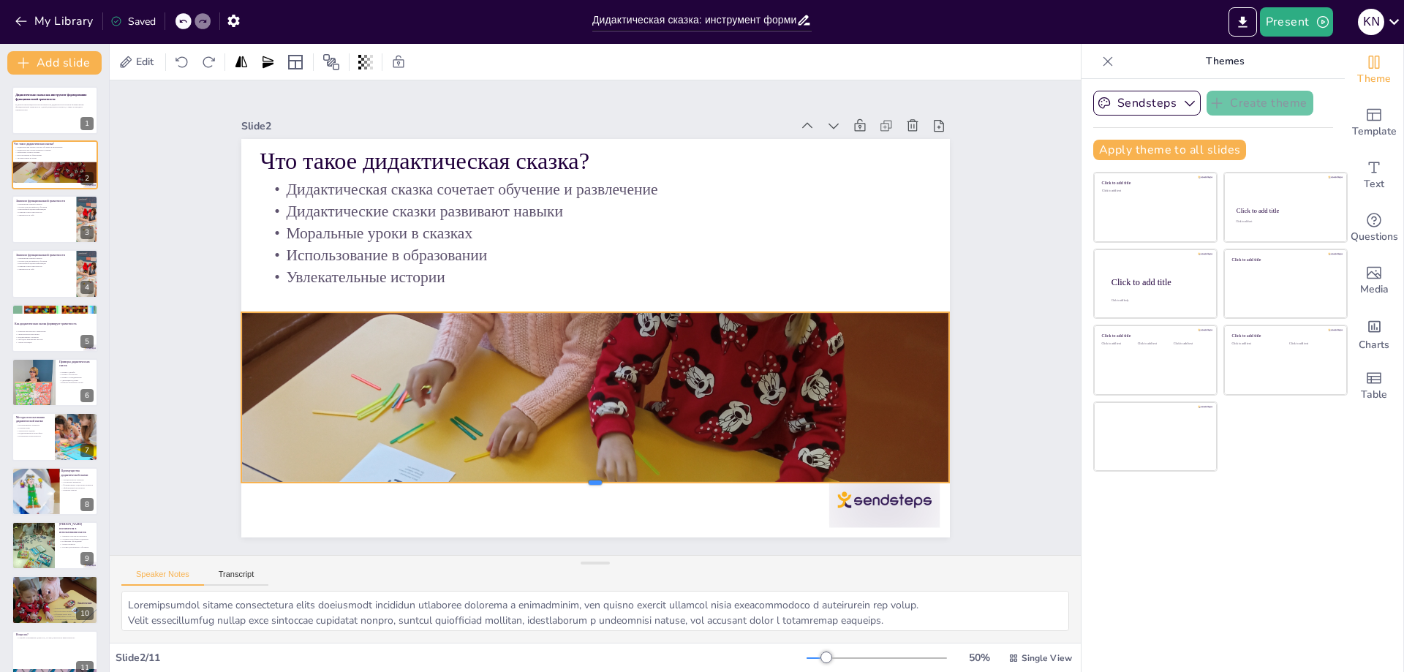
drag, startPoint x: 583, startPoint y: 534, endPoint x: 584, endPoint y: 479, distance: 54.8
click at [584, 479] on div at bounding box center [577, 488] width 706 height 86
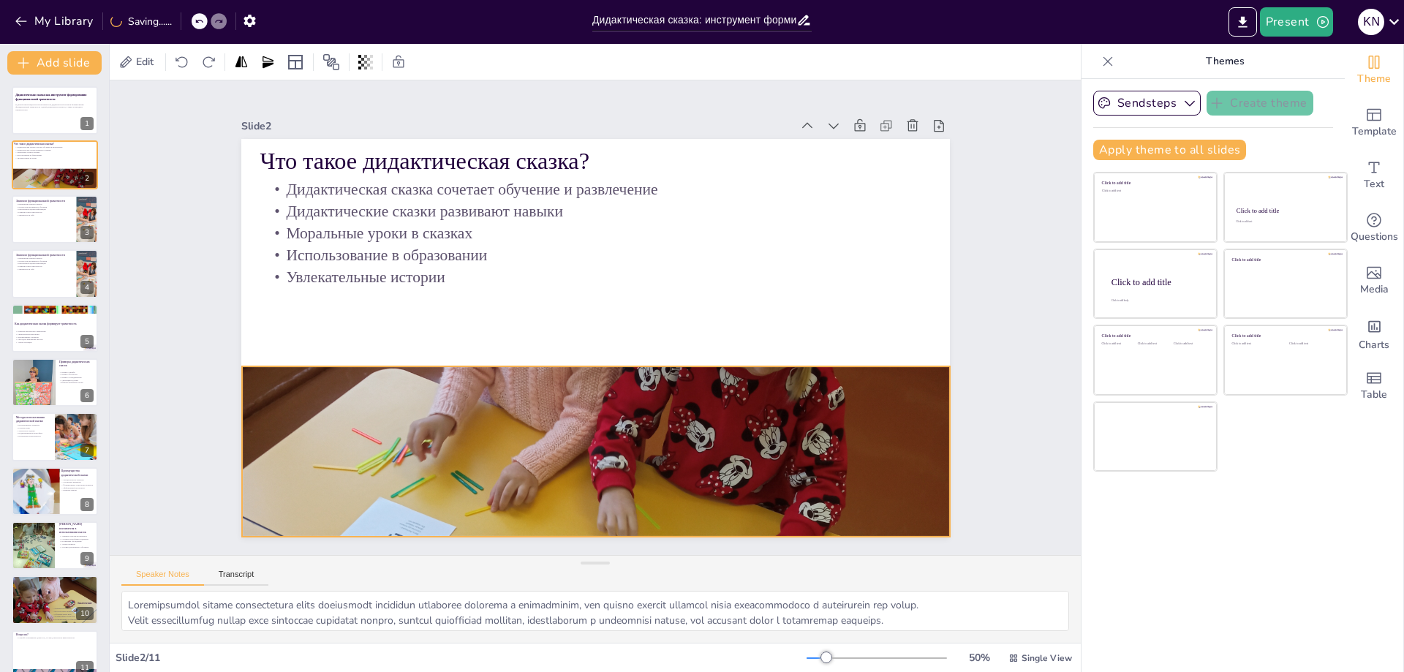
drag, startPoint x: 600, startPoint y: 400, endPoint x: 600, endPoint y: 454, distance: 54.1
click at [600, 454] on div at bounding box center [439, 492] width 1158 height 1176
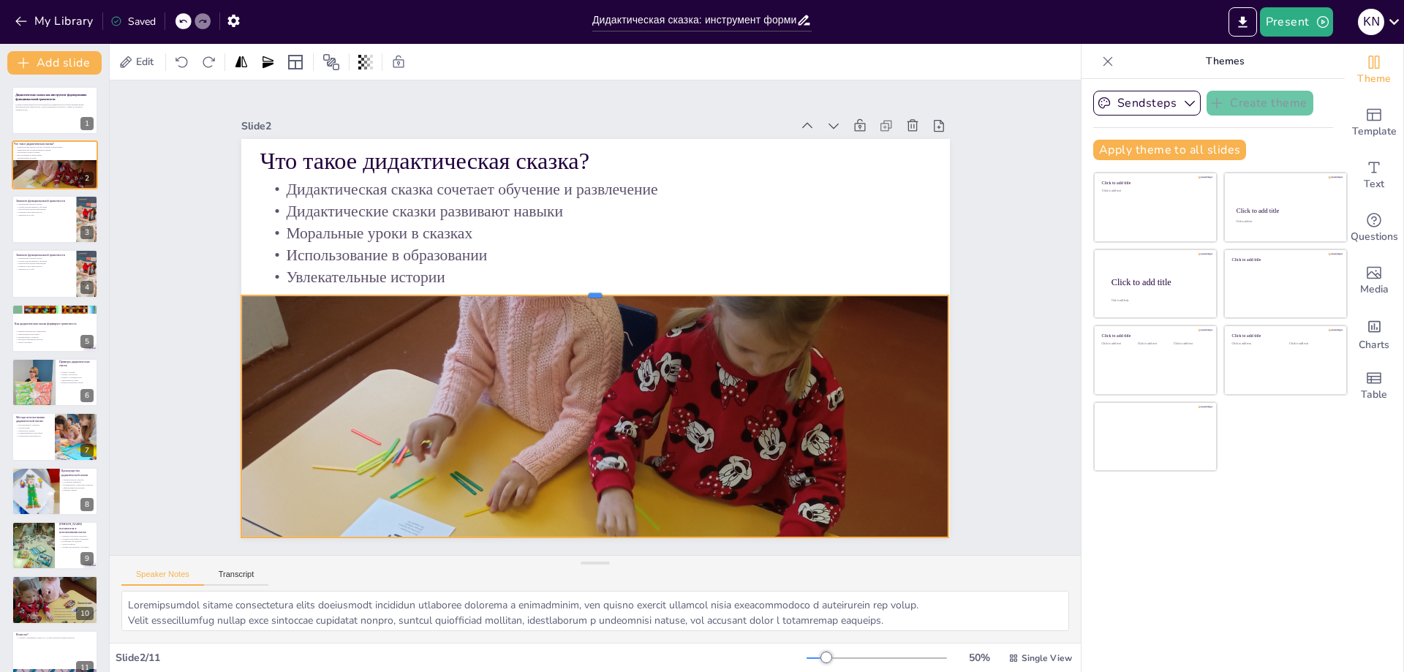
drag, startPoint x: 586, startPoint y: 360, endPoint x: 587, endPoint y: 289, distance: 70.9
click at [587, 289] on div at bounding box center [603, 291] width 676 height 230
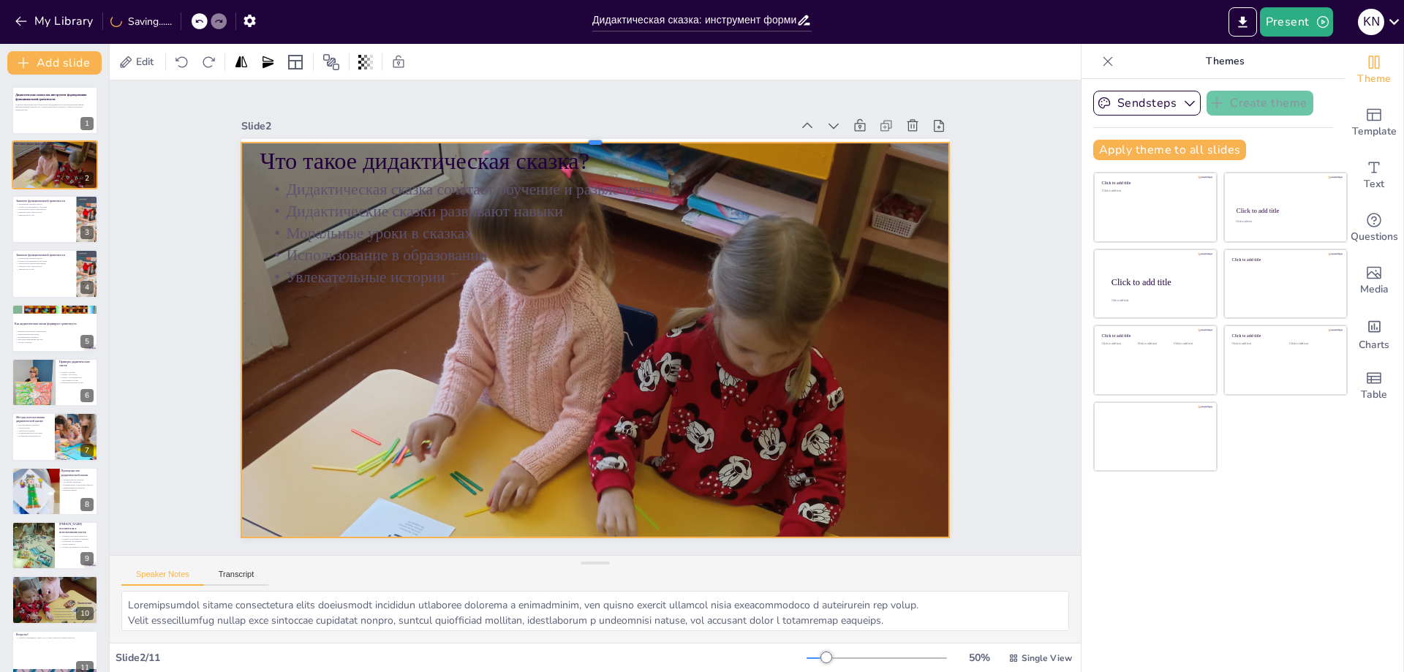
drag, startPoint x: 587, startPoint y: 289, endPoint x: 597, endPoint y: 136, distance: 153.1
click at [597, 136] on div at bounding box center [632, 140] width 695 height 159
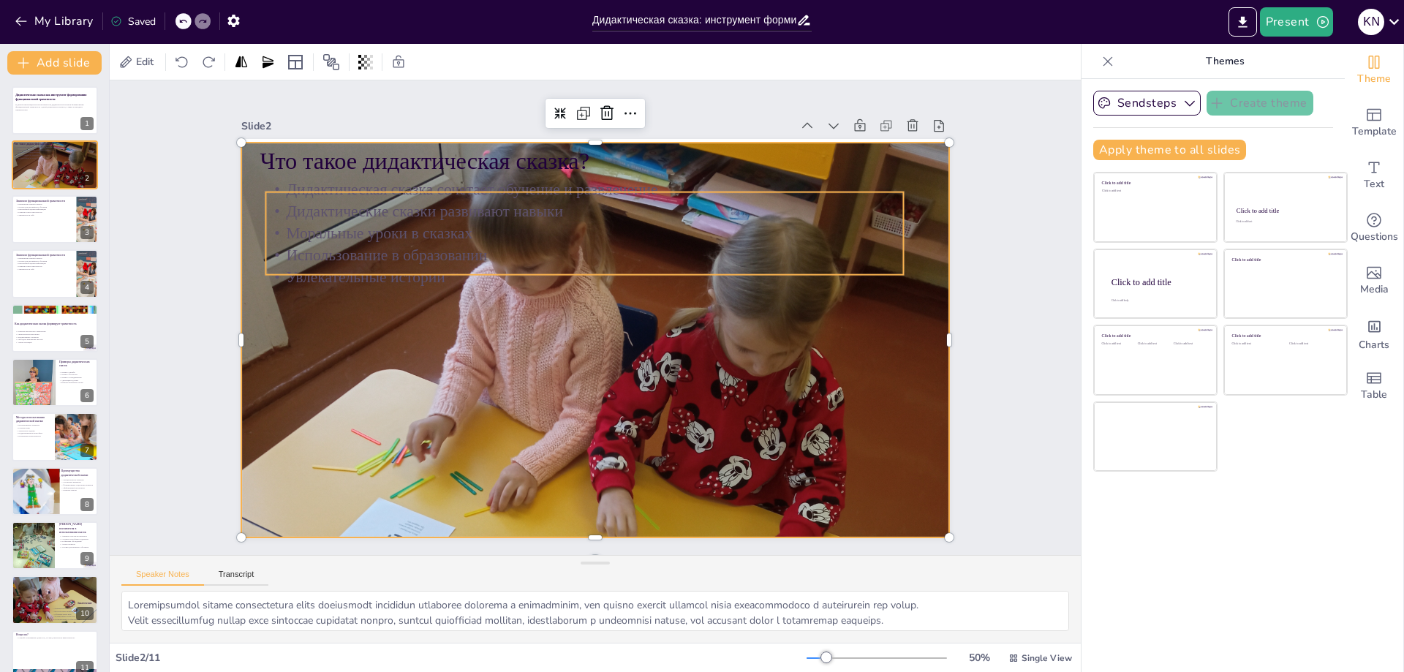
click at [443, 241] on p "Использование в образовании" at bounding box center [639, 272] width 393 height 529
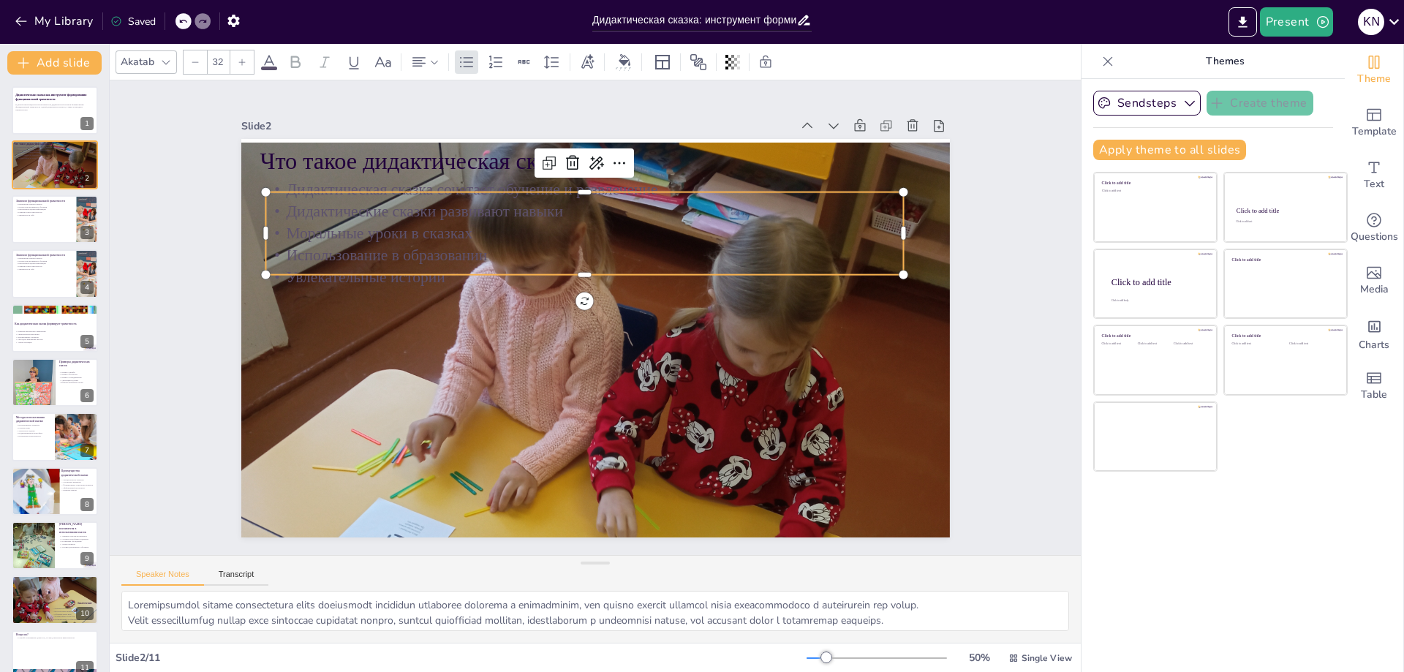
click at [266, 65] on icon at bounding box center [269, 62] width 18 height 18
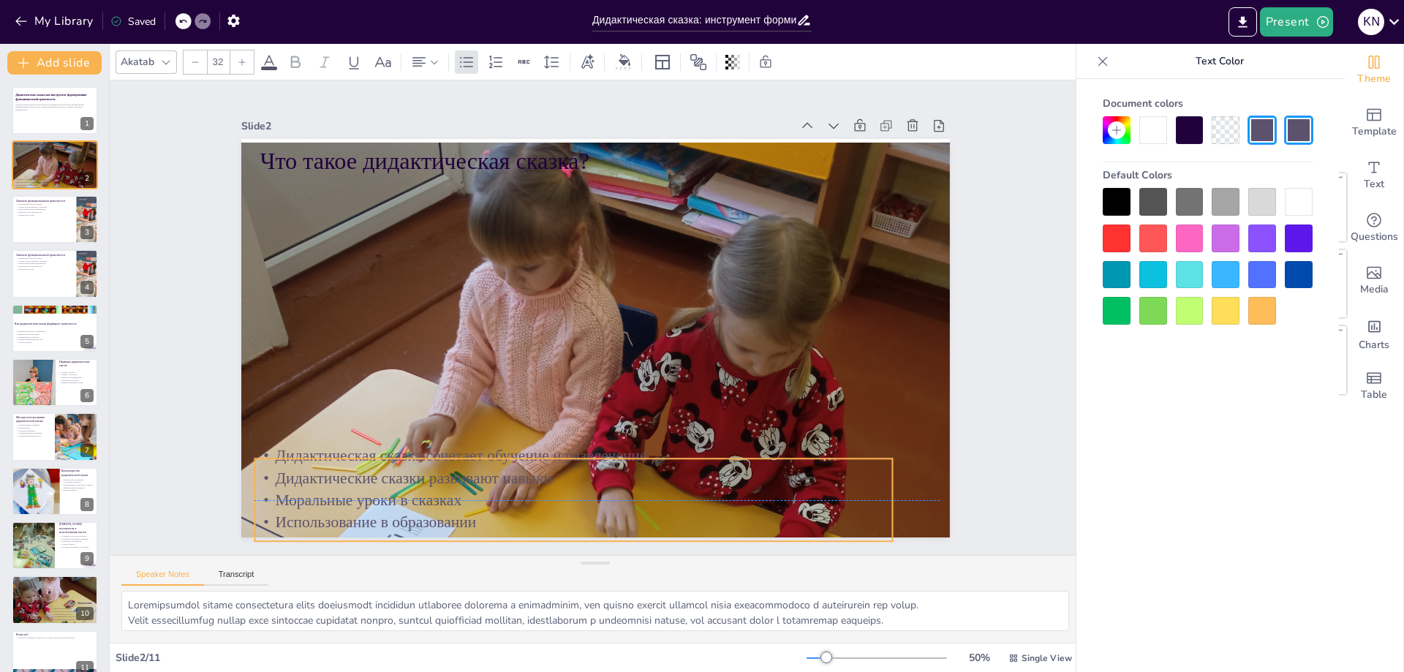
drag, startPoint x: 479, startPoint y: 247, endPoint x: 468, endPoint y: 495, distance: 248.1
click at [468, 495] on p "Использование в образовании" at bounding box center [473, 483] width 563 height 338
click at [468, 495] on p "Использование в образовании" at bounding box center [442, 454] width 488 height 443
click at [468, 495] on p "Использование в образовании" at bounding box center [493, 494] width 592 height 279
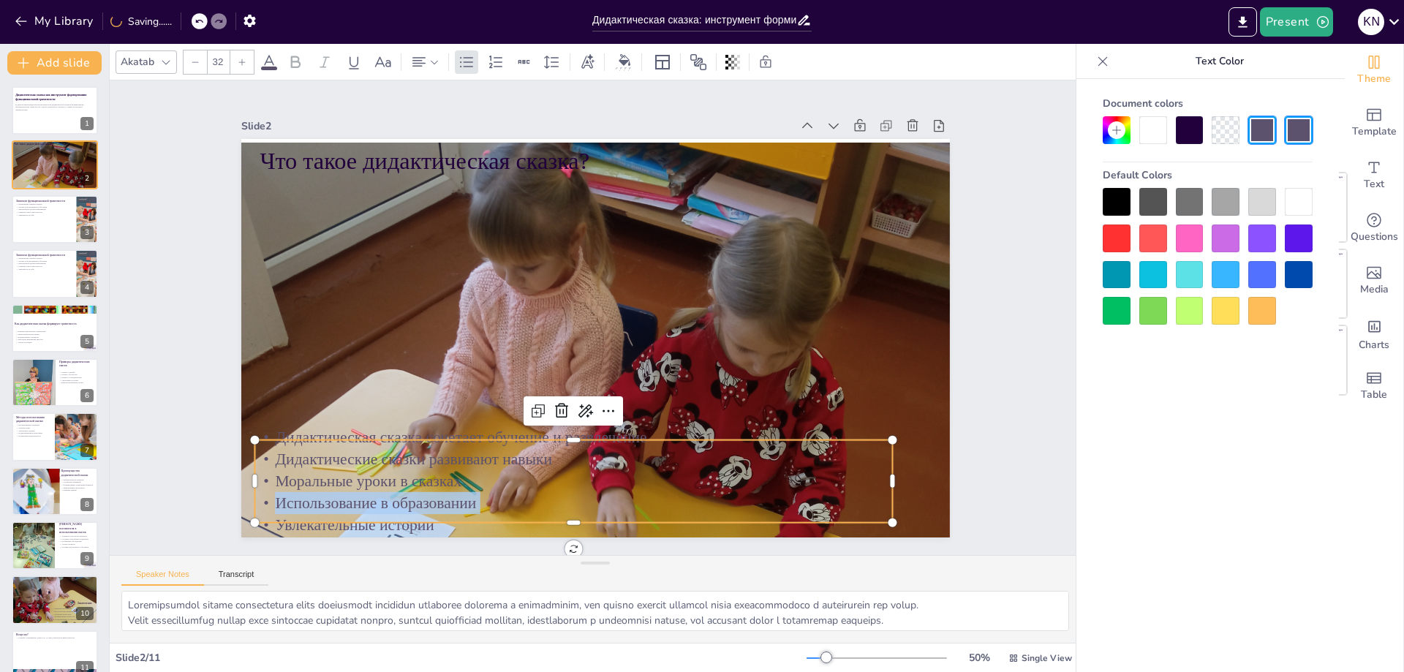
click at [468, 495] on p "Использование в образовании" at bounding box center [517, 487] width 613 height 218
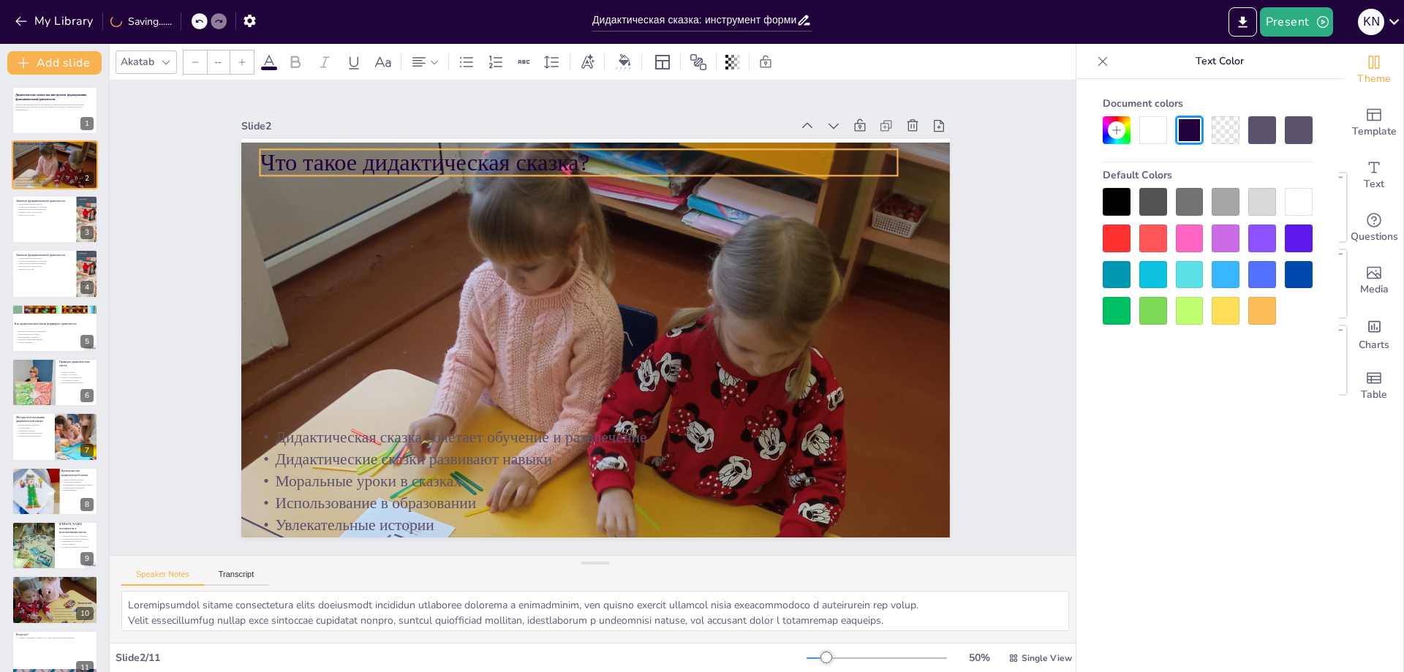
type input "48"
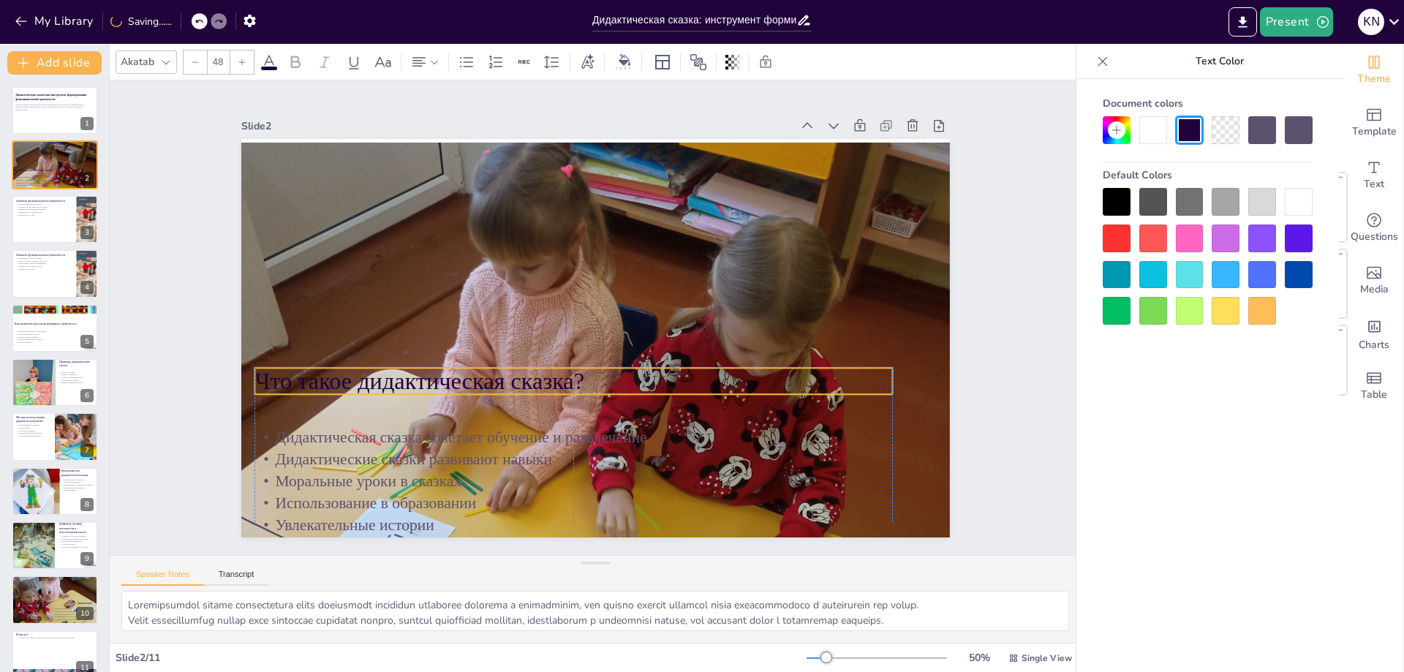
drag, startPoint x: 477, startPoint y: 153, endPoint x: 467, endPoint y: 394, distance: 241.5
click at [467, 393] on p "Что такое дидактическая сказка?" at bounding box center [550, 367] width 596 height 290
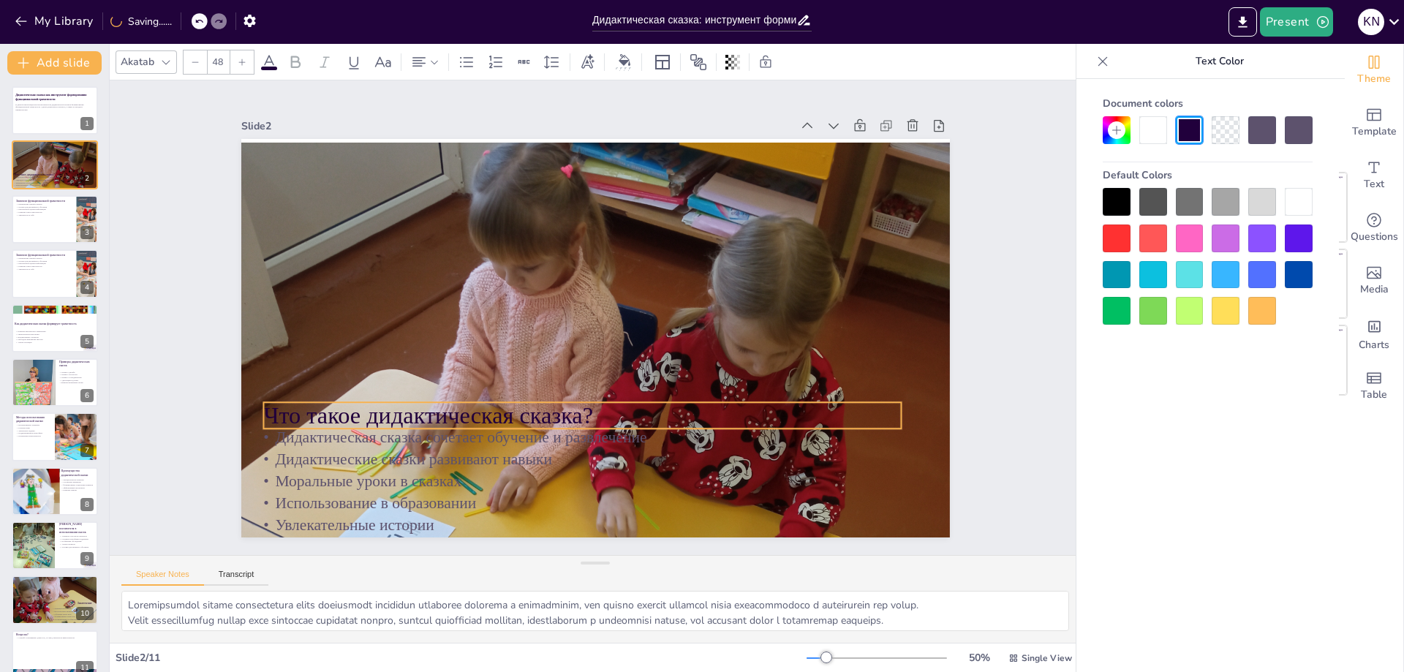
drag, startPoint x: 467, startPoint y: 394, endPoint x: 481, endPoint y: 408, distance: 19.6
click at [481, 408] on p "Что такое дидактическая сказка?" at bounding box center [552, 406] width 616 height 228
click at [1156, 536] on div "Document colors Default Colors" at bounding box center [1207, 397] width 263 height 637
click at [1263, 207] on div at bounding box center [1262, 202] width 28 height 28
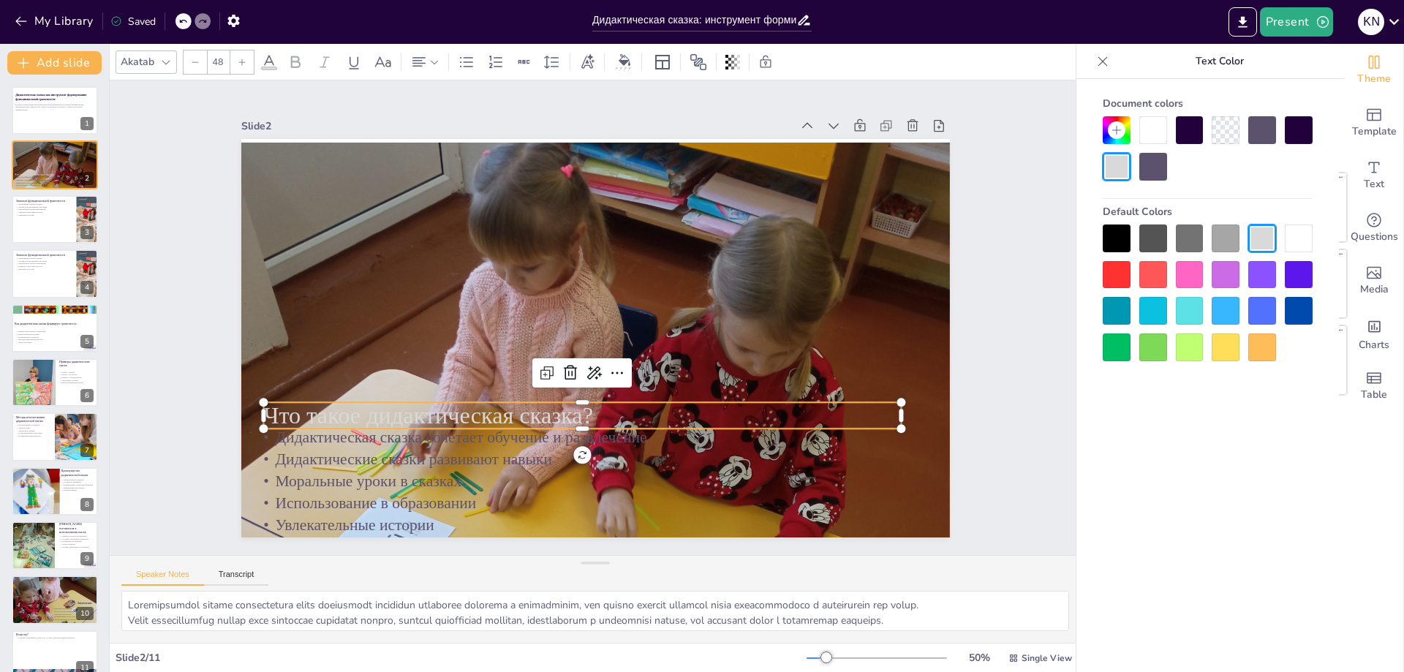
click at [1016, 446] on div "Slide 1 Дидактическая сказка как инструмент формирования функциональной грамотн…" at bounding box center [595, 318] width 1049 height 666
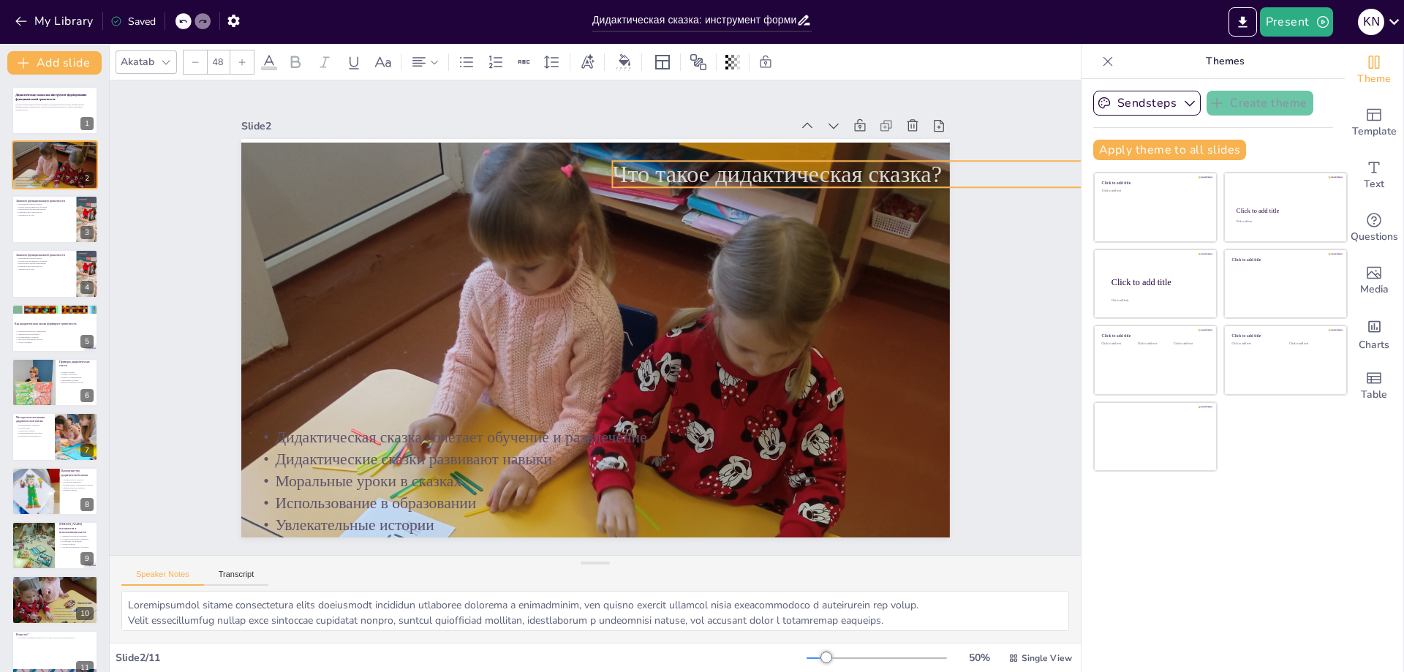
drag, startPoint x: 539, startPoint y: 404, endPoint x: 884, endPoint y: 170, distance: 417.0
click at [884, 191] on span "Что такое дидактическая сказка?" at bounding box center [824, 284] width 298 height 187
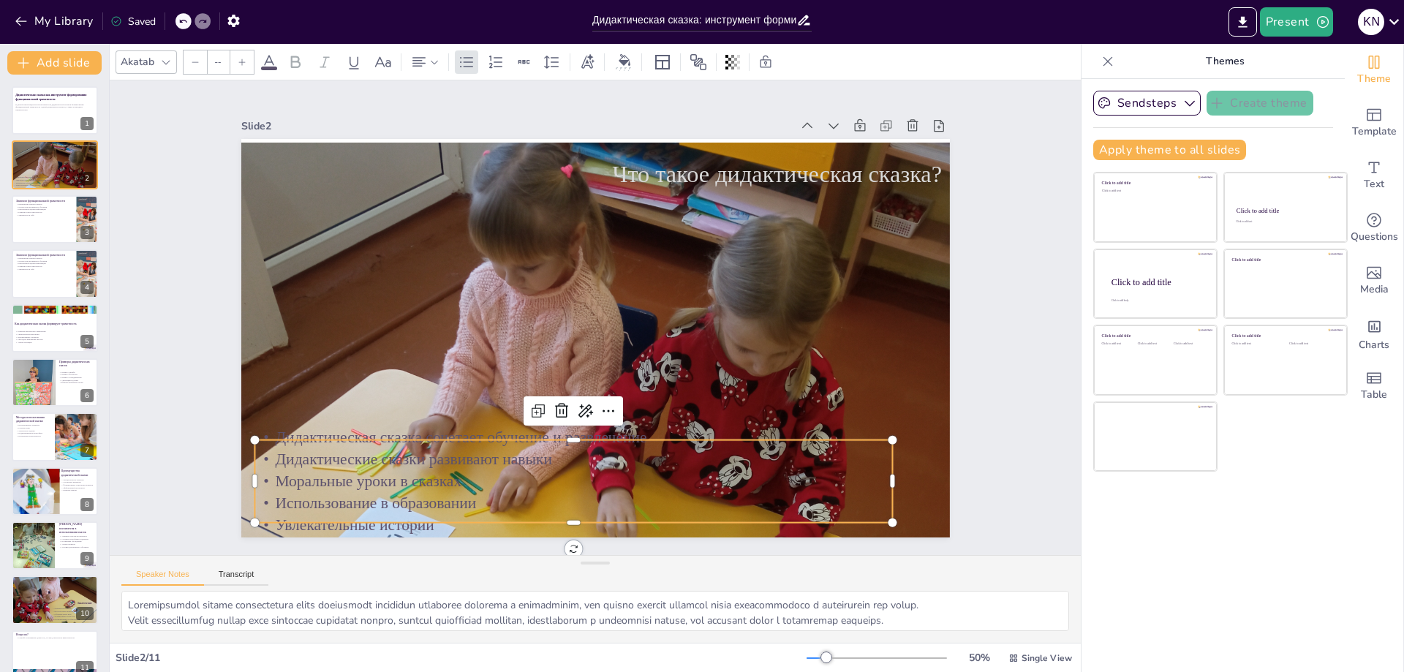
type input "32"
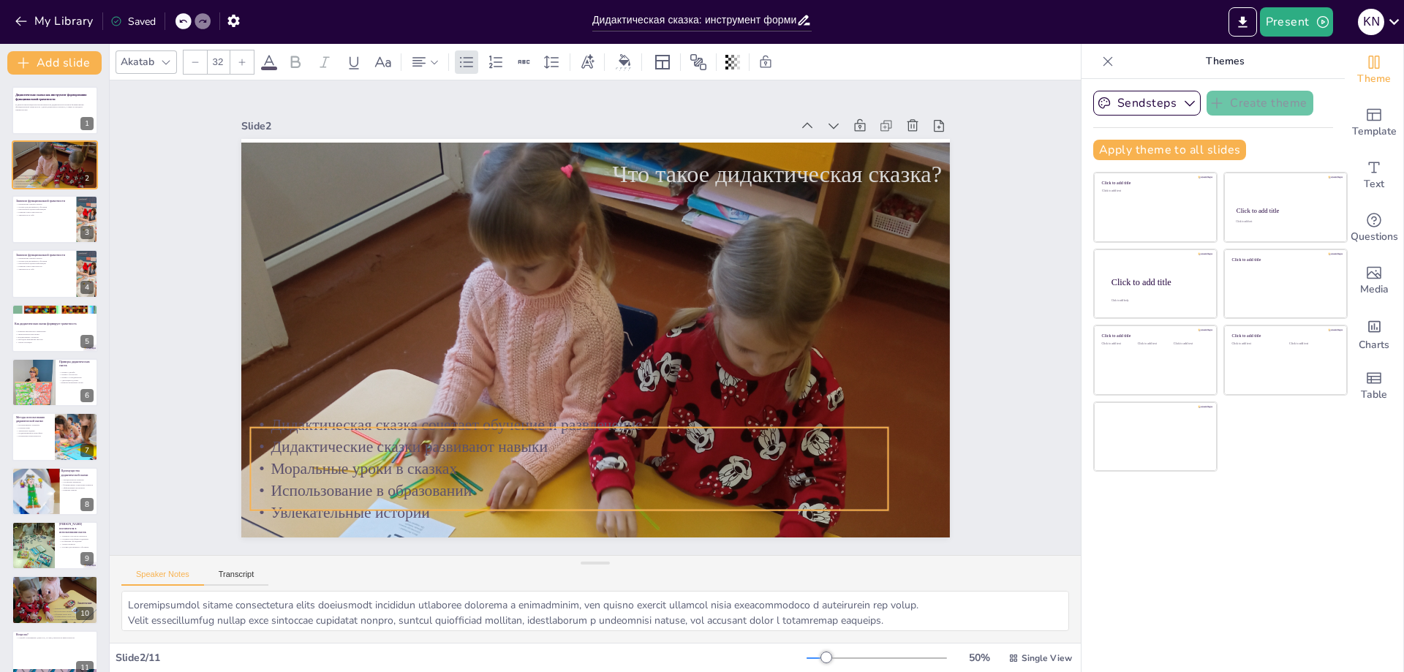
drag, startPoint x: 363, startPoint y: 494, endPoint x: 358, endPoint y: 481, distance: 13.2
click at [358, 481] on p "Использование в образовании" at bounding box center [516, 474] width 613 height 218
click at [551, 469] on p "Моральные уроки в сказках" at bounding box center [485, 424] width 529 height 393
click at [268, 64] on icon at bounding box center [269, 62] width 18 height 18
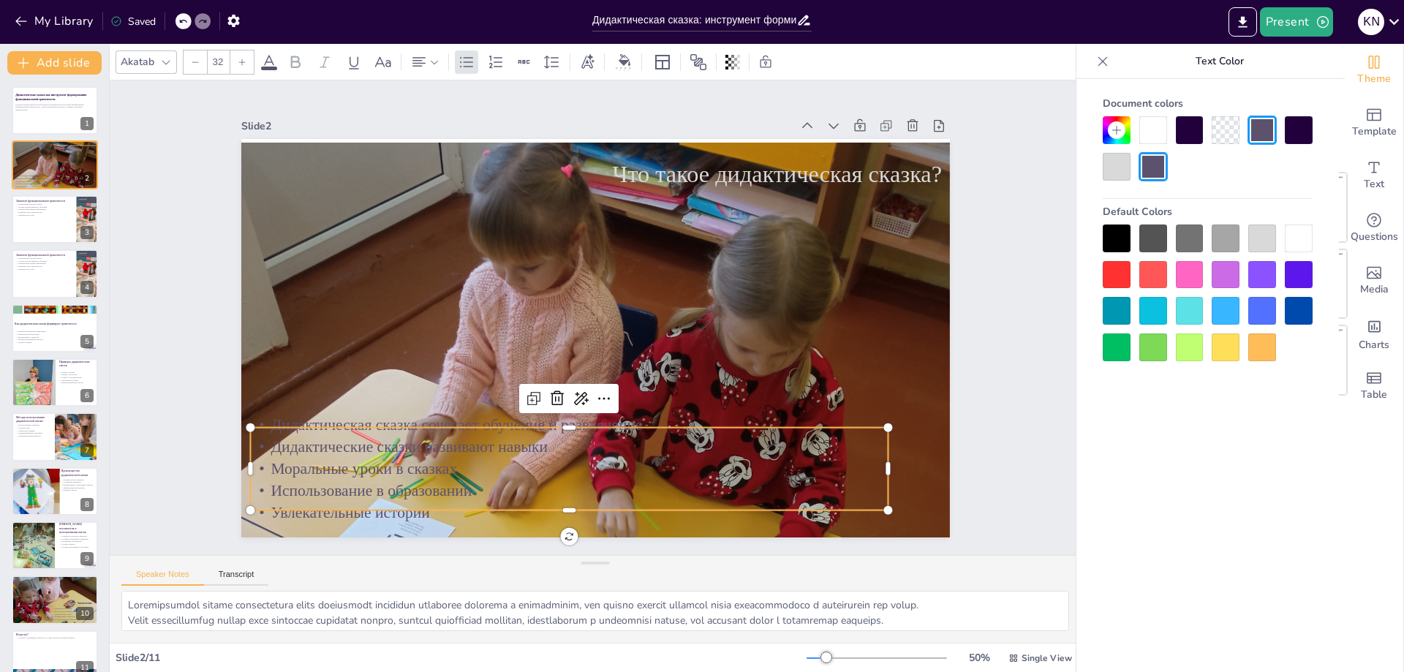
click at [1121, 235] on div at bounding box center [1117, 238] width 28 height 28
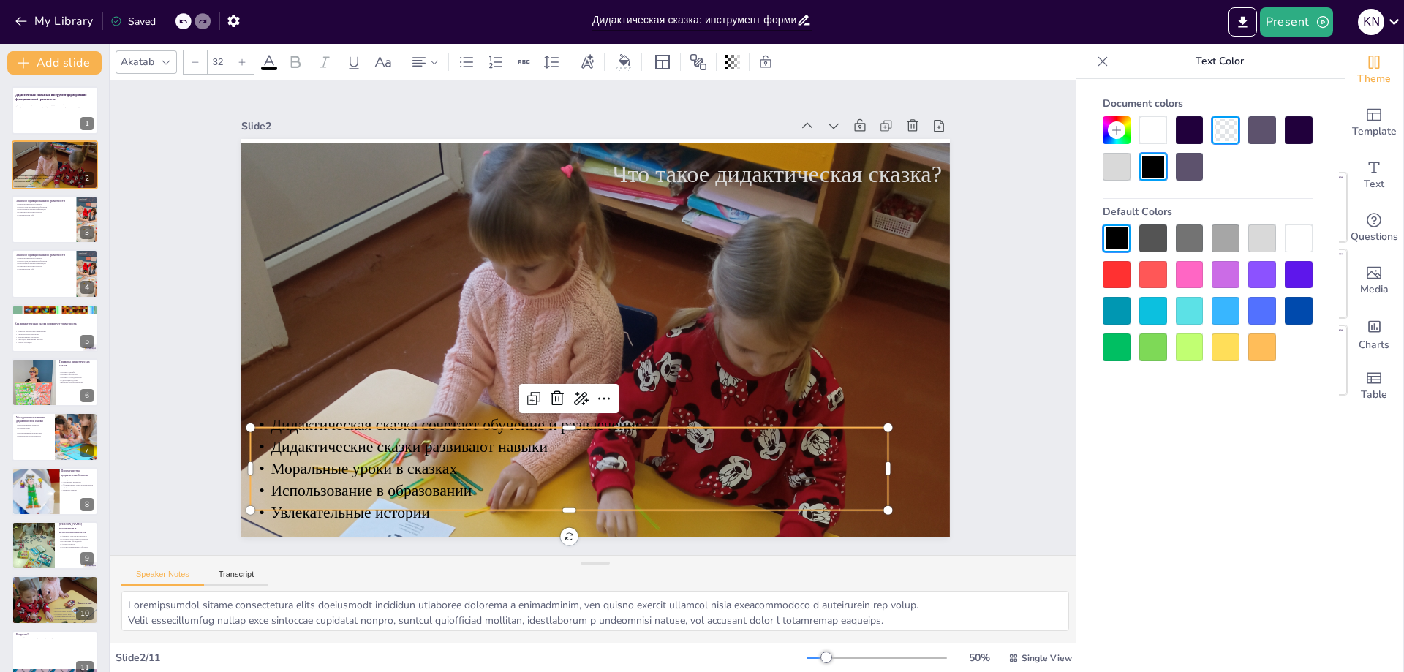
click at [1182, 520] on div "Document colors Default Colors" at bounding box center [1207, 397] width 263 height 637
click at [958, 445] on div "Slide 1 Дидактическая сказка как инструмент формирования функциональной грамотн…" at bounding box center [595, 318] width 888 height 662
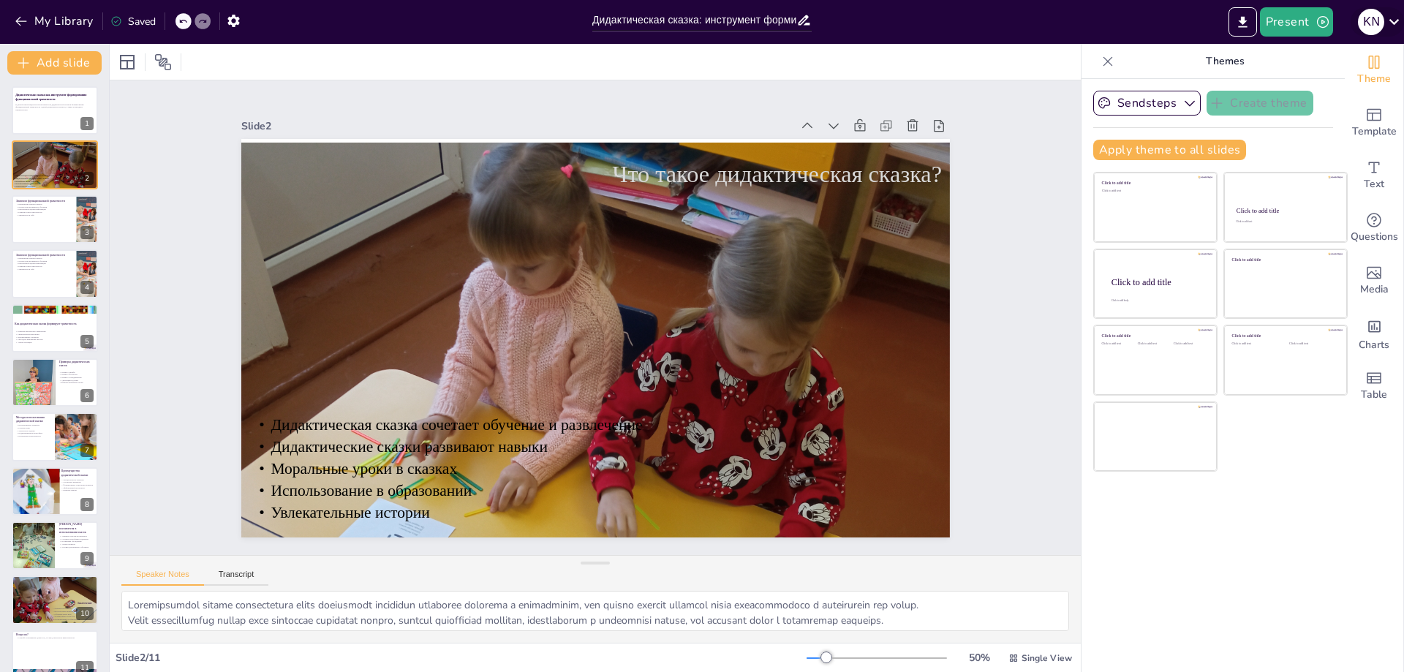
click at [1396, 25] on icon at bounding box center [1394, 22] width 20 height 20
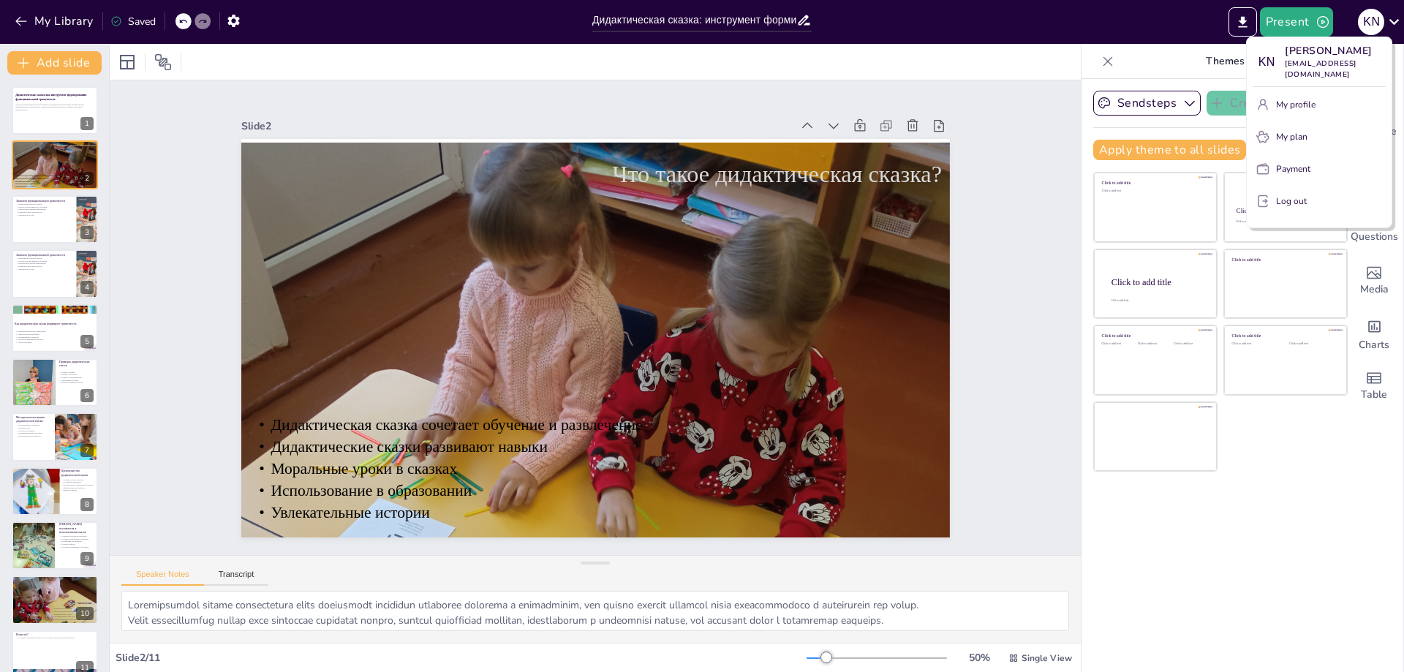
click at [1311, 197] on button "Log out" at bounding box center [1319, 200] width 133 height 23
